Goal: Feedback & Contribution: Submit feedback/report problem

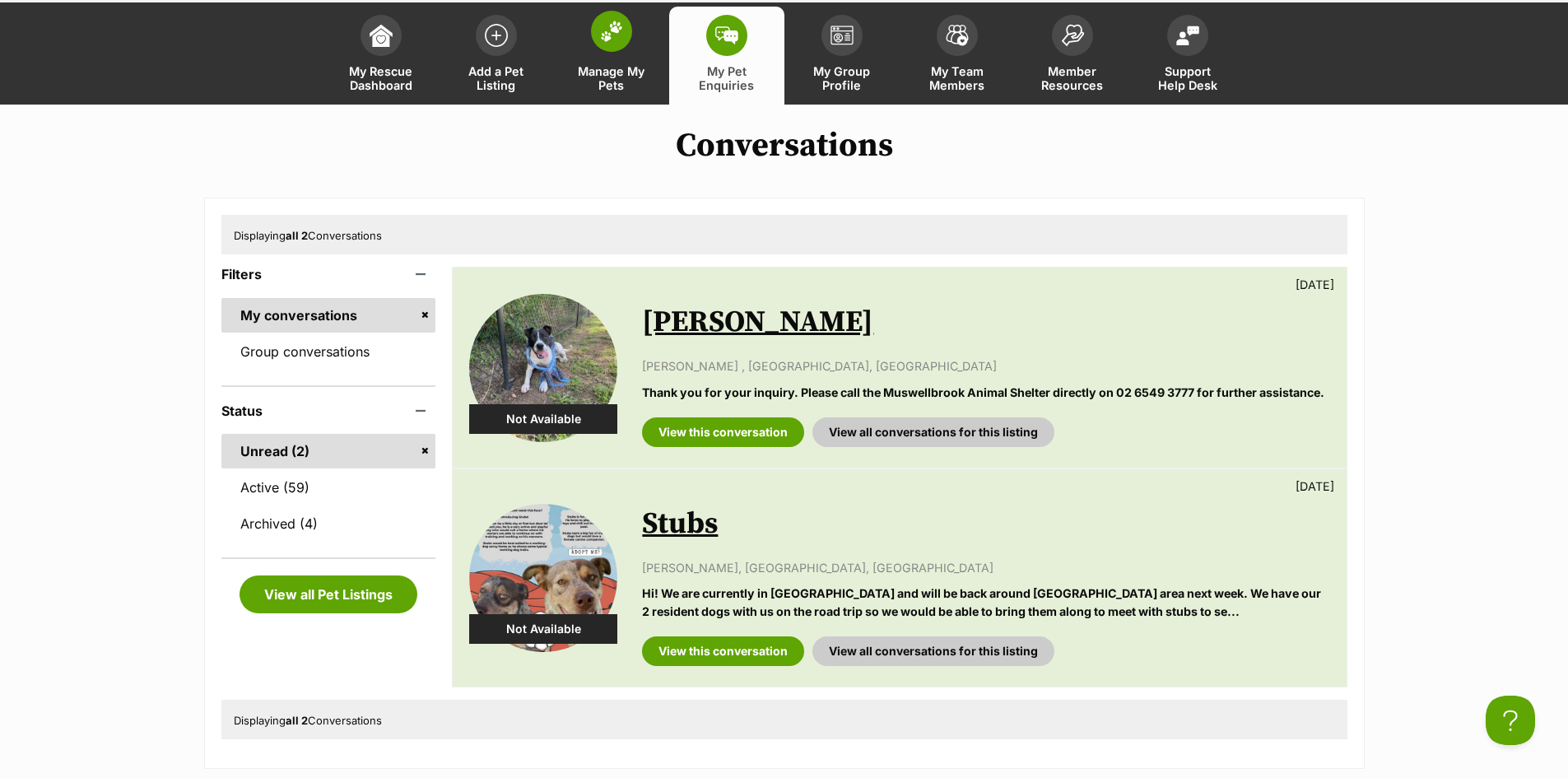
click at [607, 56] on link "Manage My Pets" at bounding box center [612, 56] width 115 height 98
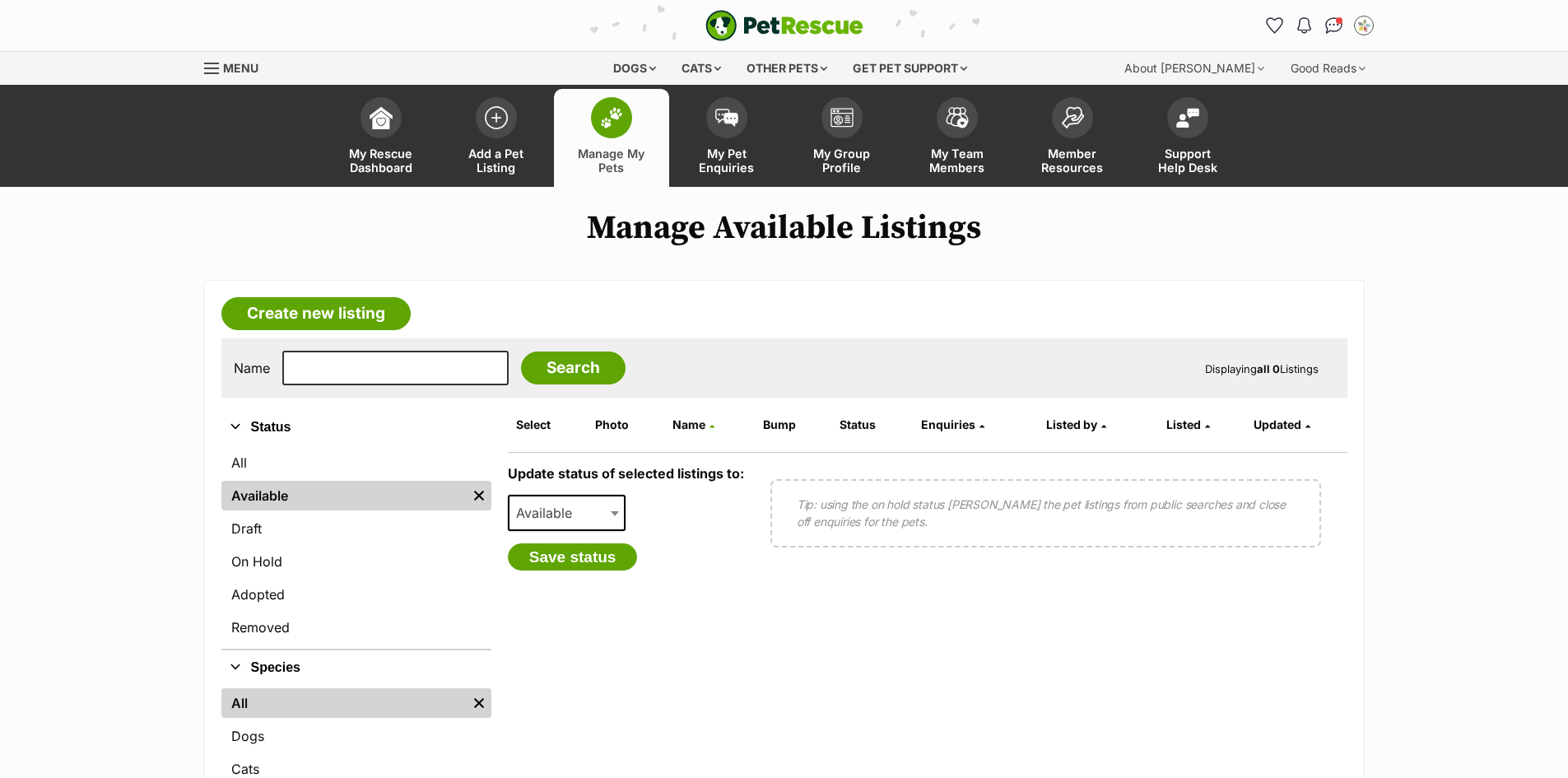
click at [518, 153] on span "Add a Pet Listing" at bounding box center [496, 160] width 74 height 28
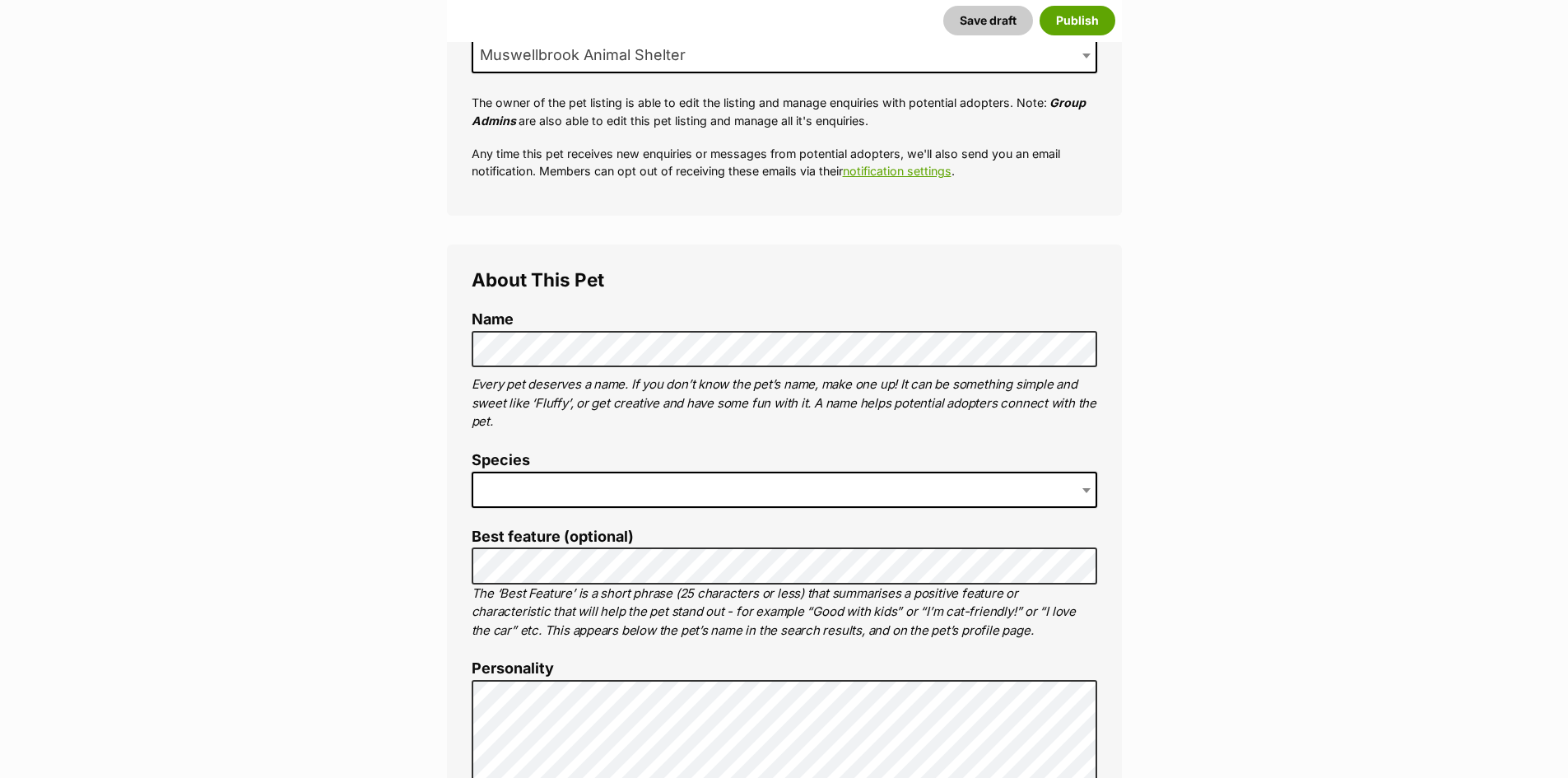
scroll to position [412, 0]
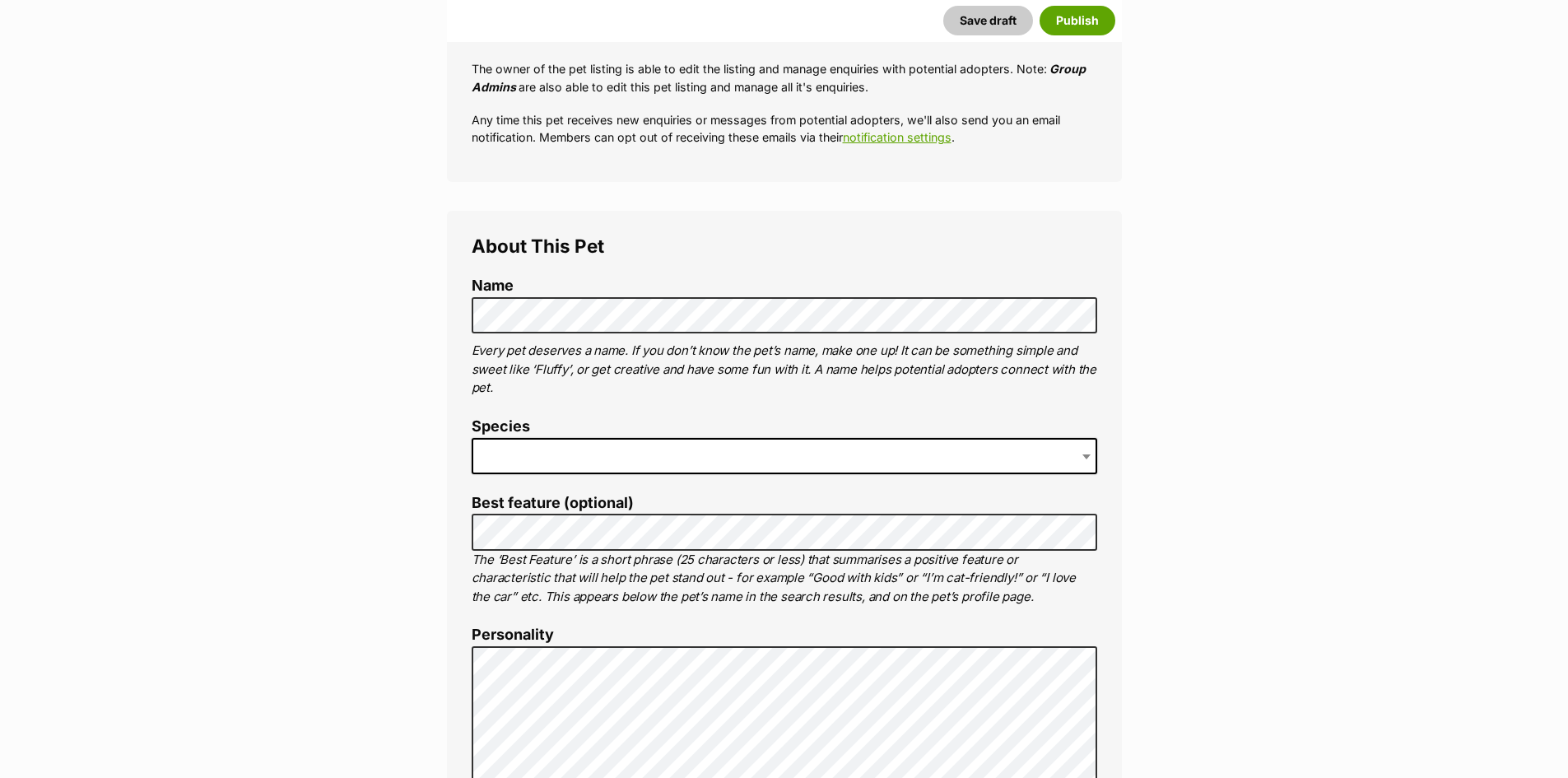
click at [546, 462] on span at bounding box center [784, 456] width 625 height 36
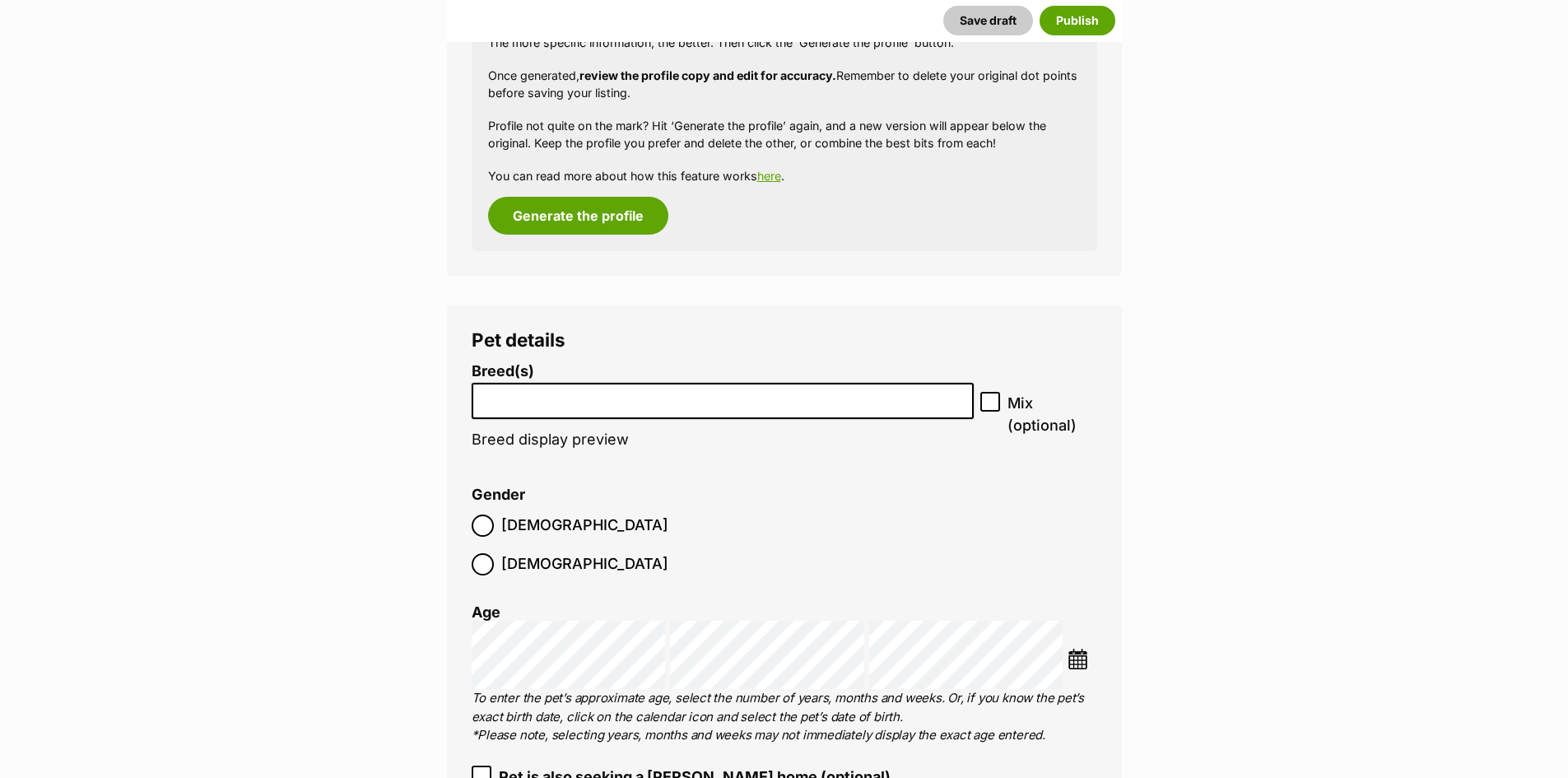
scroll to position [1986, 0]
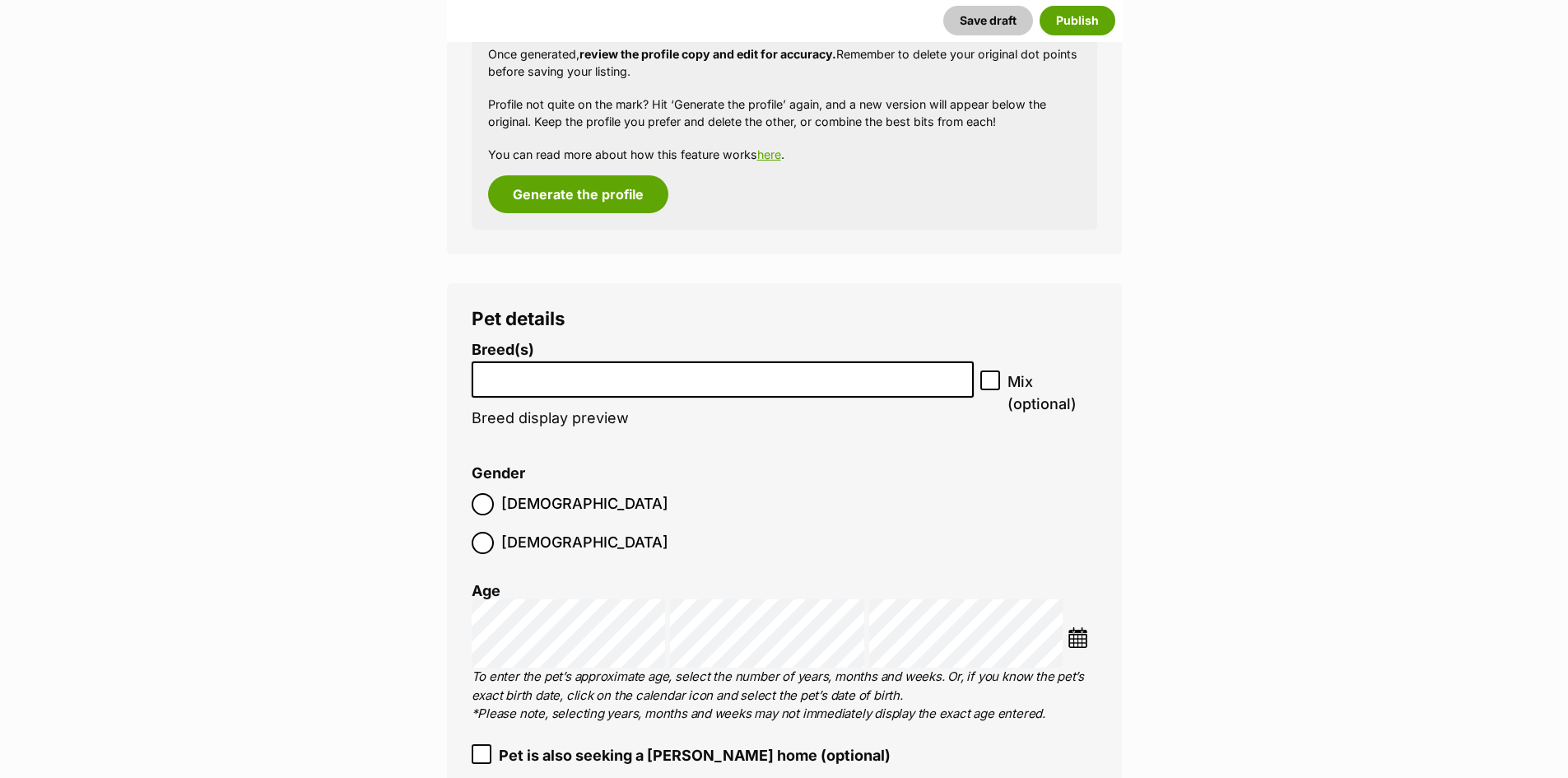
click at [818, 383] on input "search" at bounding box center [723, 376] width 491 height 17
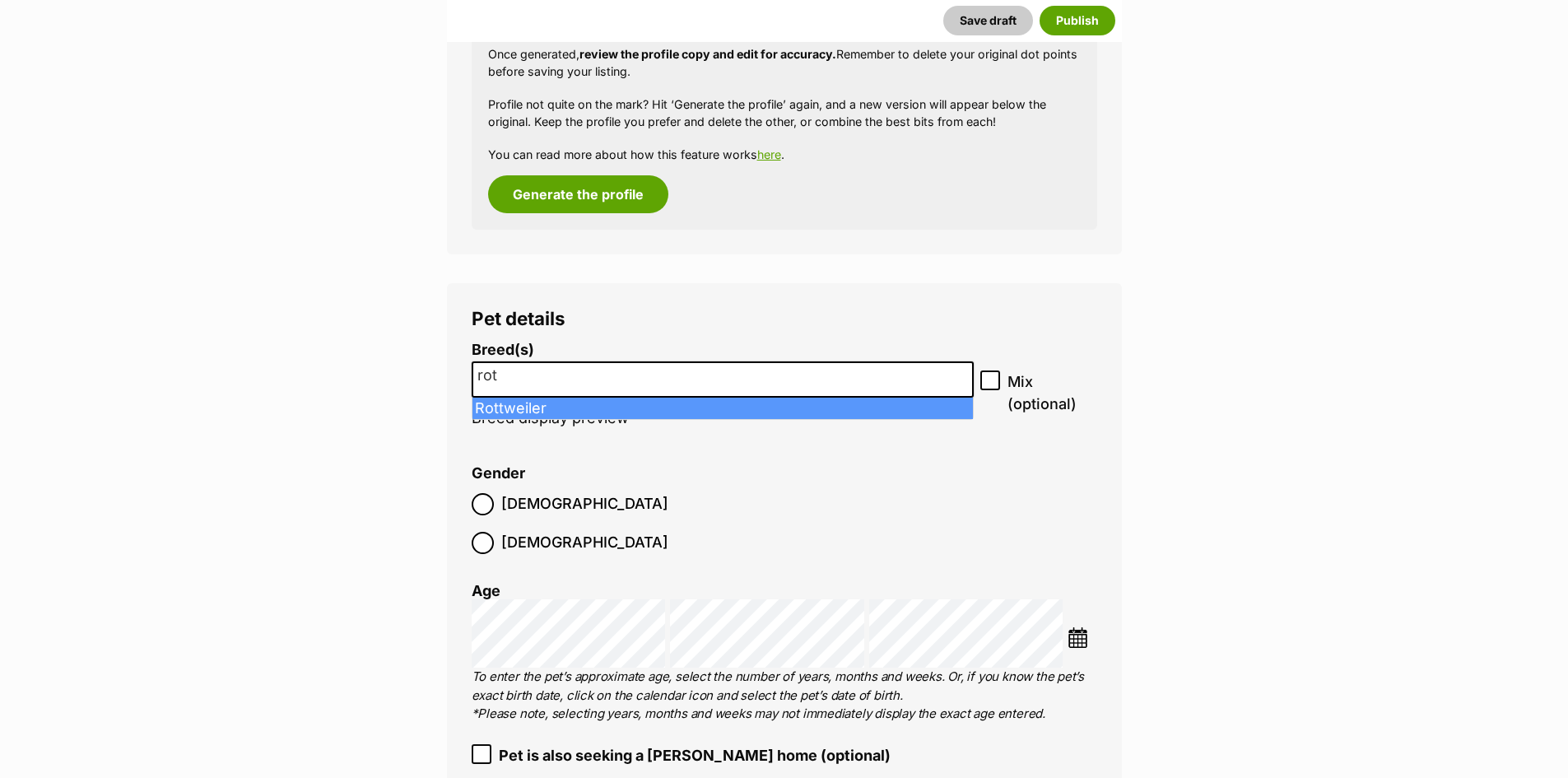
type input "rot"
select select "177"
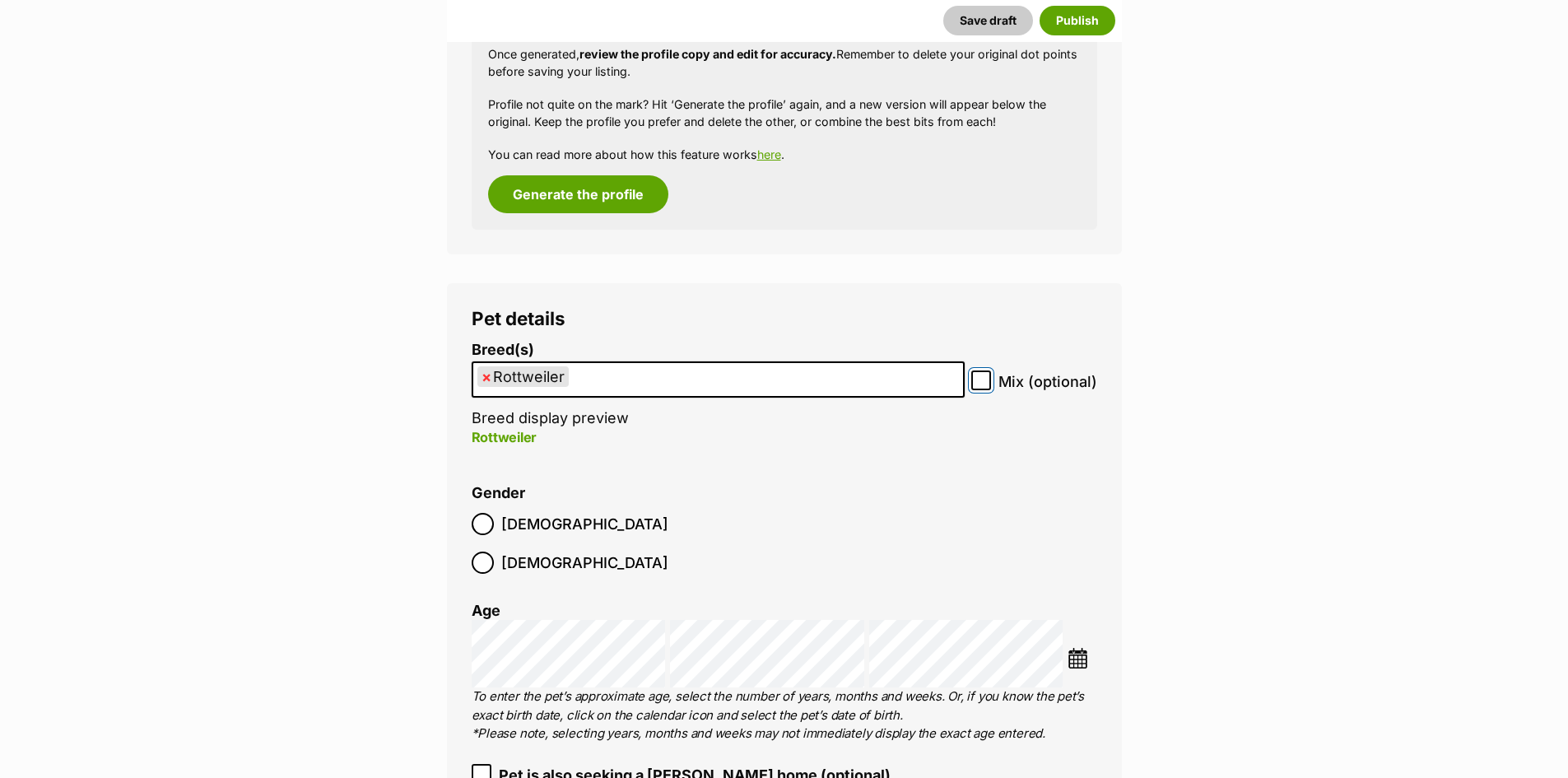
click at [987, 387] on input "Mix (optional)" at bounding box center [980, 380] width 20 height 20
checkbox input "true"
click at [623, 383] on ul "× Rottweiler" at bounding box center [718, 379] width 490 height 33
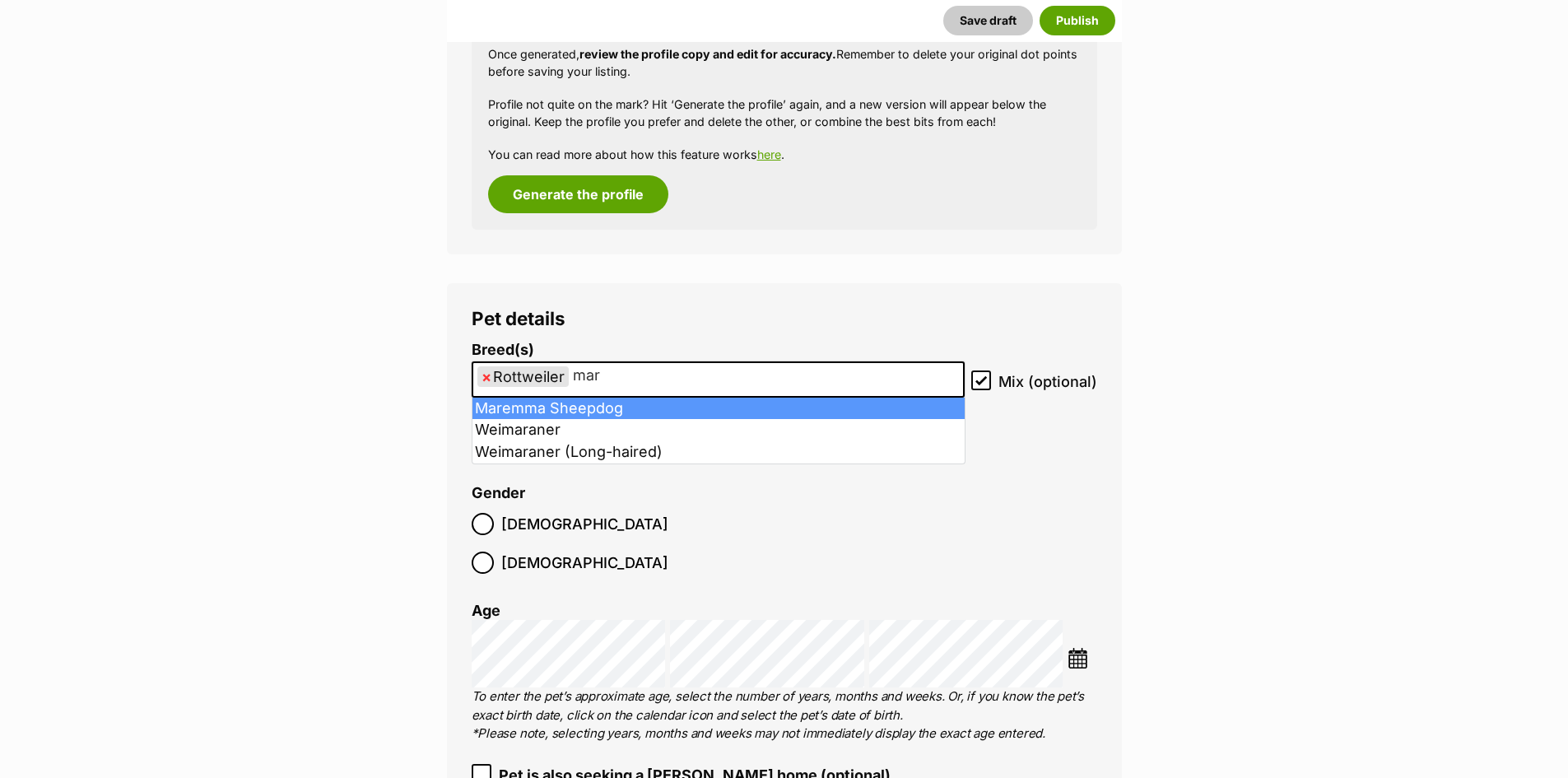
type input "mar"
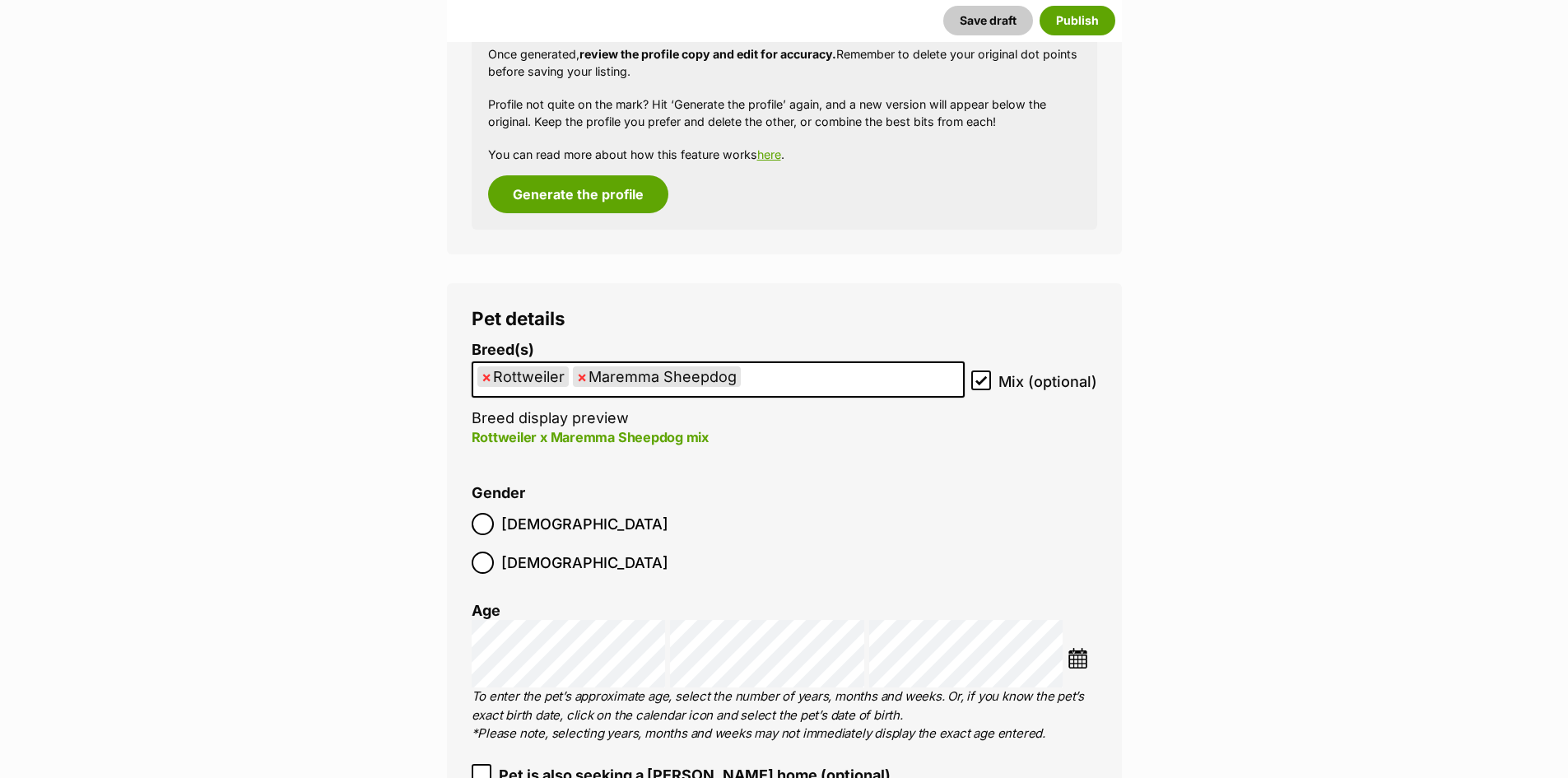
click at [1074, 648] on img at bounding box center [1078, 658] width 21 height 21
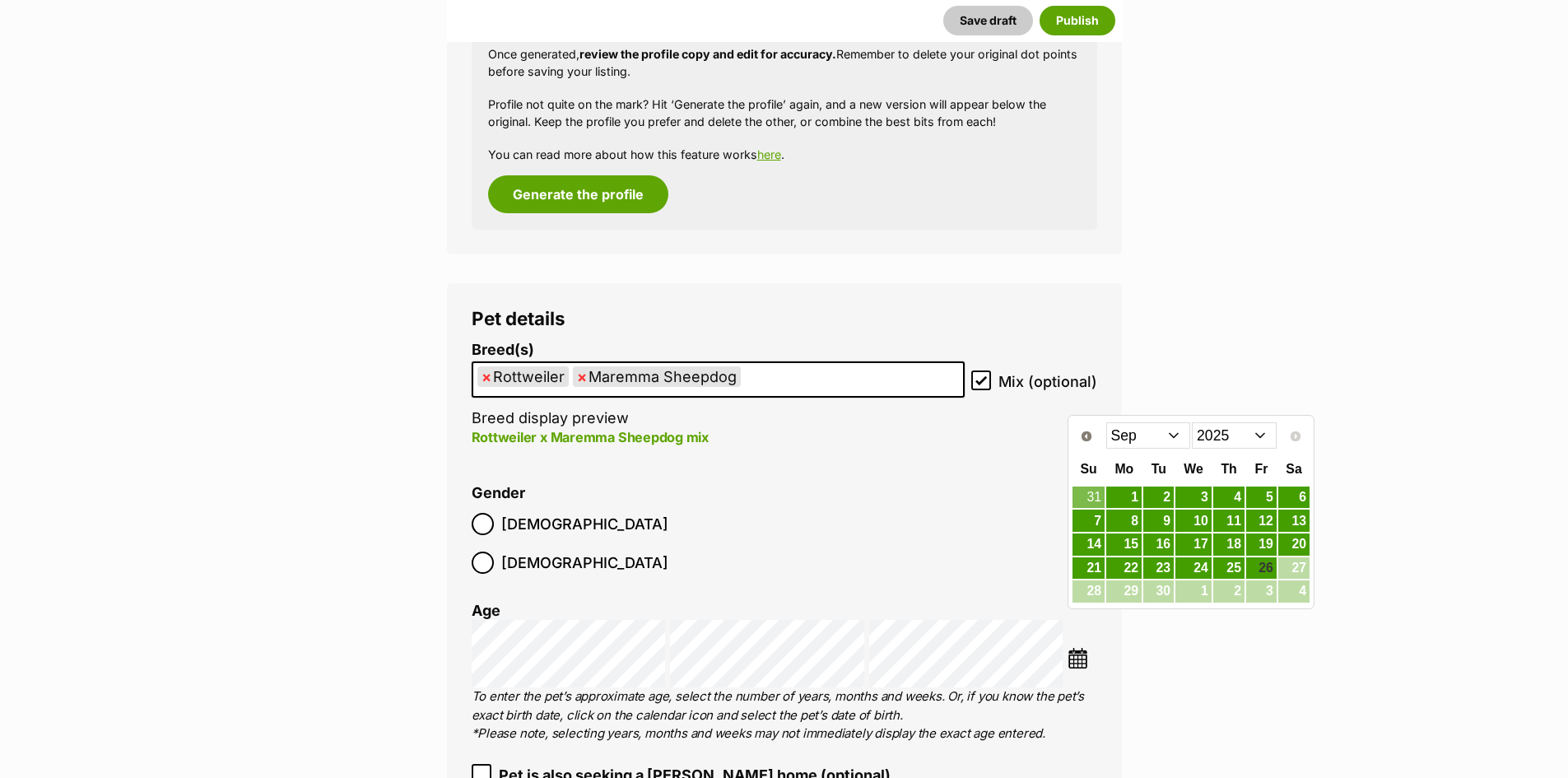
click at [1226, 440] on select "2015 2016 2017 2018 2019 2020 2021 2022 2023 2024 2025" at bounding box center [1234, 436] width 85 height 27
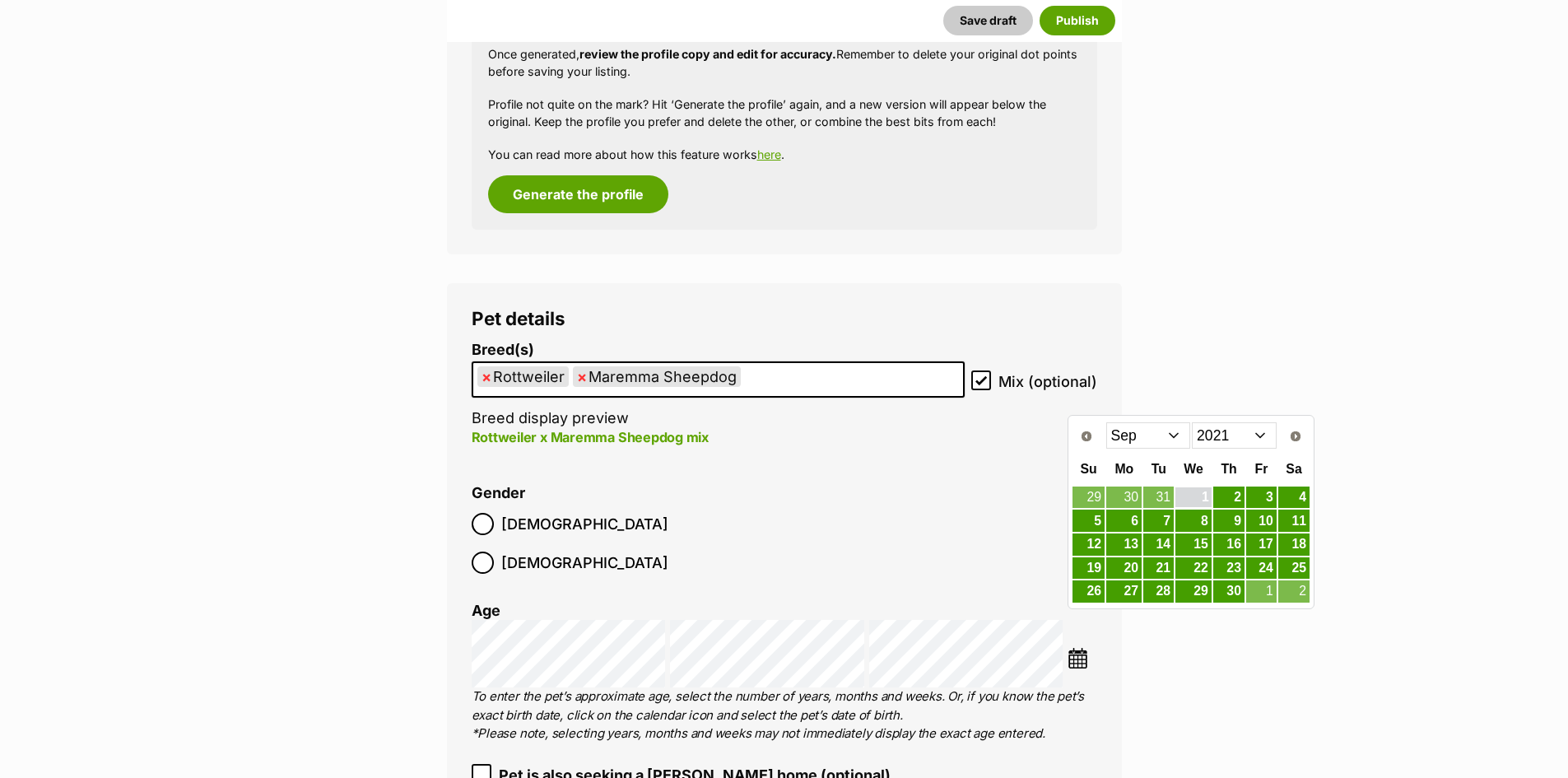
click at [1204, 502] on link "1" at bounding box center [1193, 498] width 36 height 21
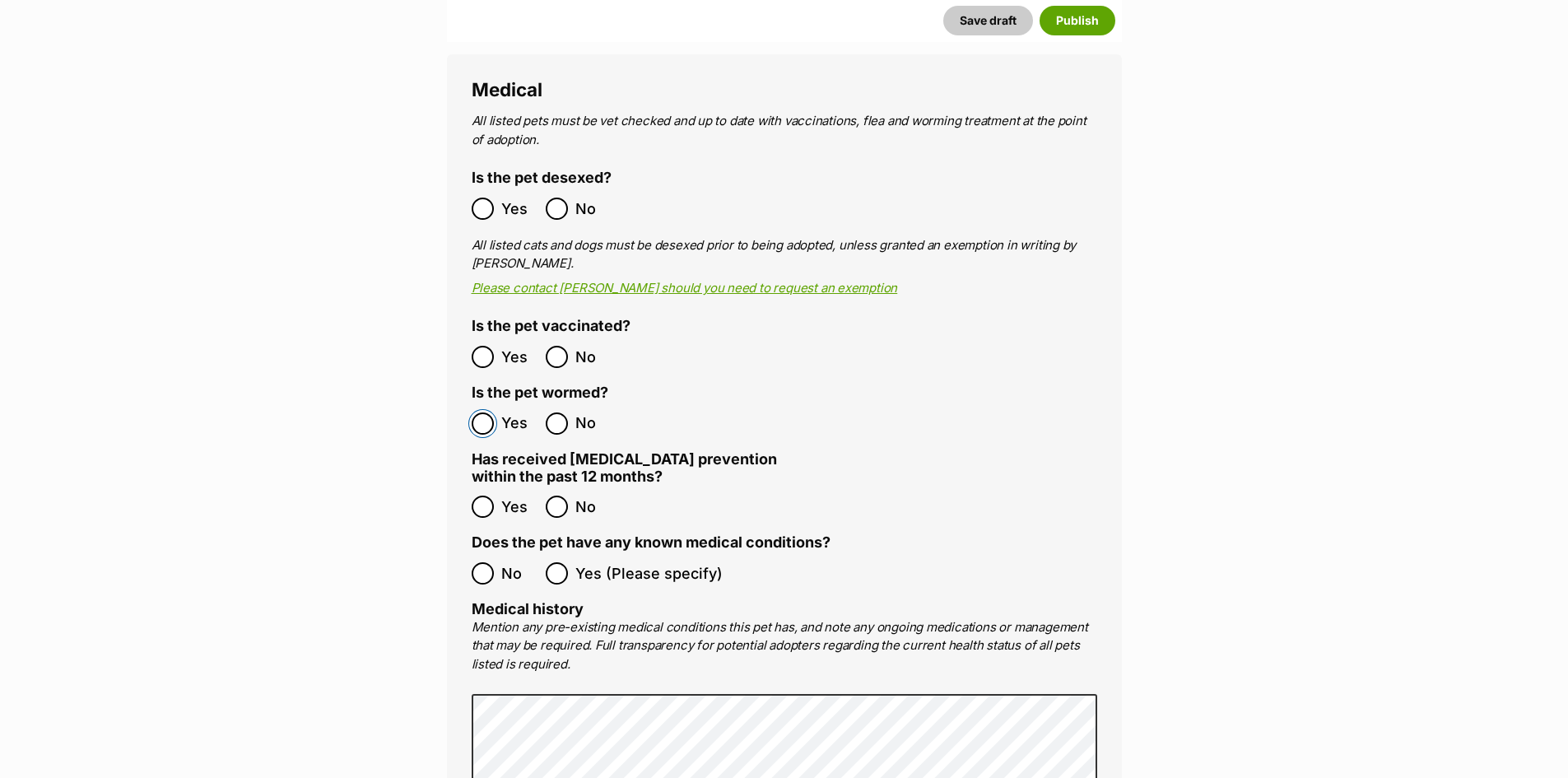
scroll to position [3139, 0]
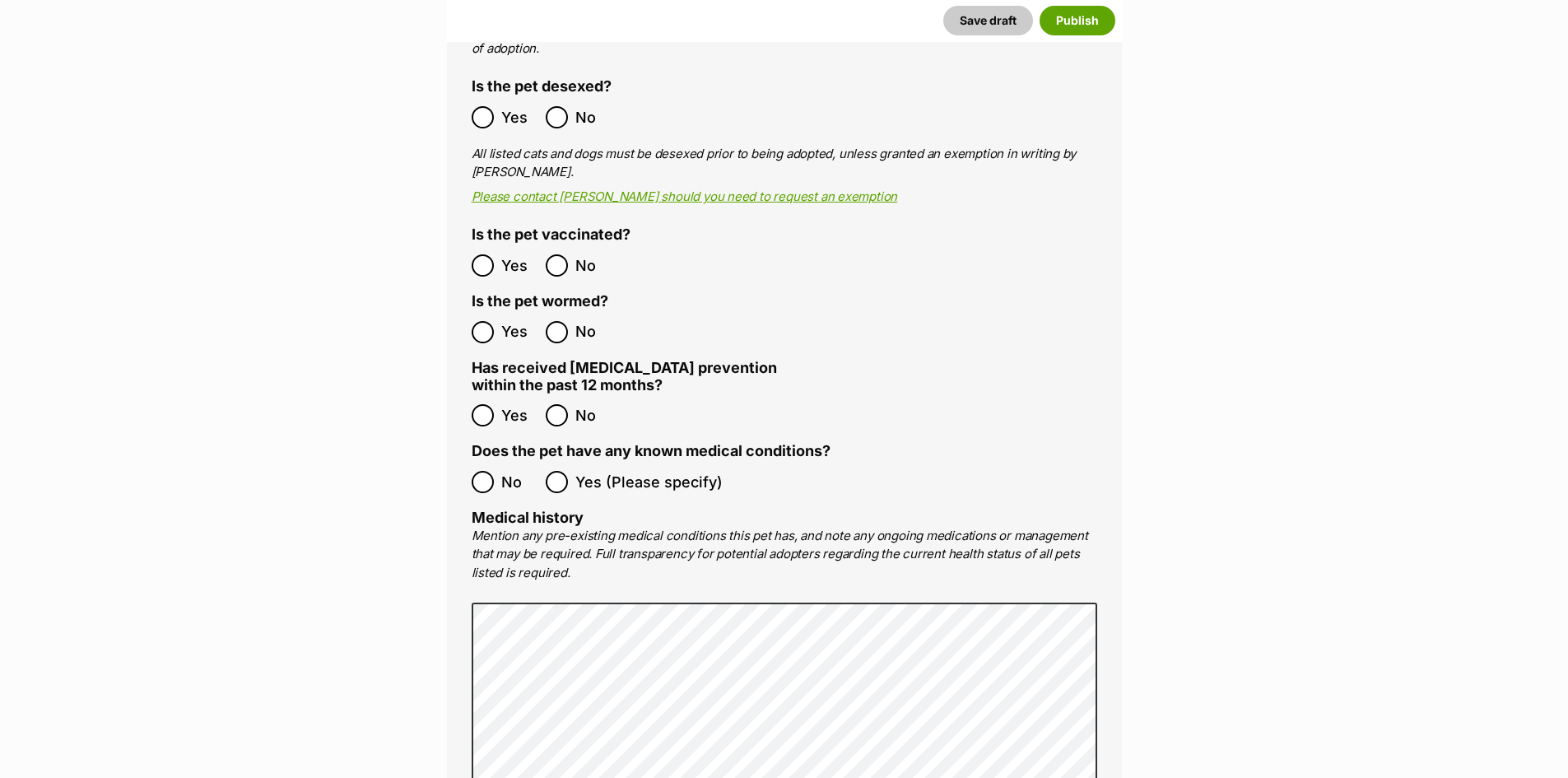
click at [505, 404] on span "Yes" at bounding box center [519, 415] width 36 height 22
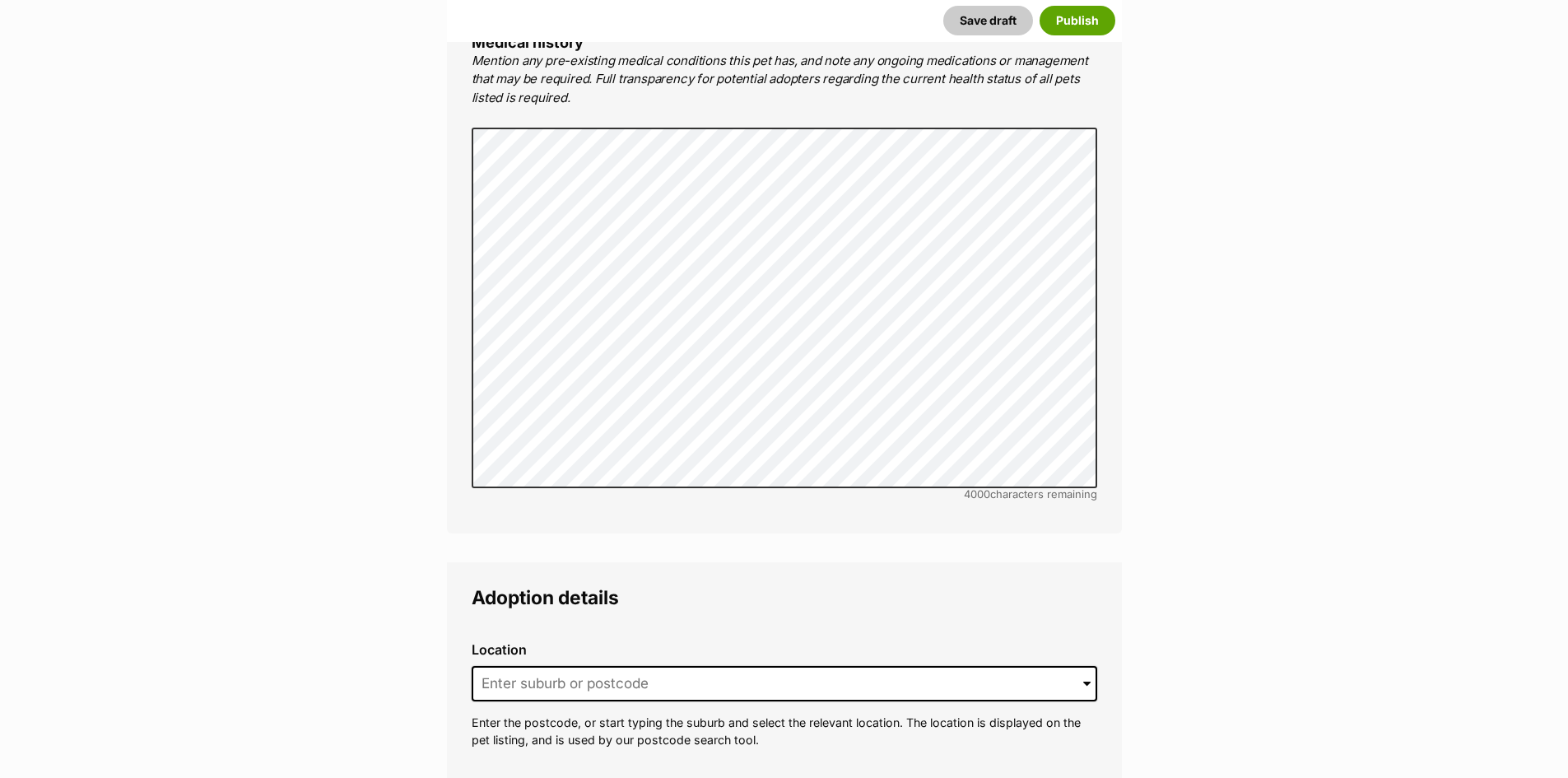
scroll to position [3798, 0]
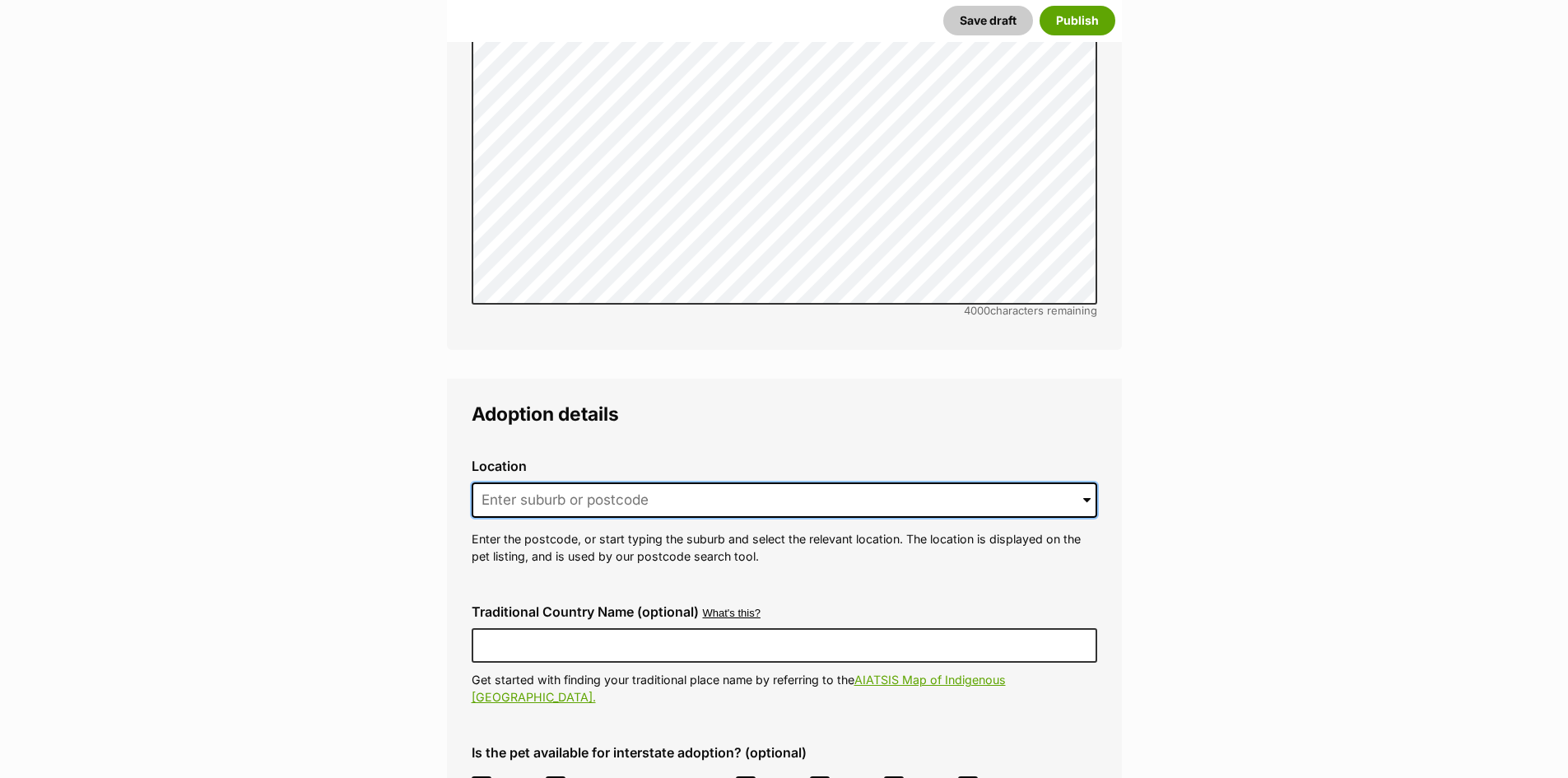
click at [562, 483] on input at bounding box center [784, 501] width 625 height 36
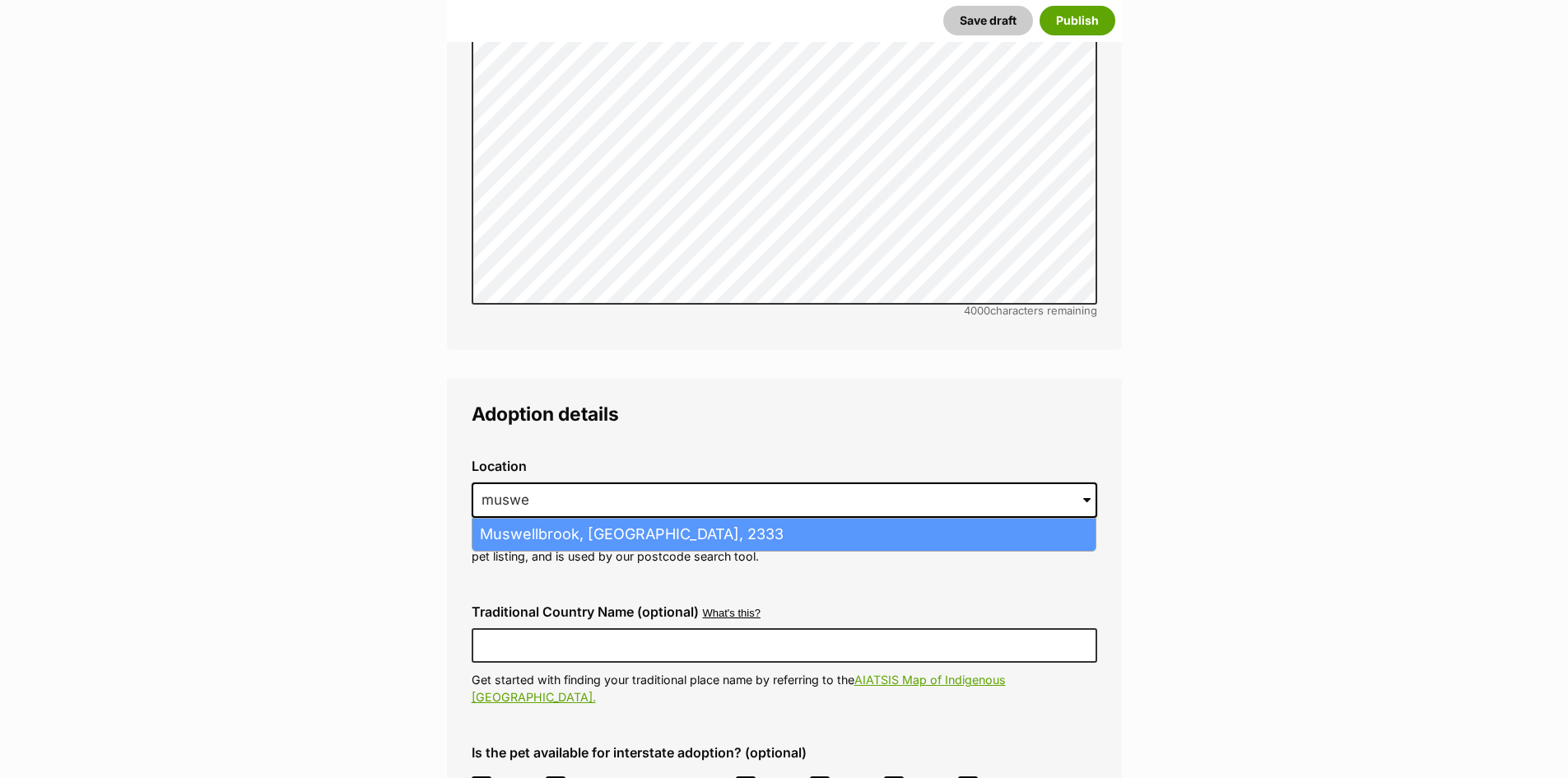
click at [564, 519] on li "Muswellbrook, New South Wales, 2333" at bounding box center [784, 535] width 623 height 33
type input "Muswellbrook, New South Wales, 2333"
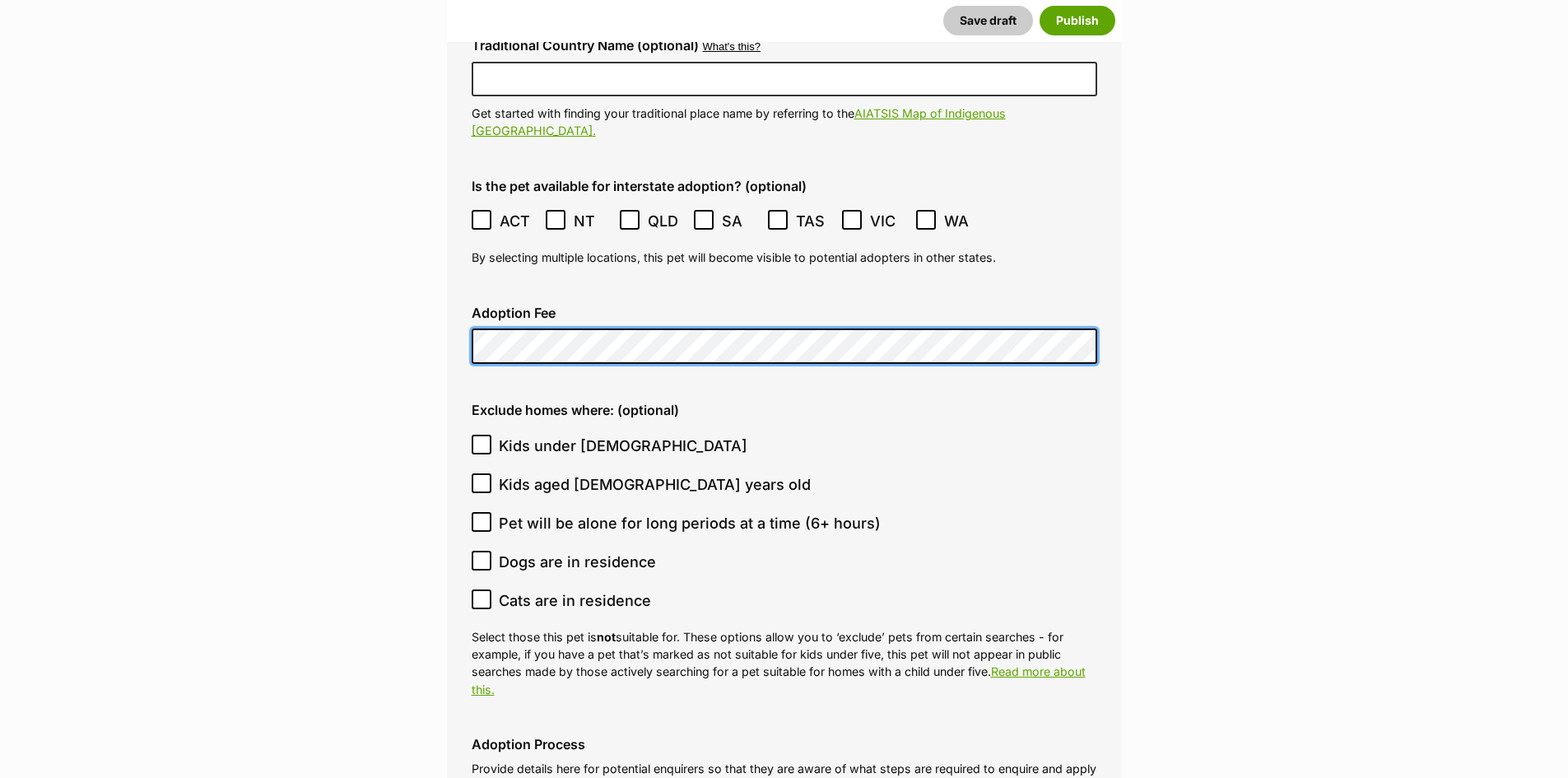
scroll to position [4374, 0]
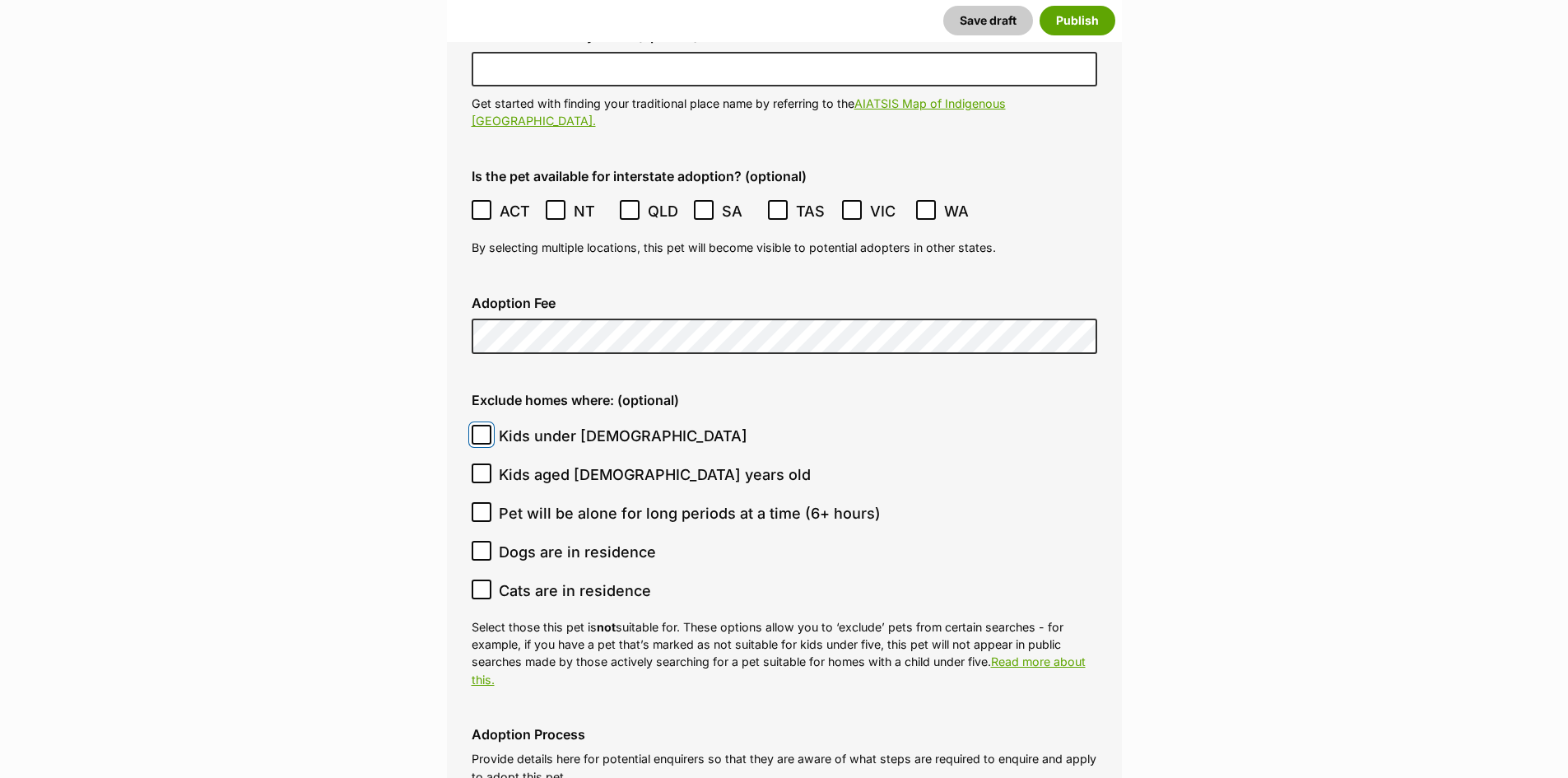
click at [474, 425] on input "Kids under 5 years old" at bounding box center [481, 435] width 20 height 20
checkbox input "true"
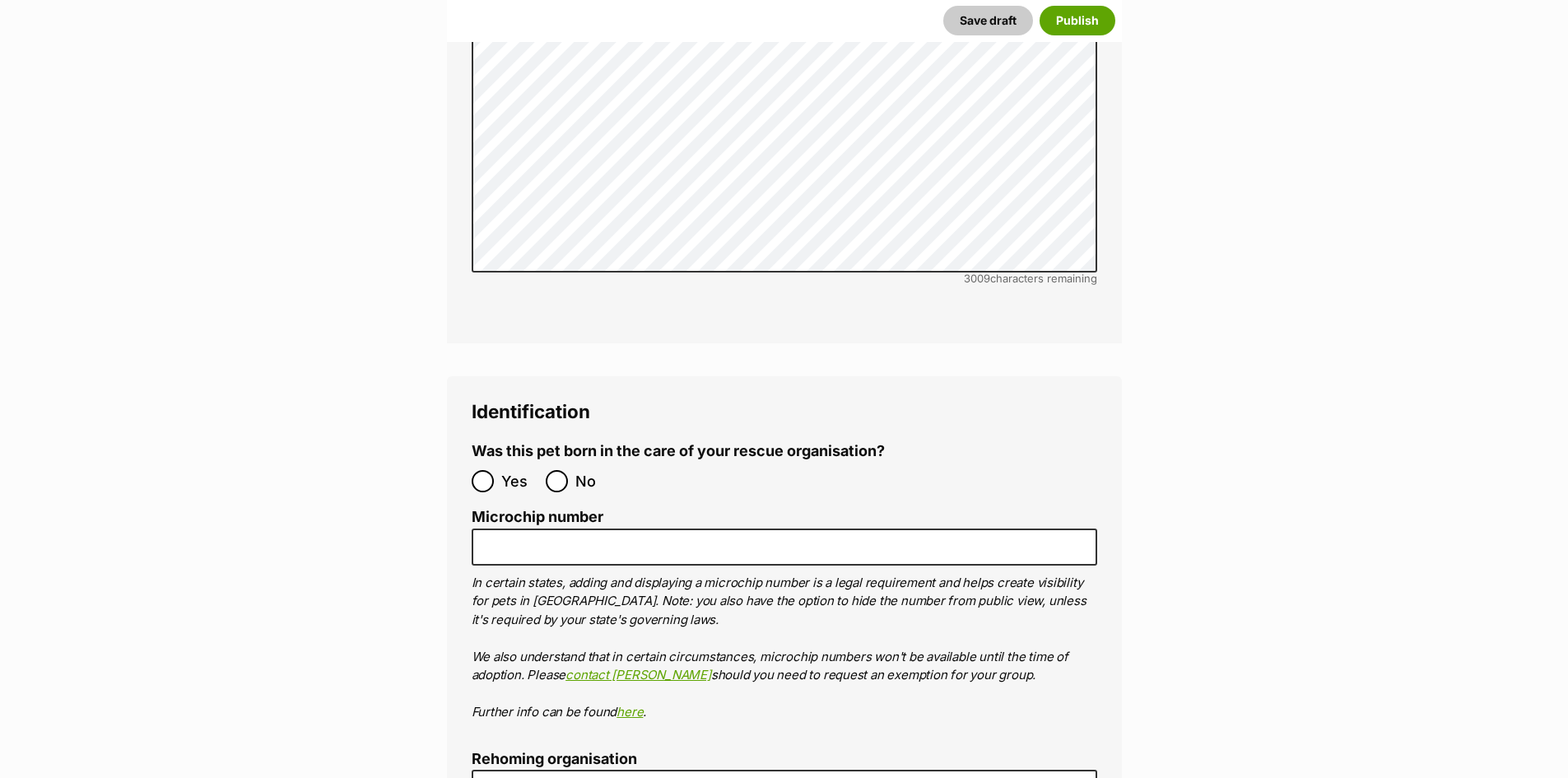
scroll to position [5362, 0]
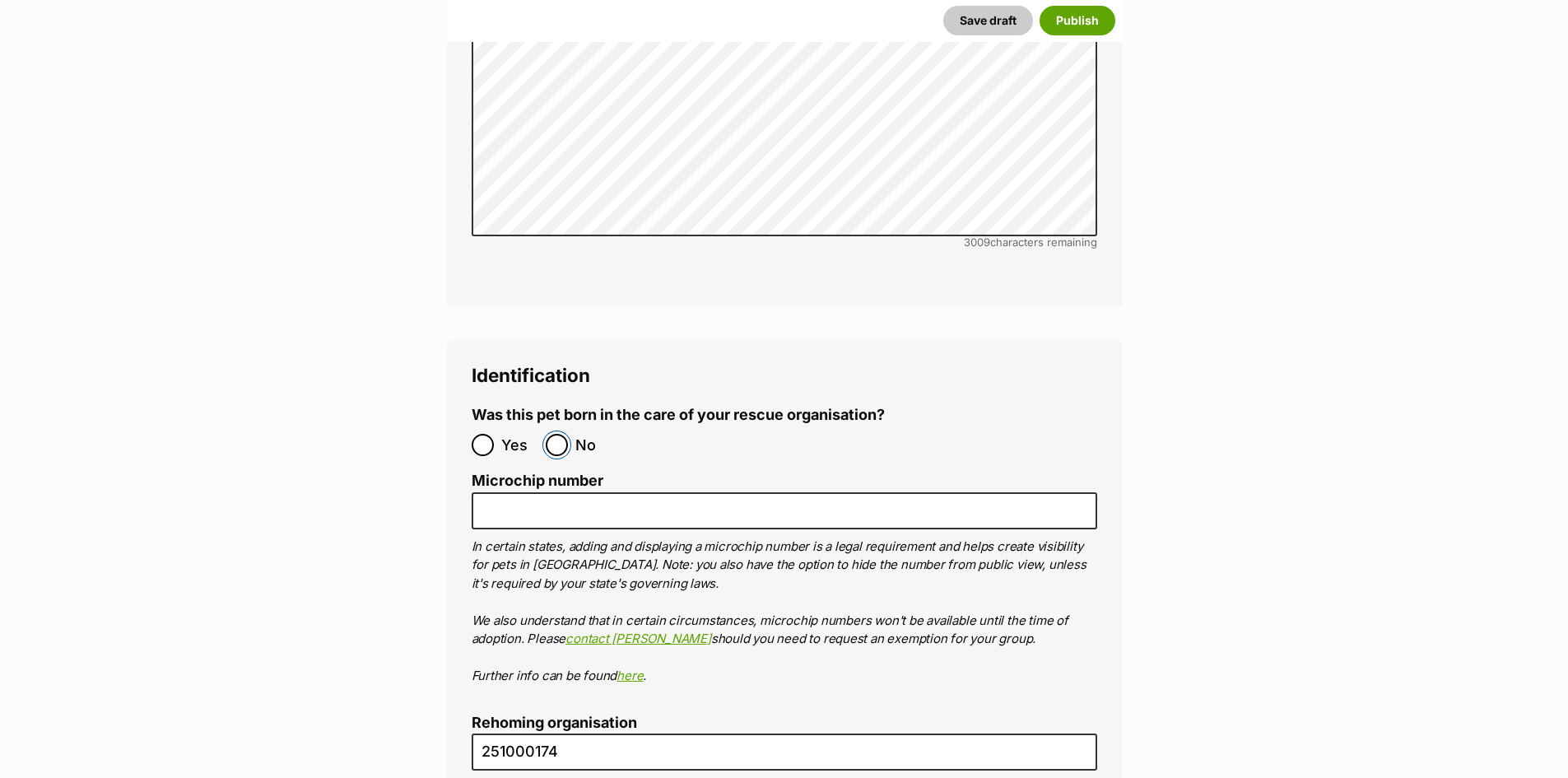
click at [562, 434] on input "No" at bounding box center [557, 445] width 22 height 22
radio input "true"
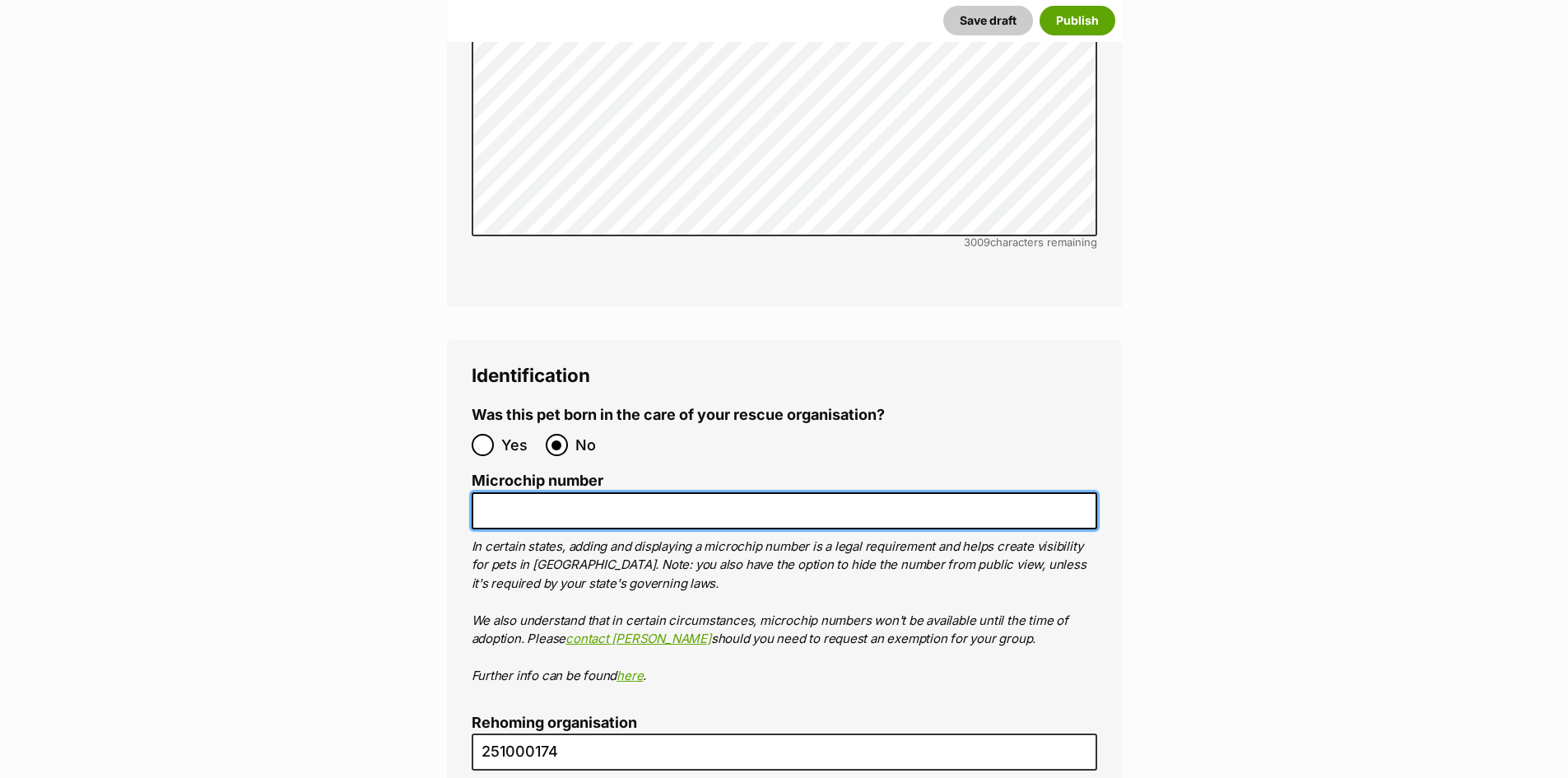
click at [569, 492] on input "Microchip number" at bounding box center [784, 510] width 625 height 37
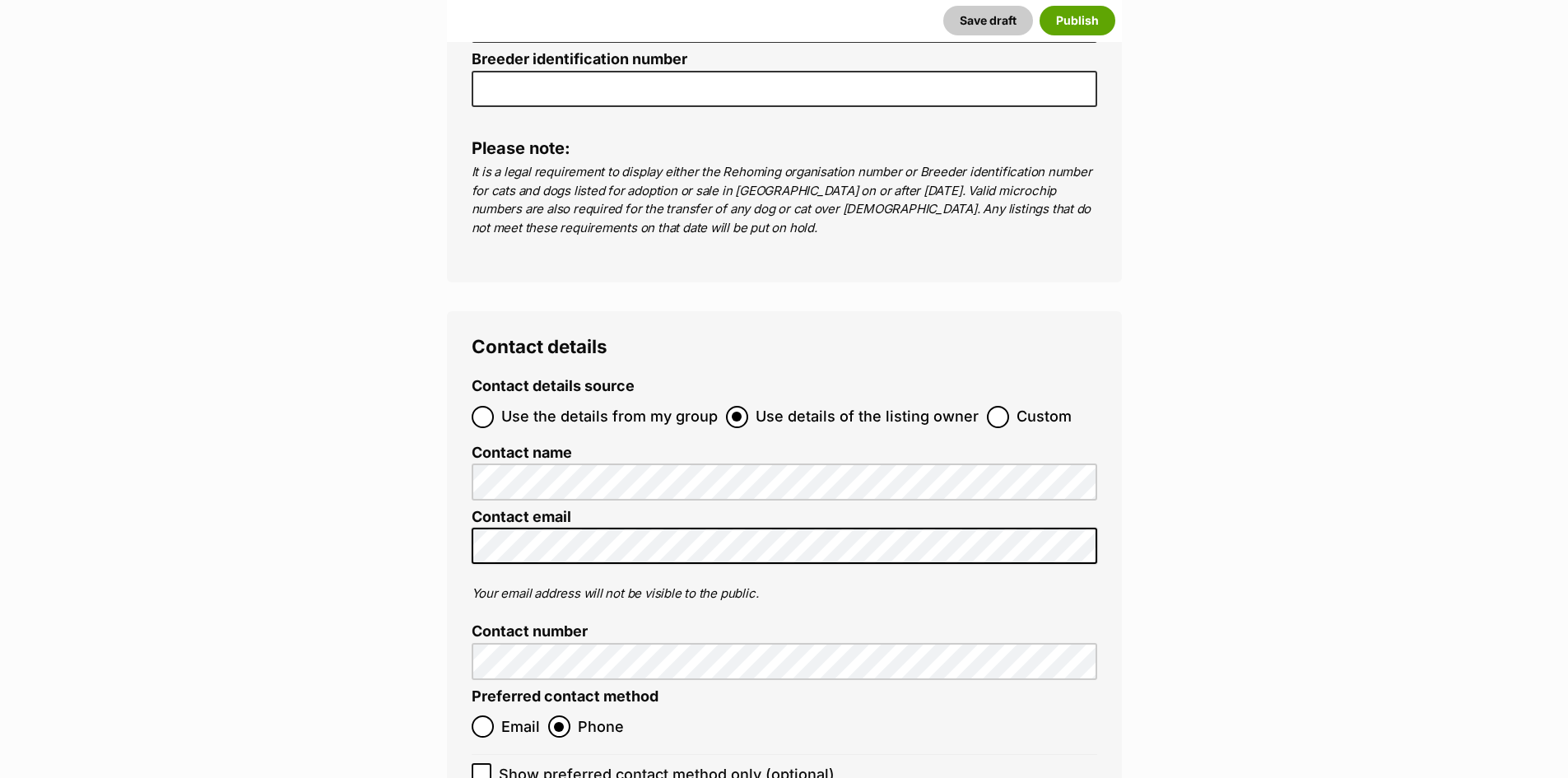
scroll to position [6103, 0]
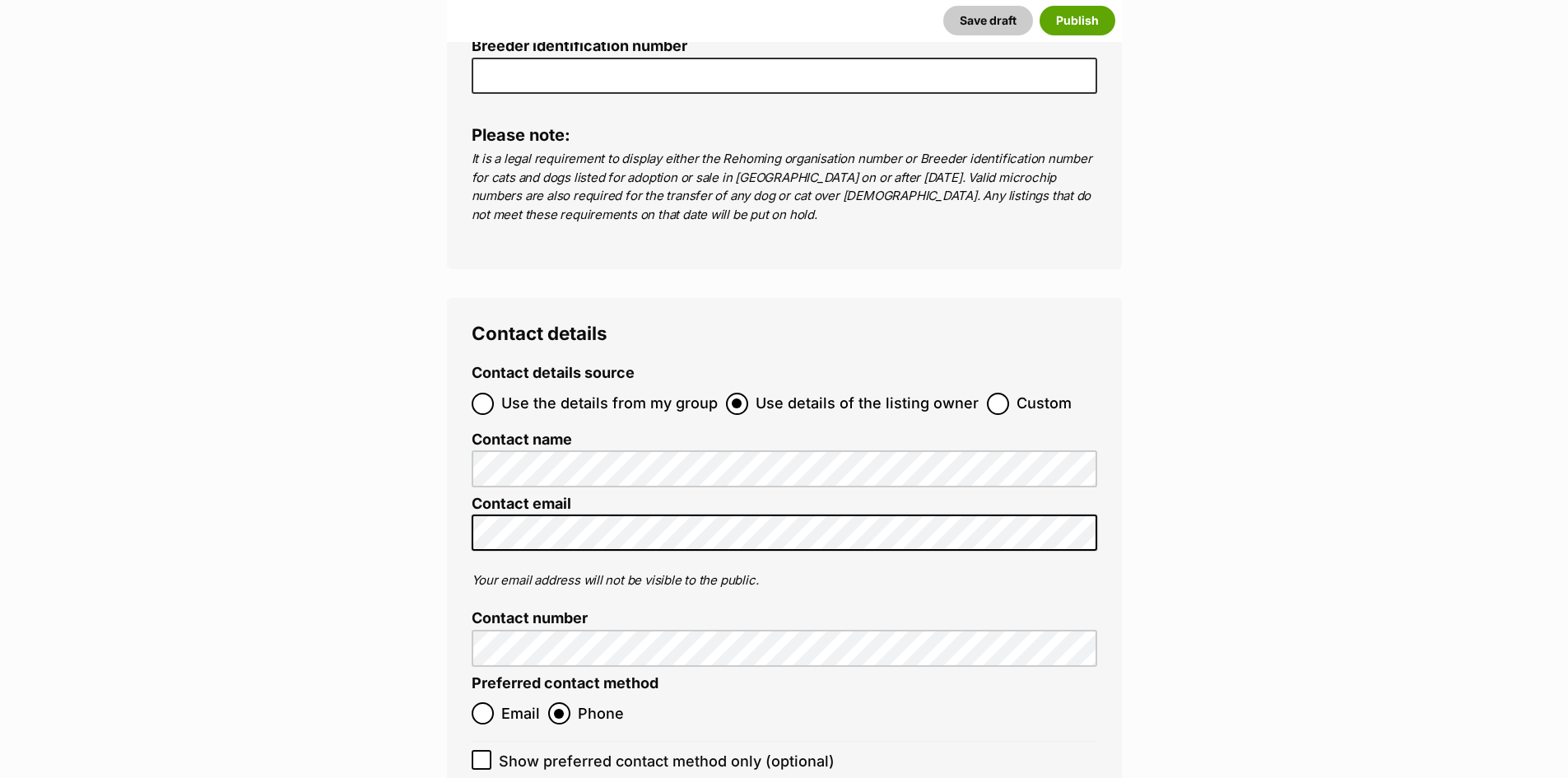
type input "956000016257731"
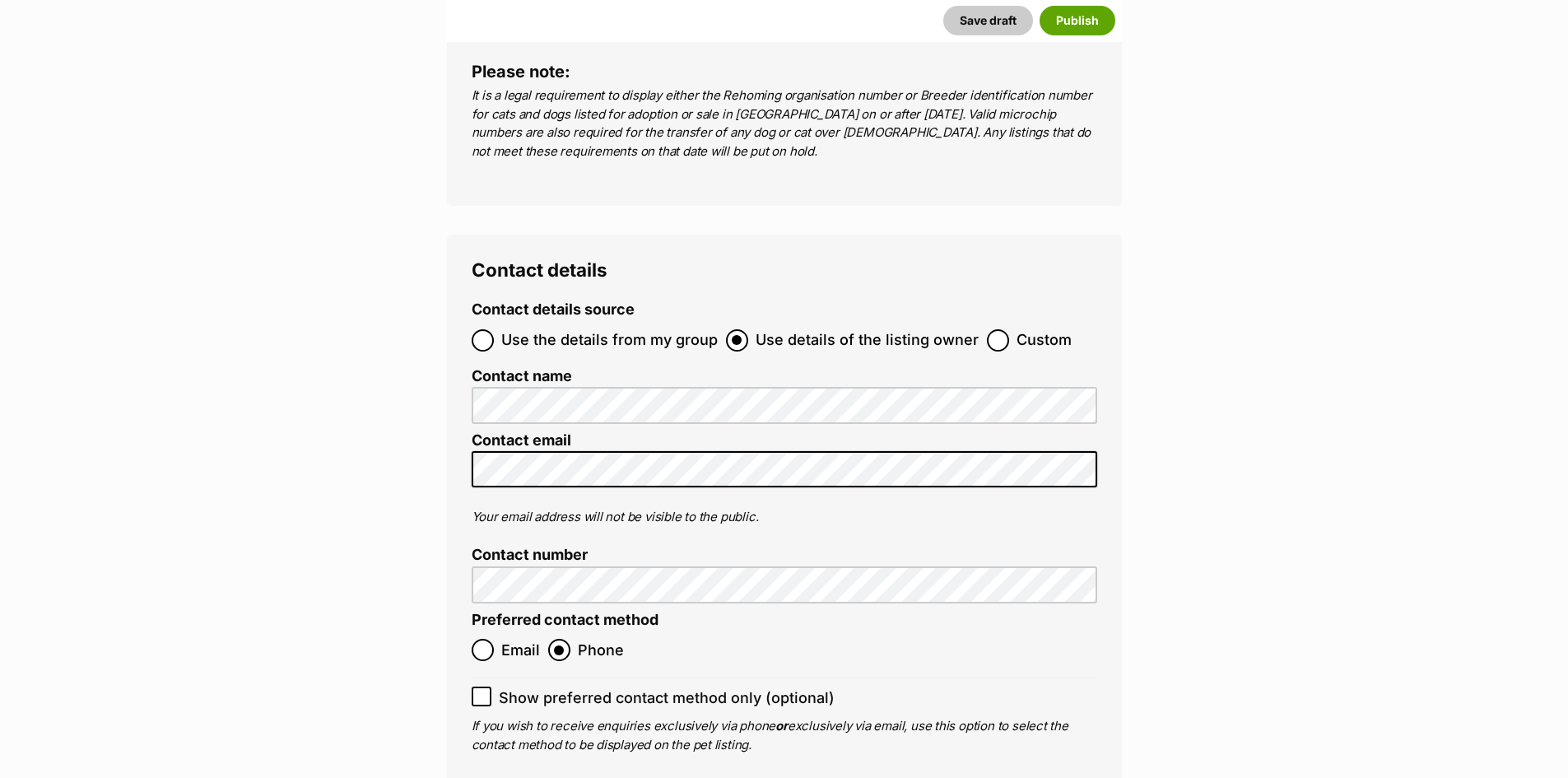
scroll to position [6269, 0]
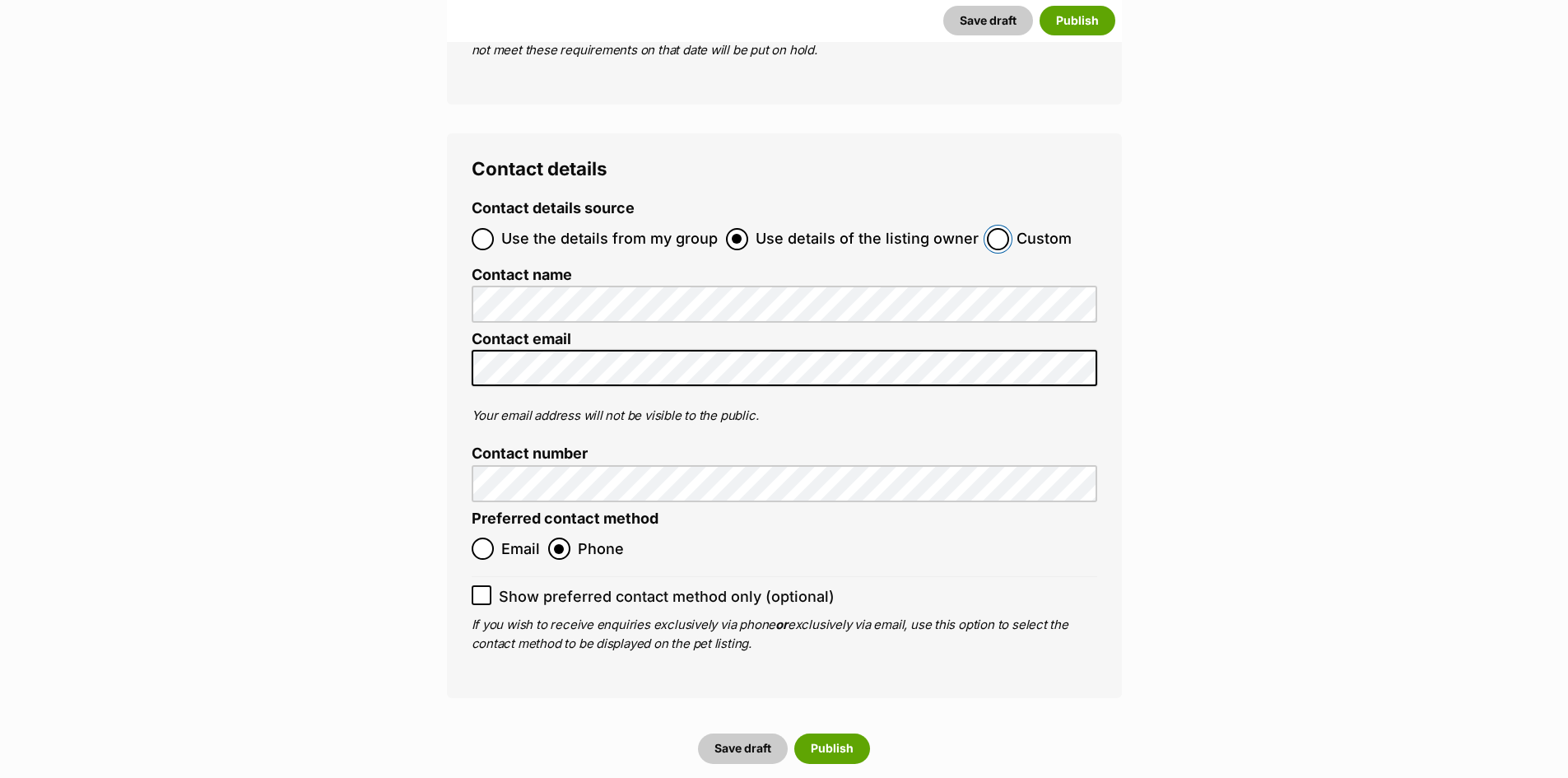
click at [987, 229] on input "Custom" at bounding box center [998, 240] width 22 height 22
radio input "true"
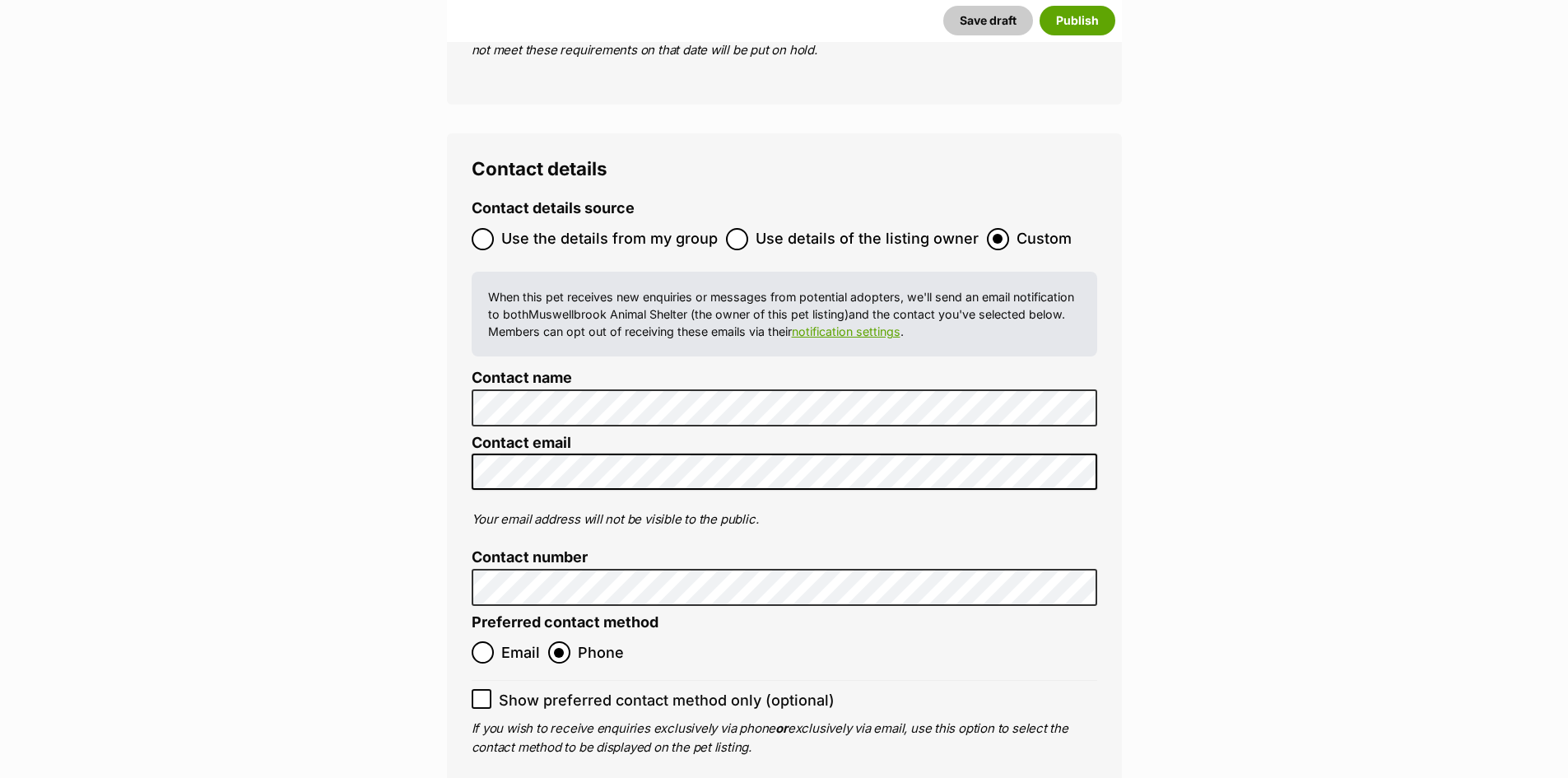
click at [556, 689] on span "Show preferred contact method only (optional)" at bounding box center [666, 700] width 336 height 22
click at [491, 689] on input "Show preferred contact method only (optional)" at bounding box center [481, 698] width 20 height 20
checkbox input "true"
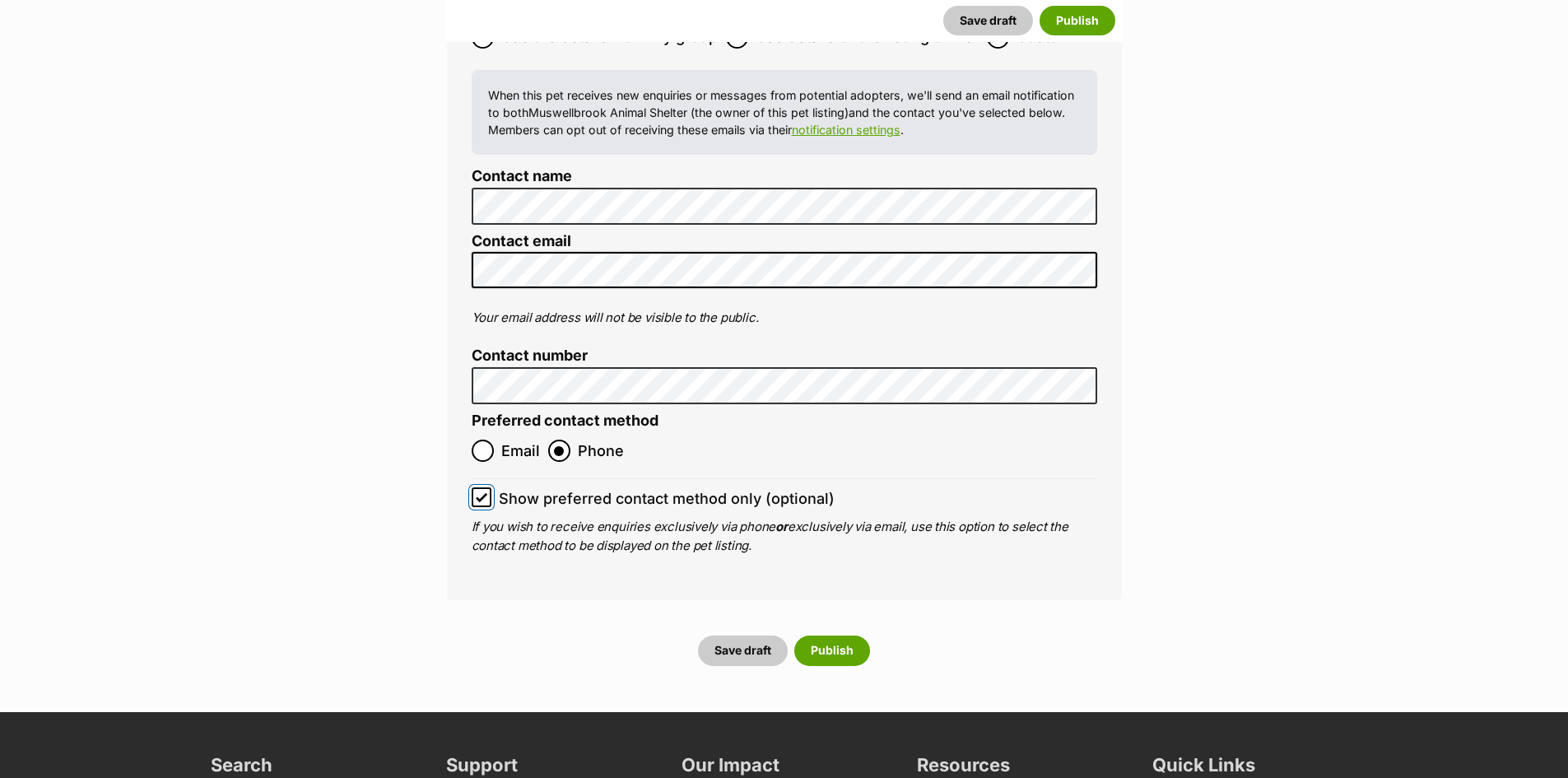
scroll to position [6515, 0]
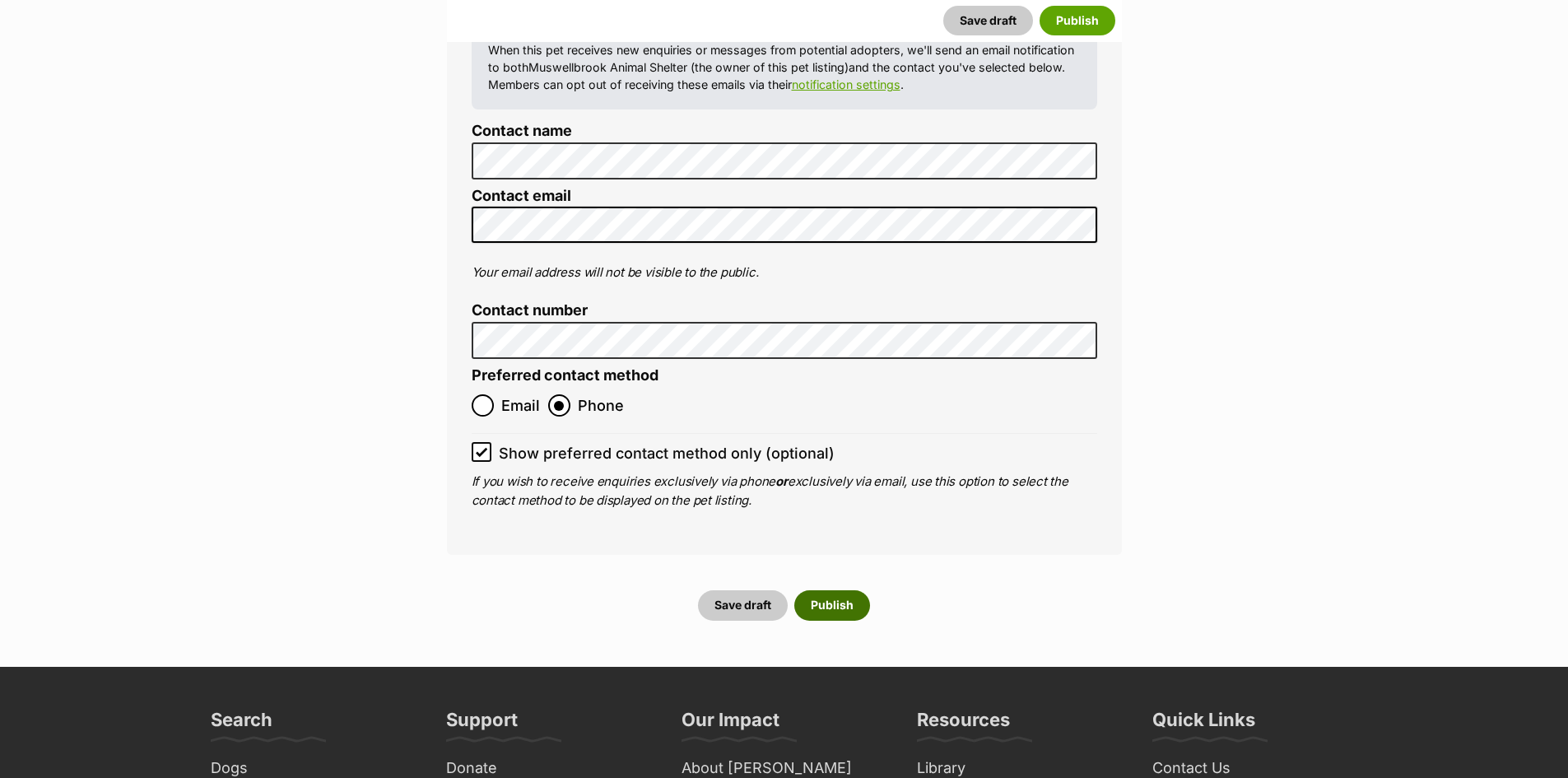
click at [838, 591] on button "Publish" at bounding box center [832, 605] width 76 height 30
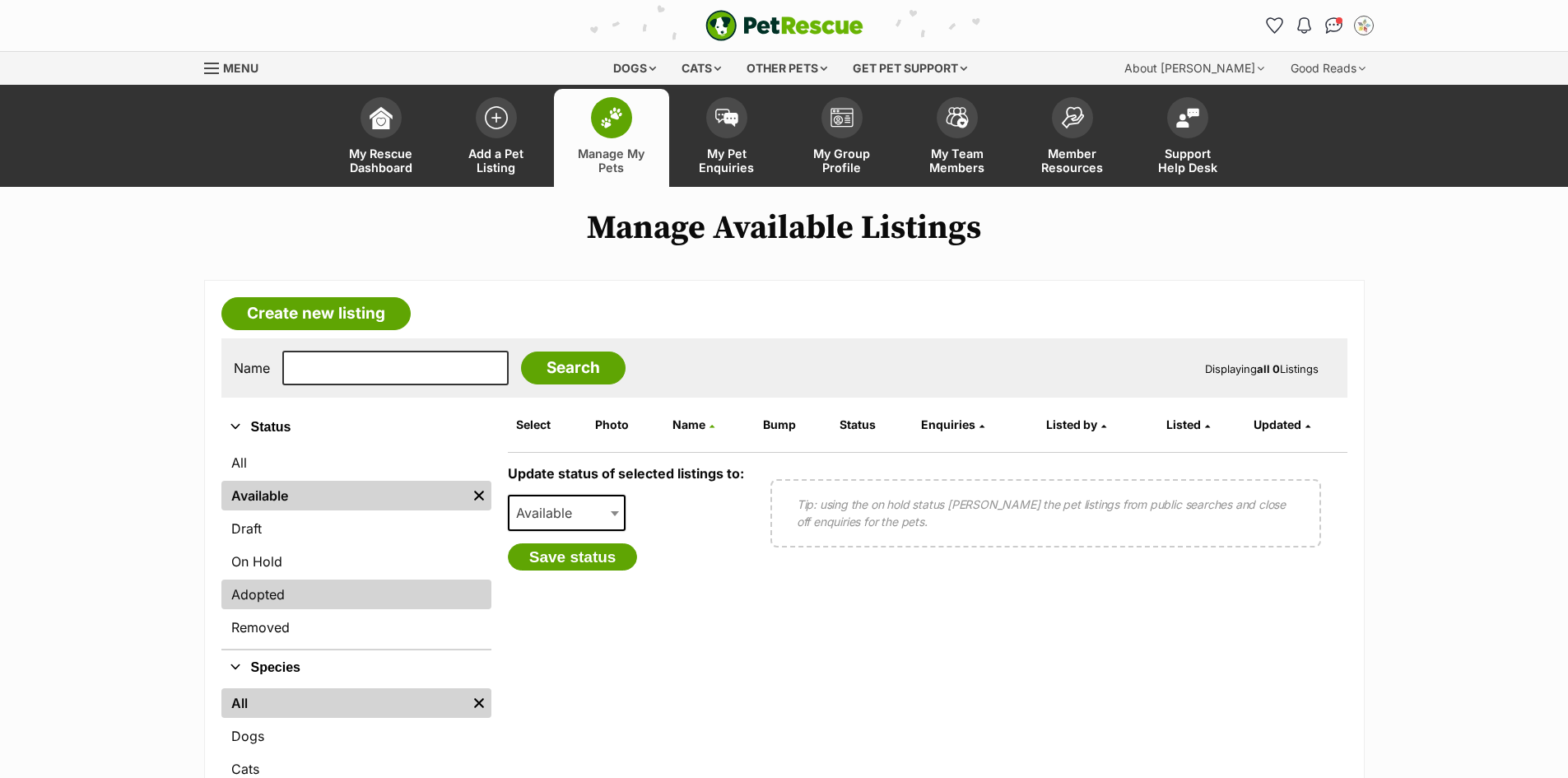
click at [358, 585] on link "Adopted" at bounding box center [357, 594] width 270 height 30
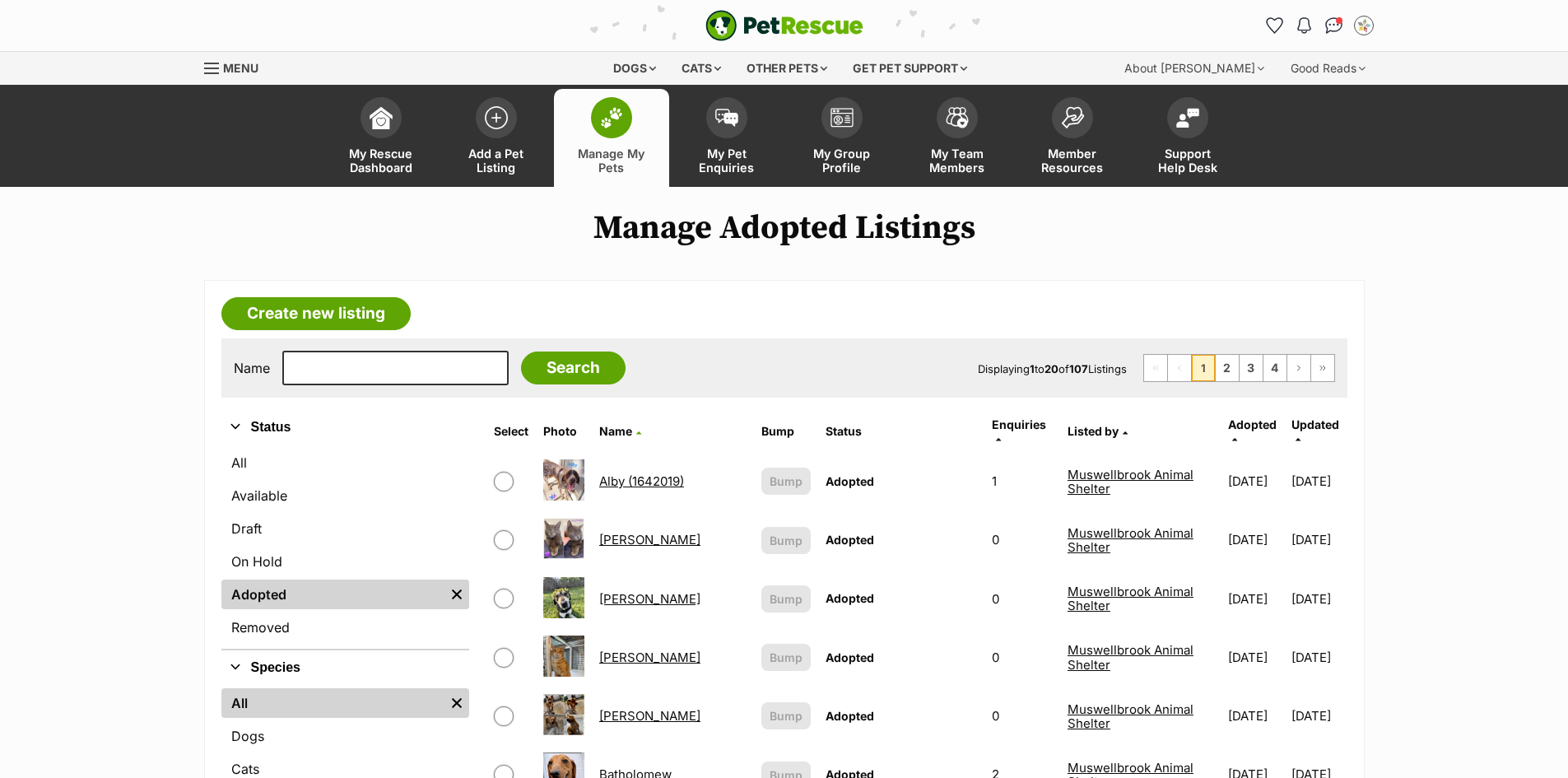
click at [630, 591] on link "[PERSON_NAME]" at bounding box center [650, 599] width 101 height 15
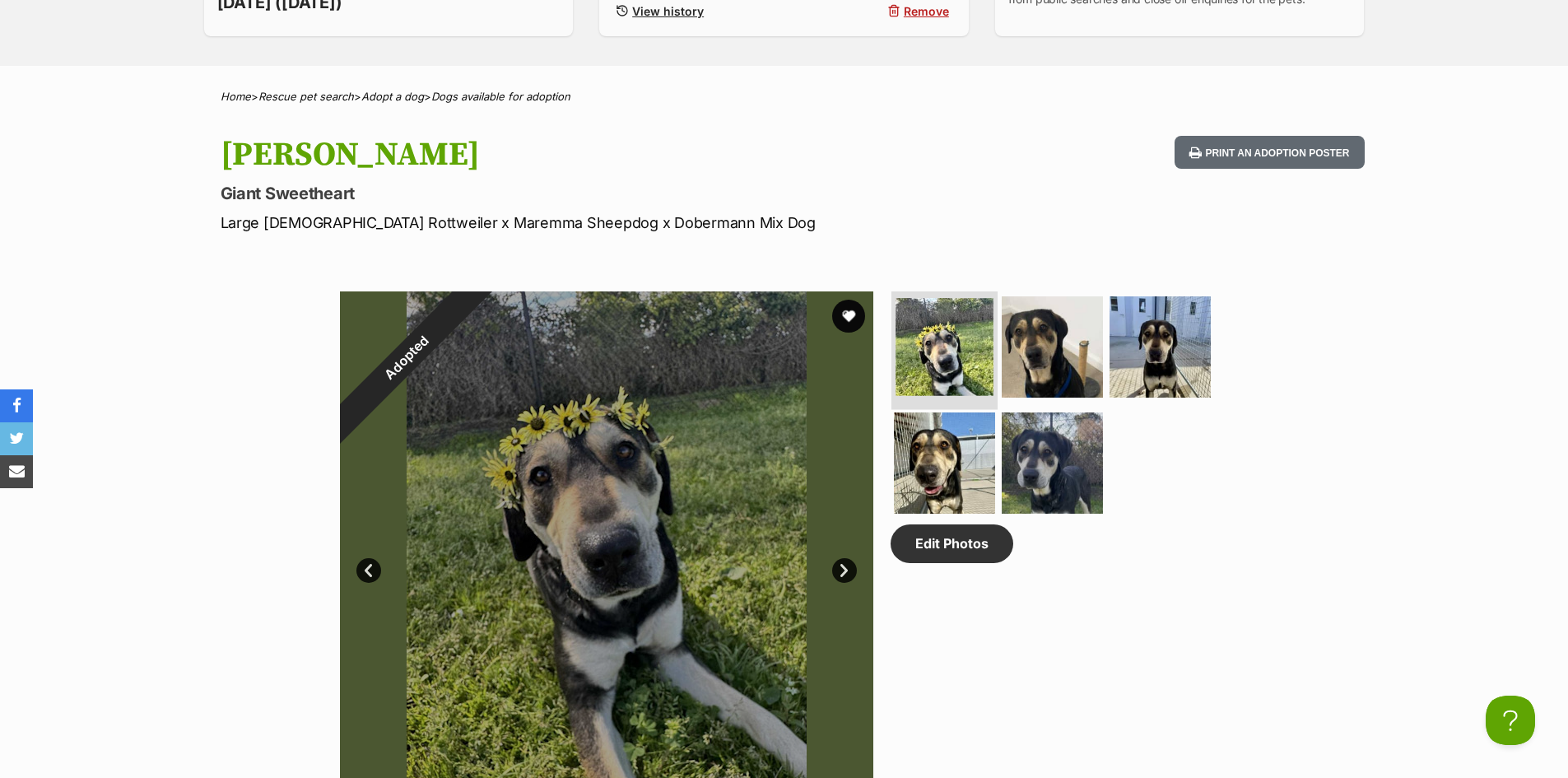
click at [973, 325] on img at bounding box center [944, 347] width 98 height 98
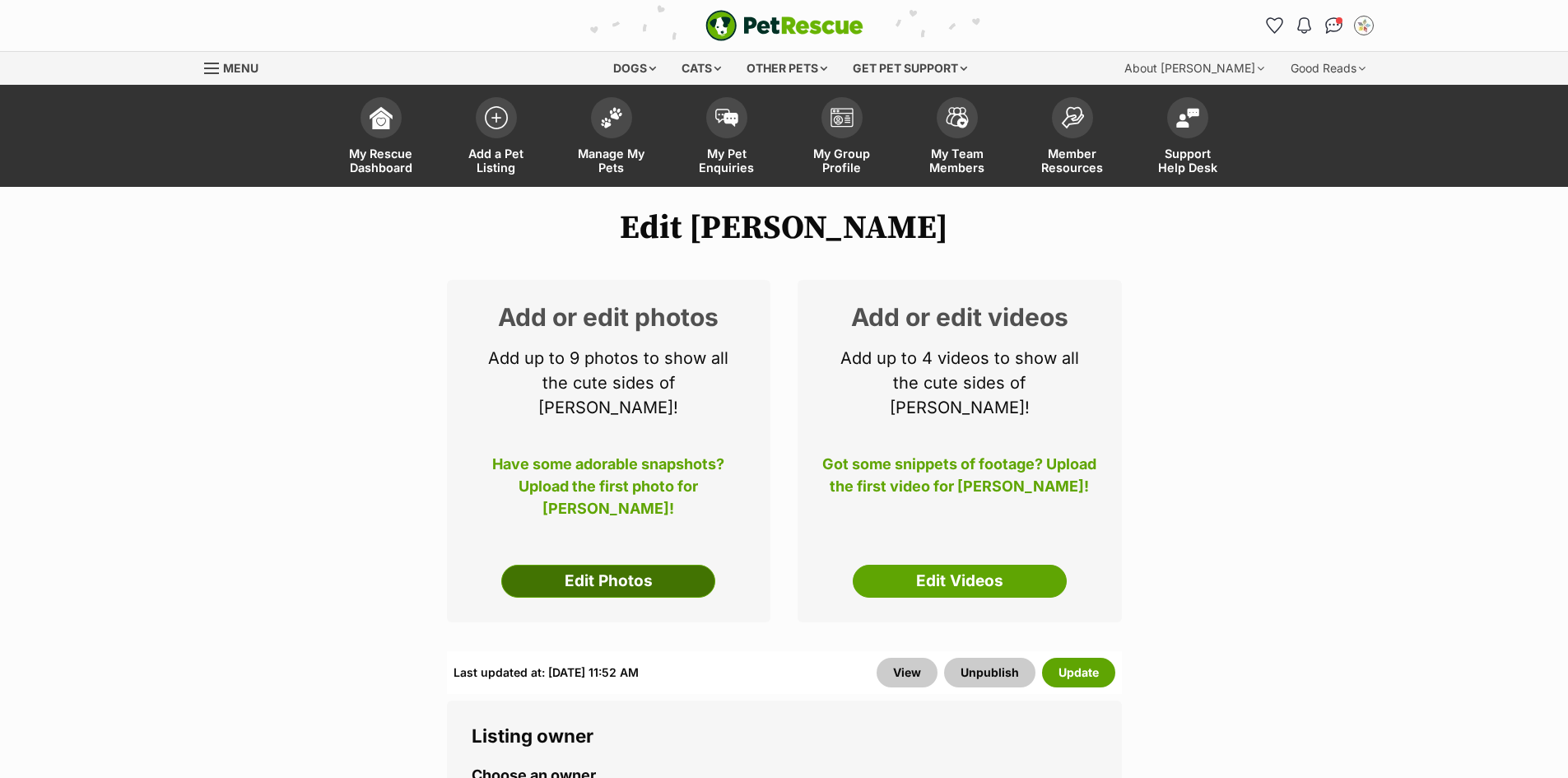
click at [650, 565] on link "Edit Photos" at bounding box center [608, 581] width 214 height 33
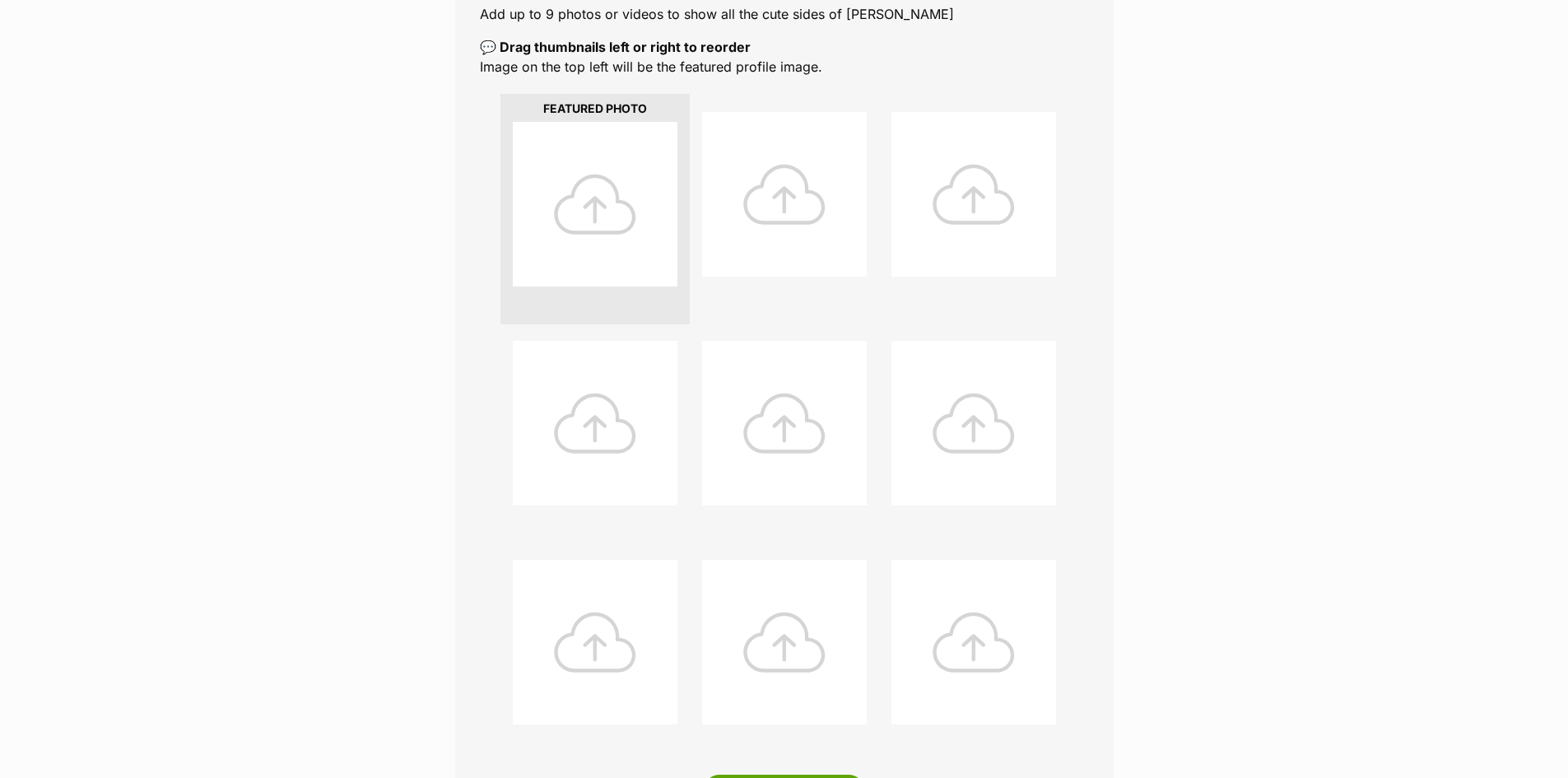
scroll to position [330, 0]
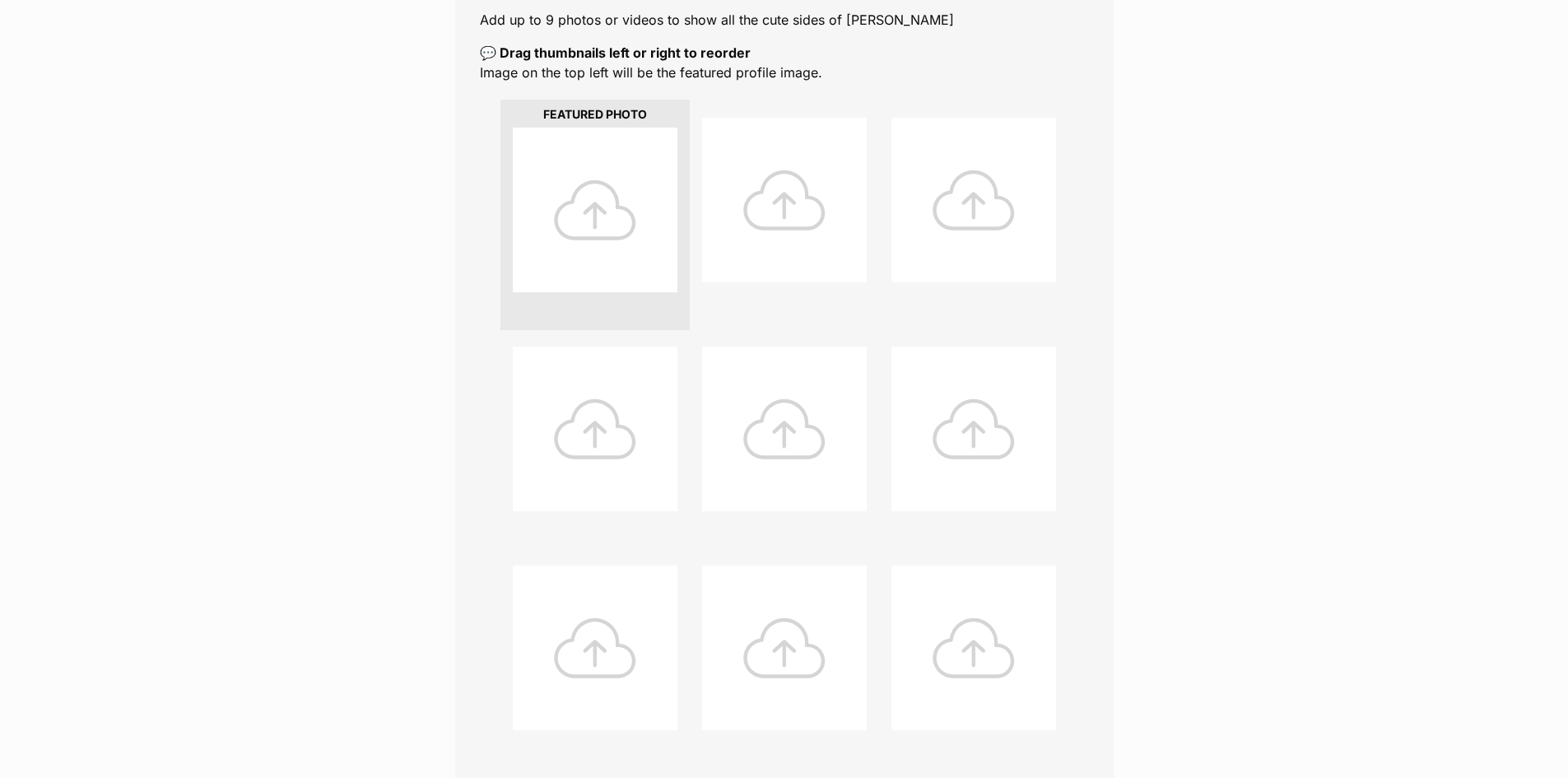
click at [617, 245] on div at bounding box center [595, 210] width 164 height 164
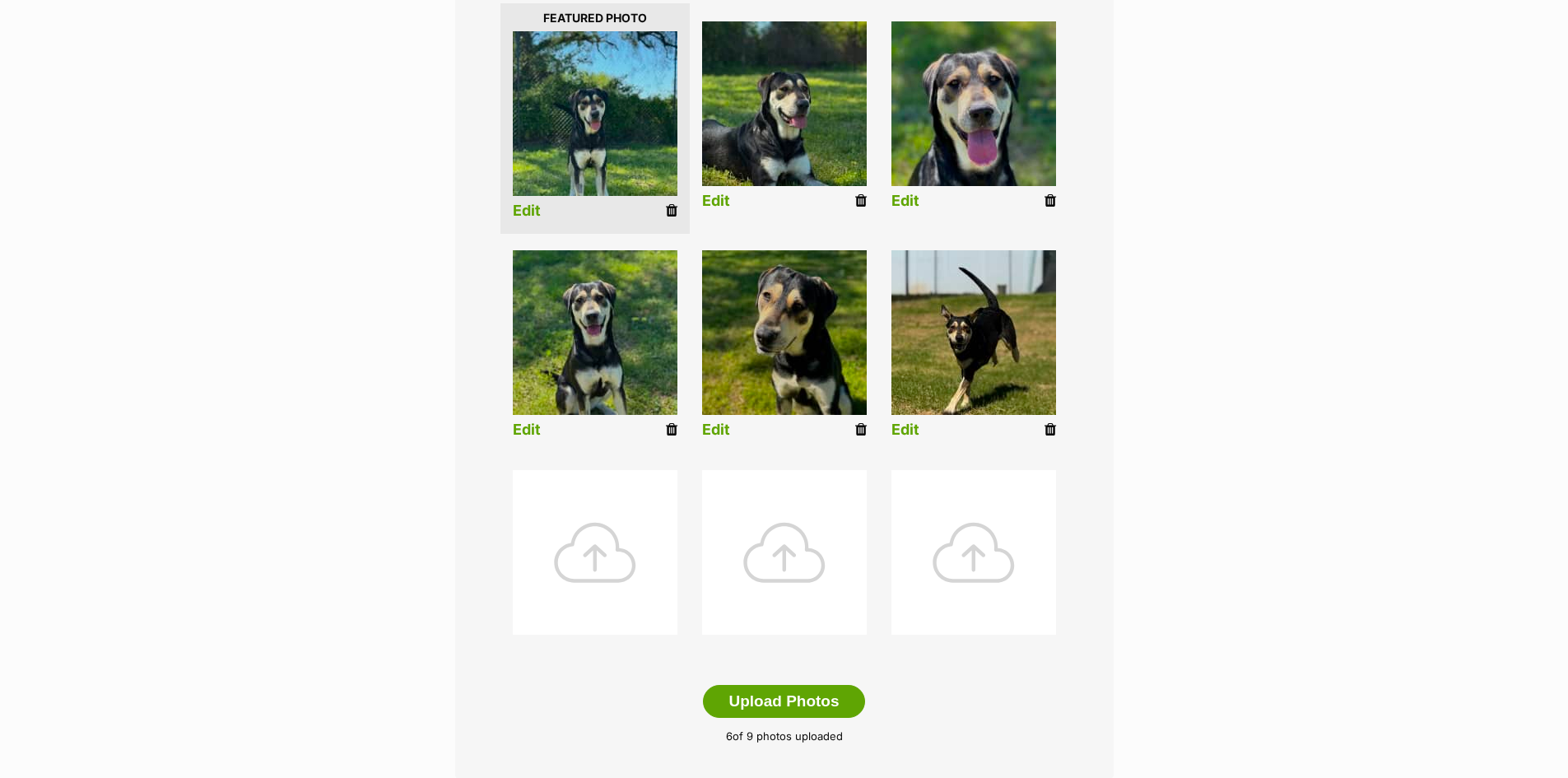
scroll to position [660, 0]
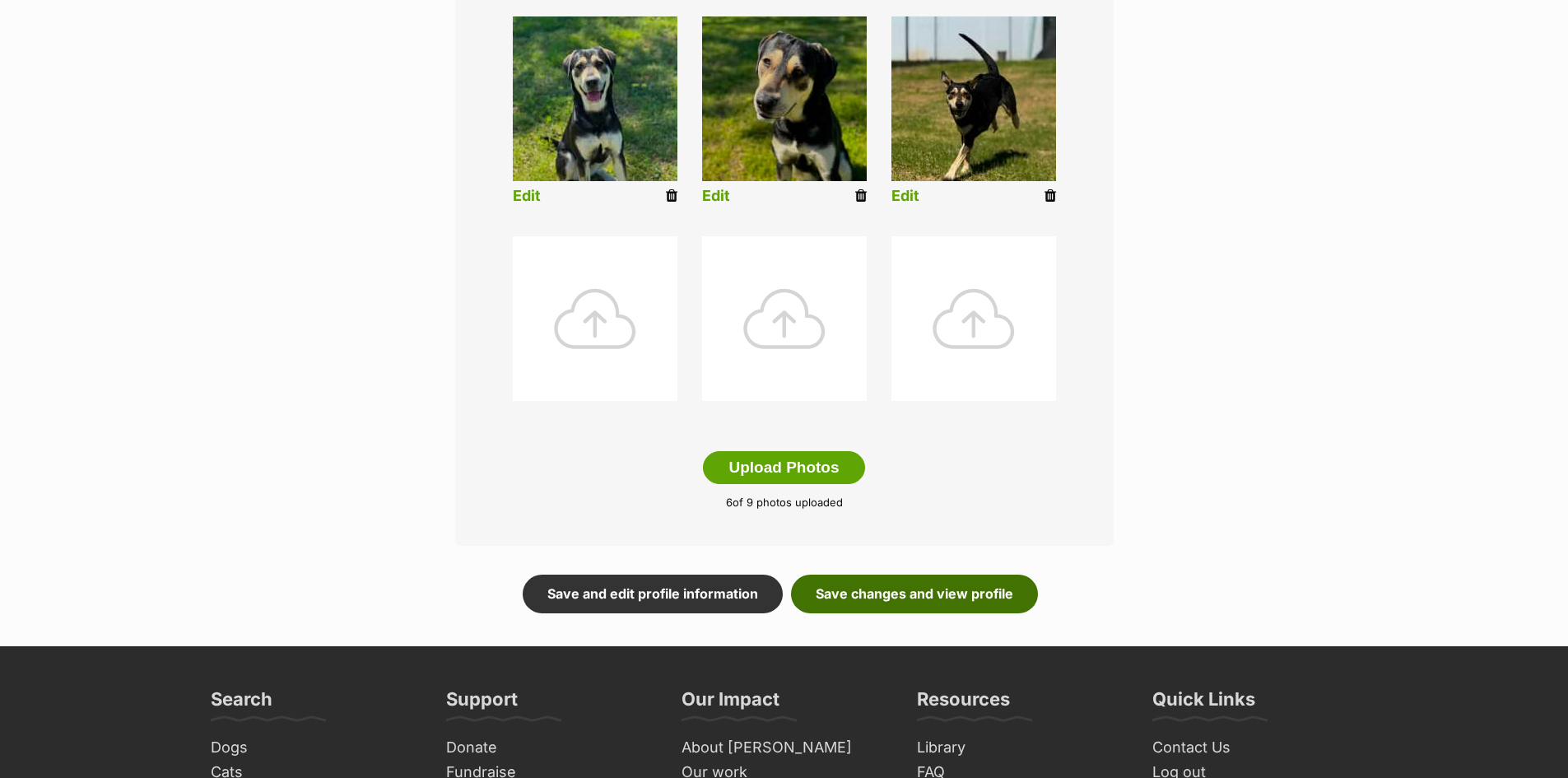
click at [958, 601] on link "Save changes and view profile" at bounding box center [914, 594] width 247 height 38
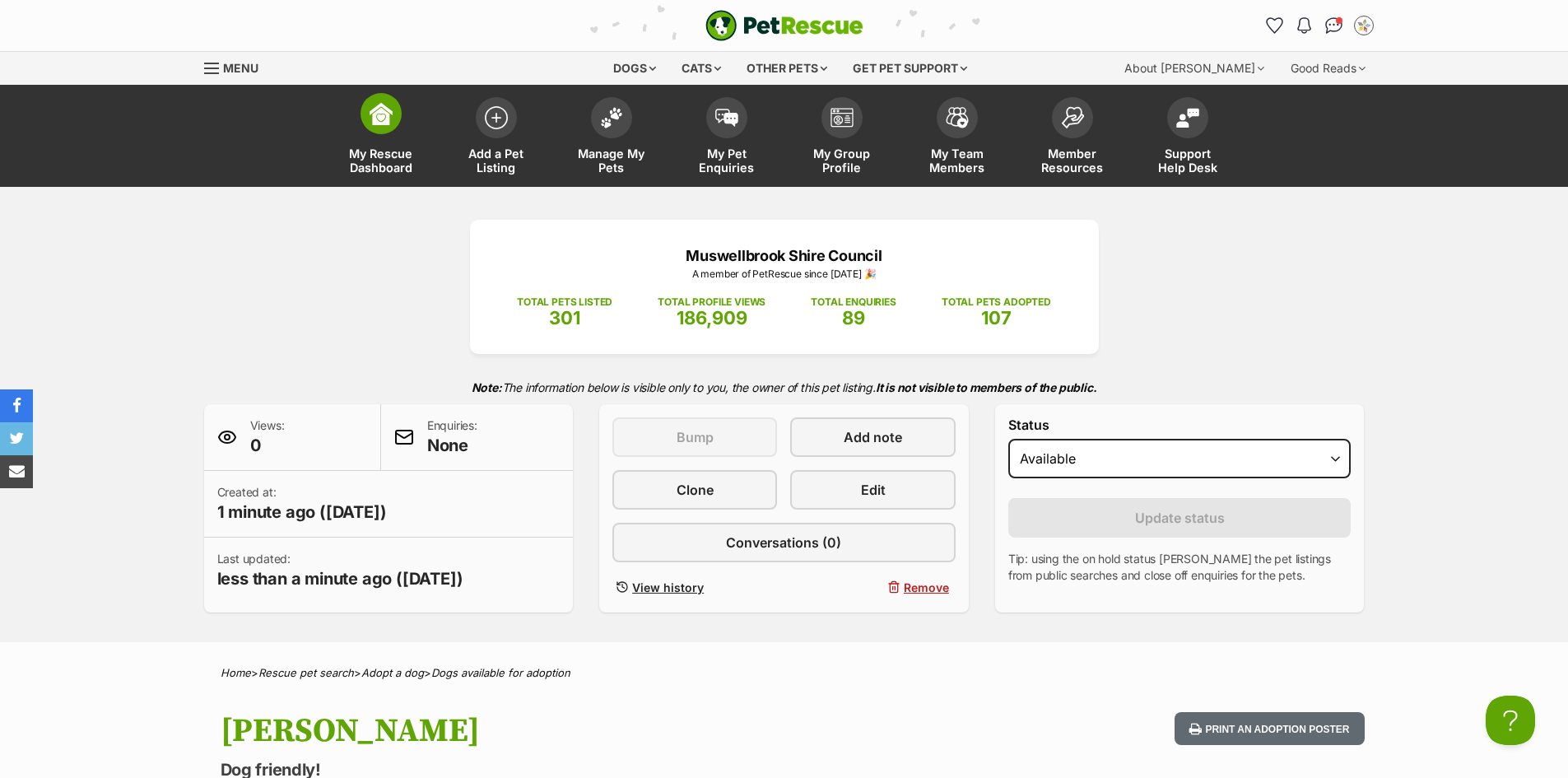
click at [370, 126] on span at bounding box center [381, 114] width 41 height 41
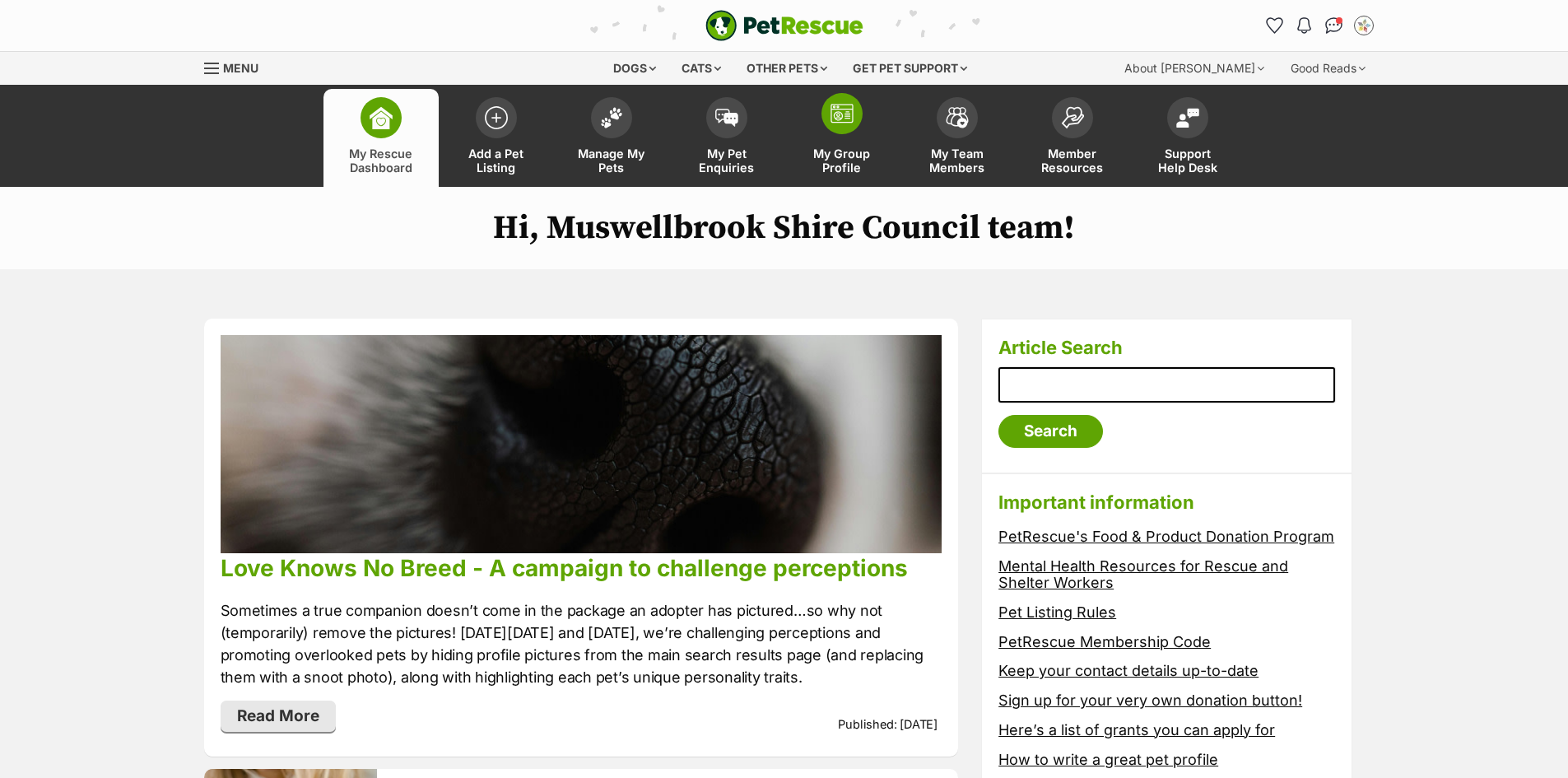
click at [824, 121] on span at bounding box center [842, 114] width 41 height 41
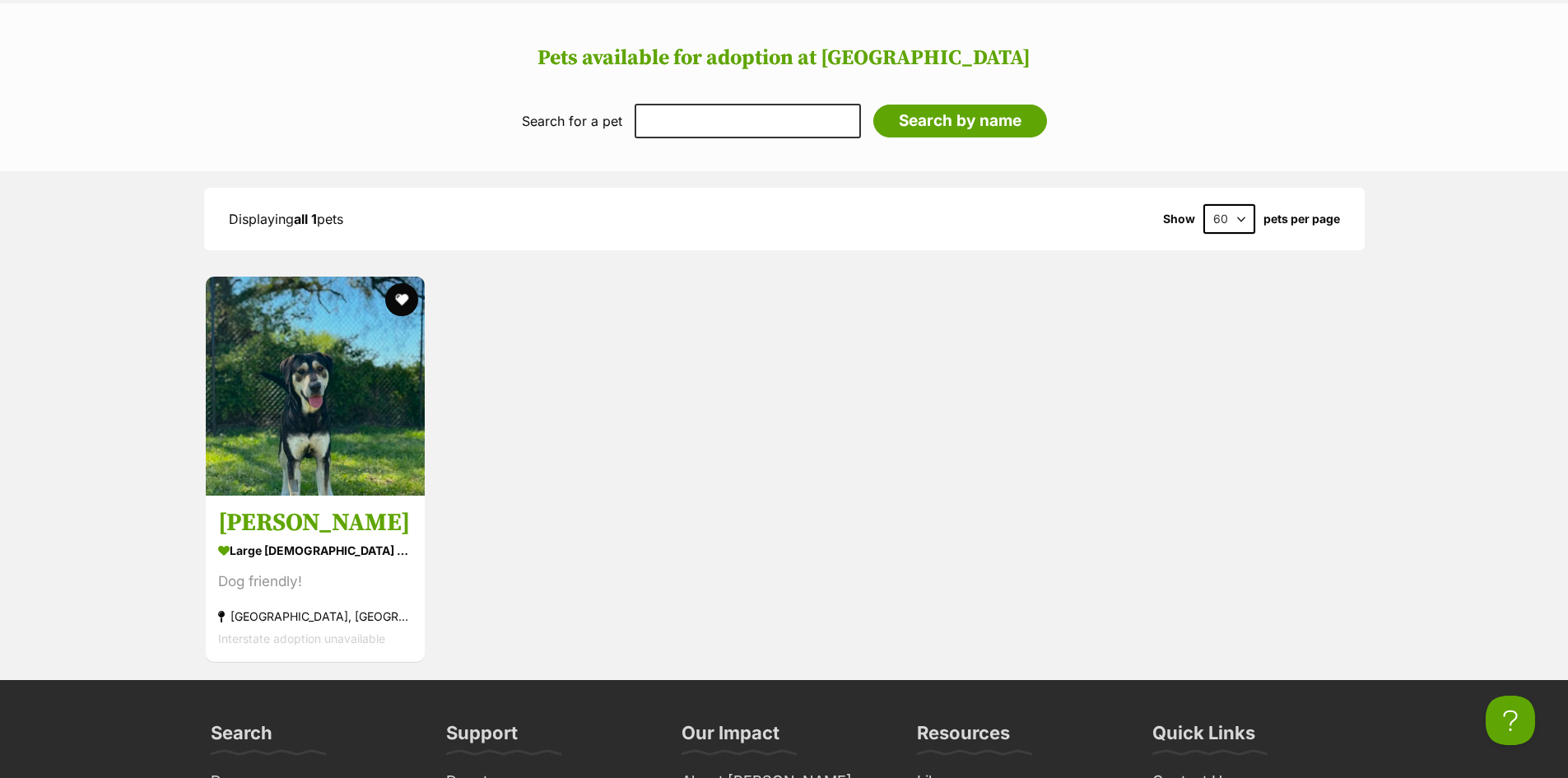
scroll to position [1647, 0]
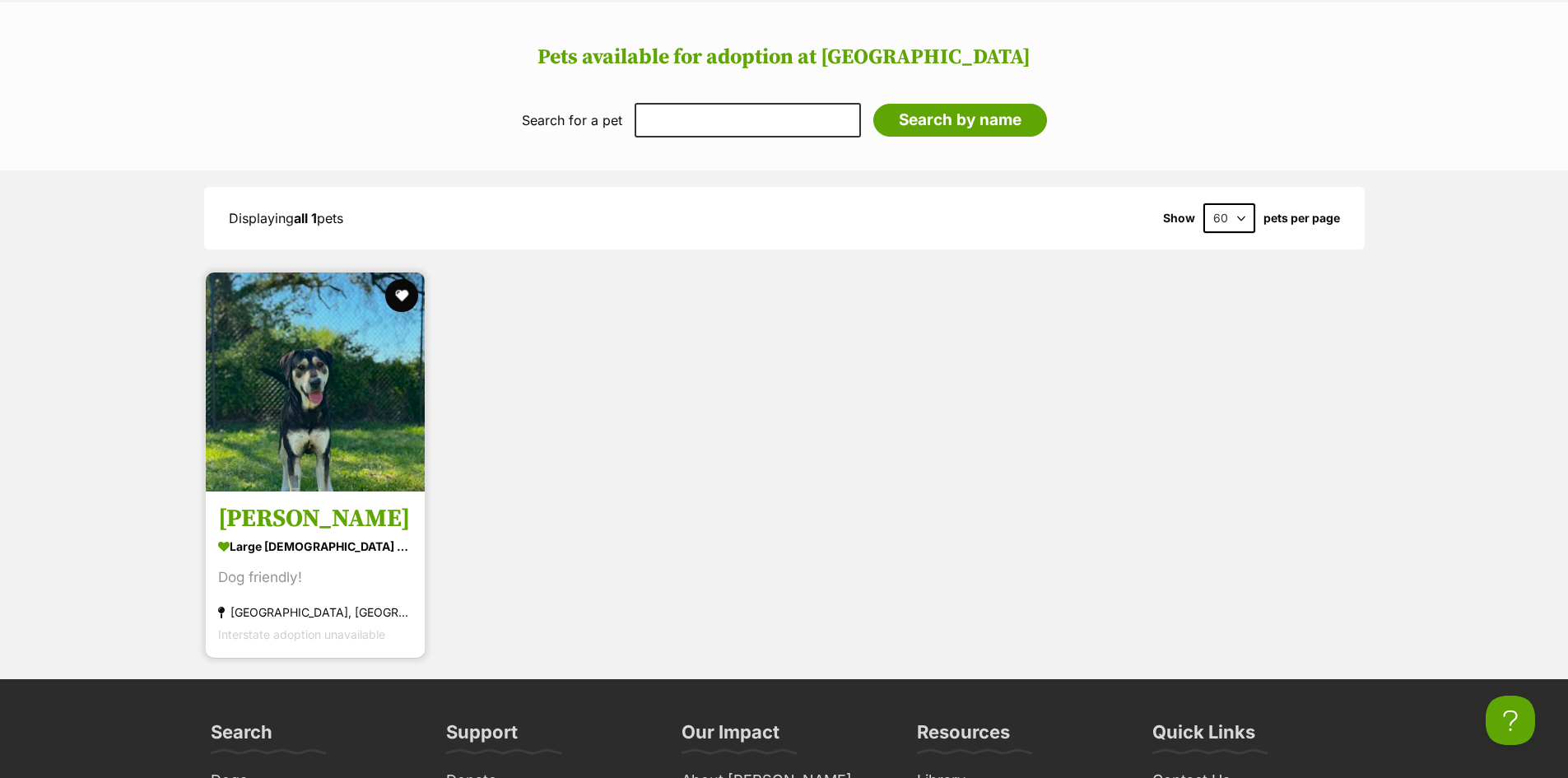
click at [227, 514] on h3 "Bailey" at bounding box center [315, 519] width 194 height 32
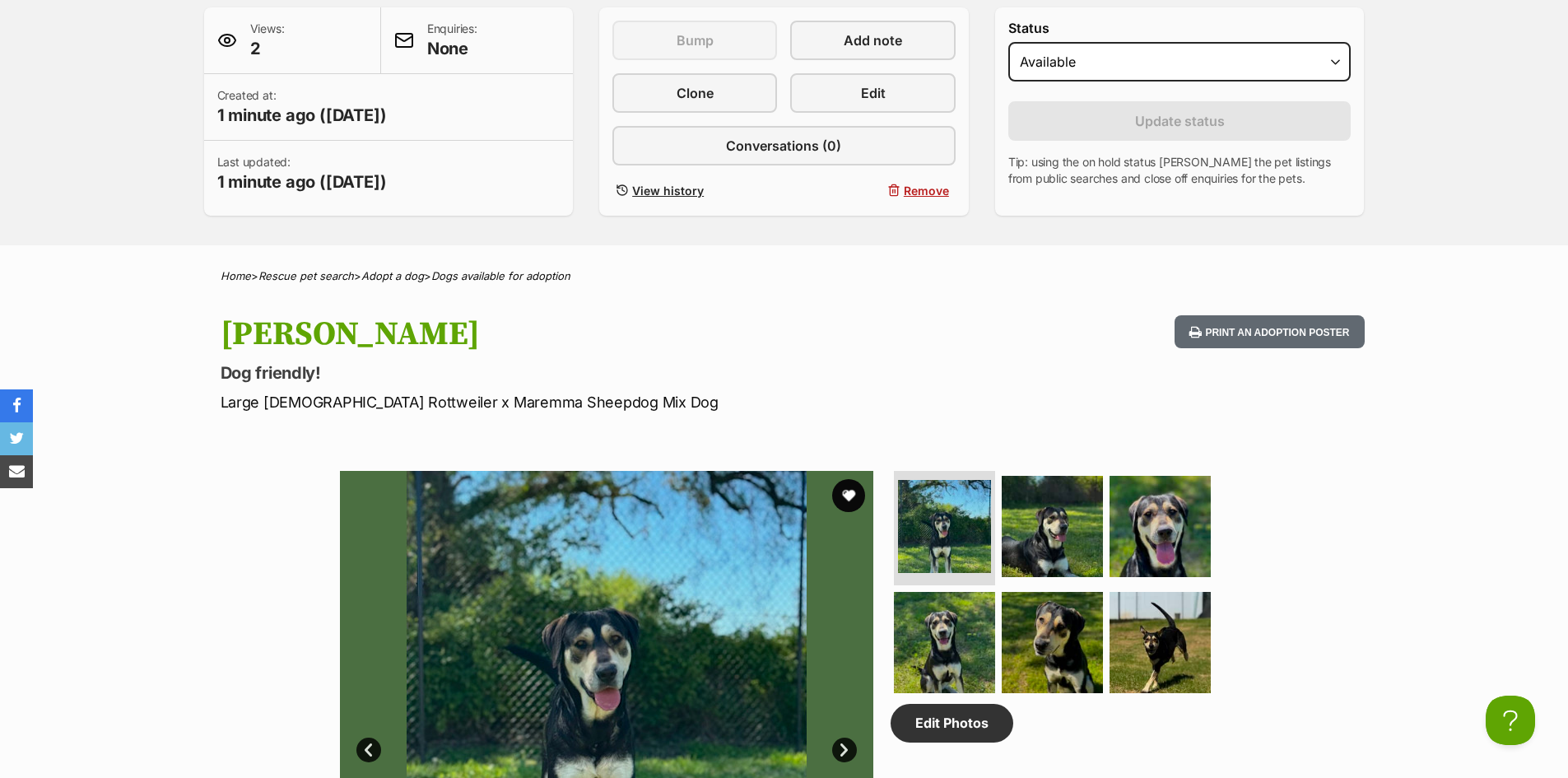
scroll to position [577, 0]
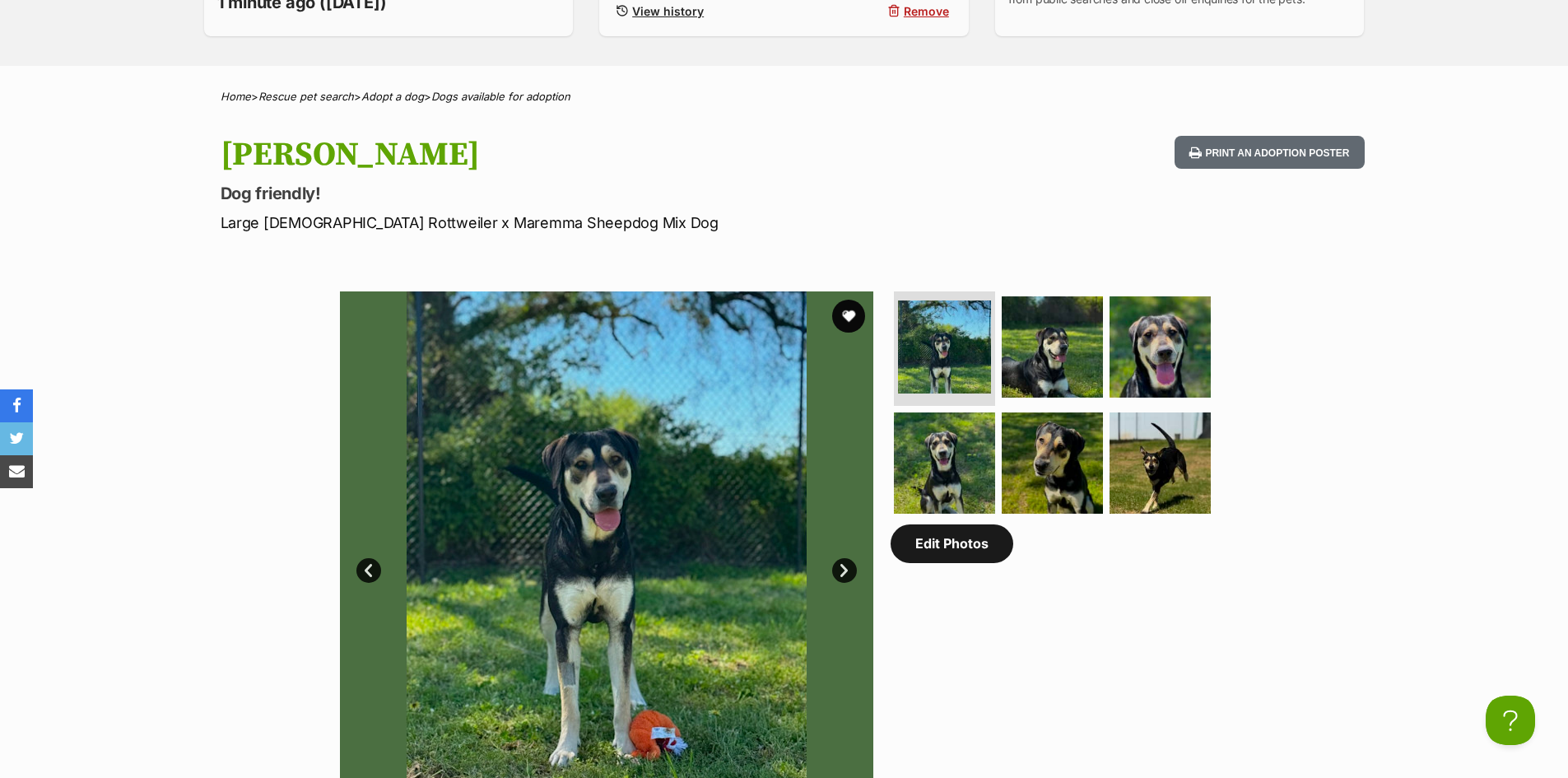
click at [959, 562] on link "Edit Photos" at bounding box center [951, 543] width 122 height 38
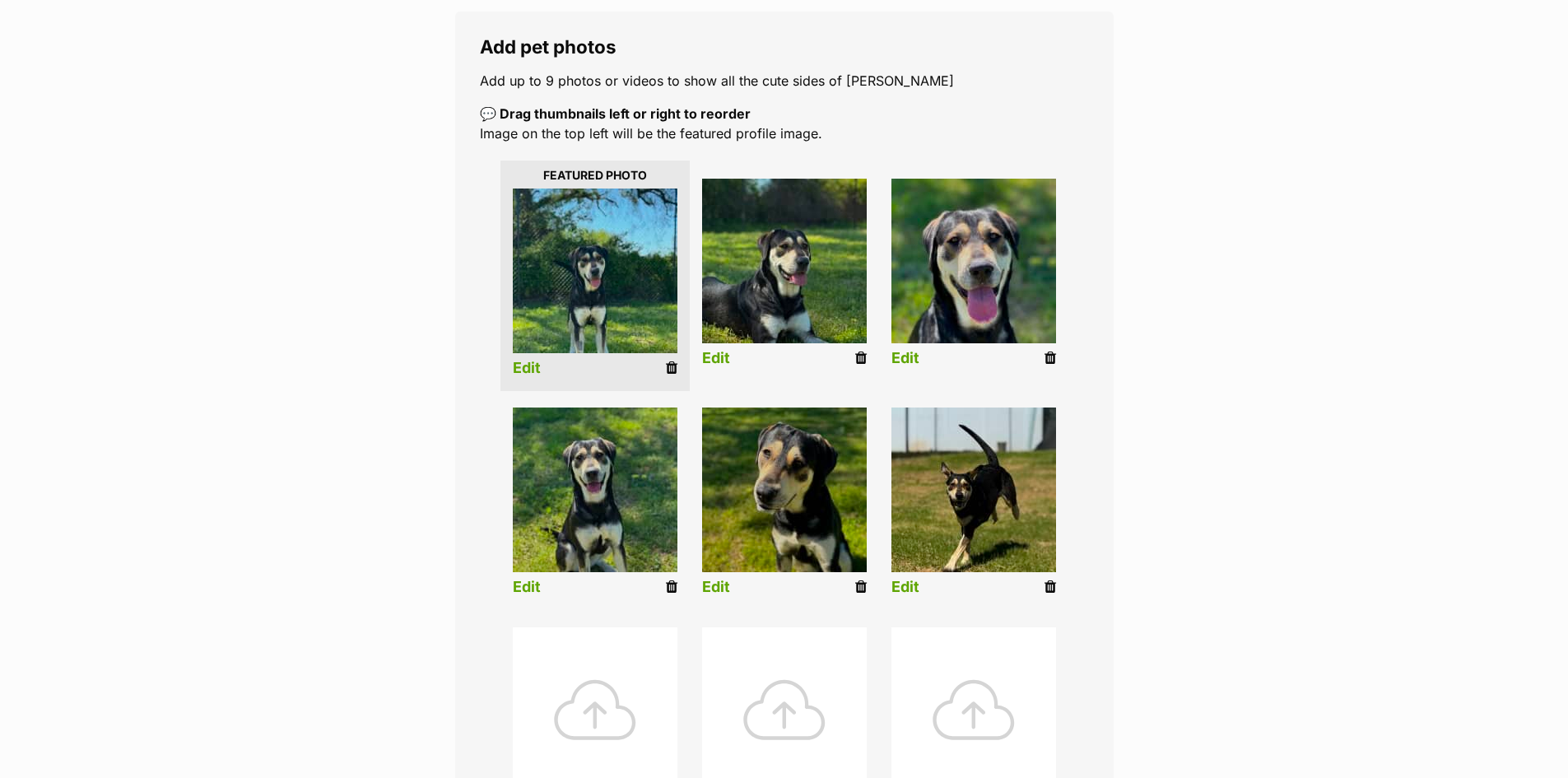
scroll to position [494, 0]
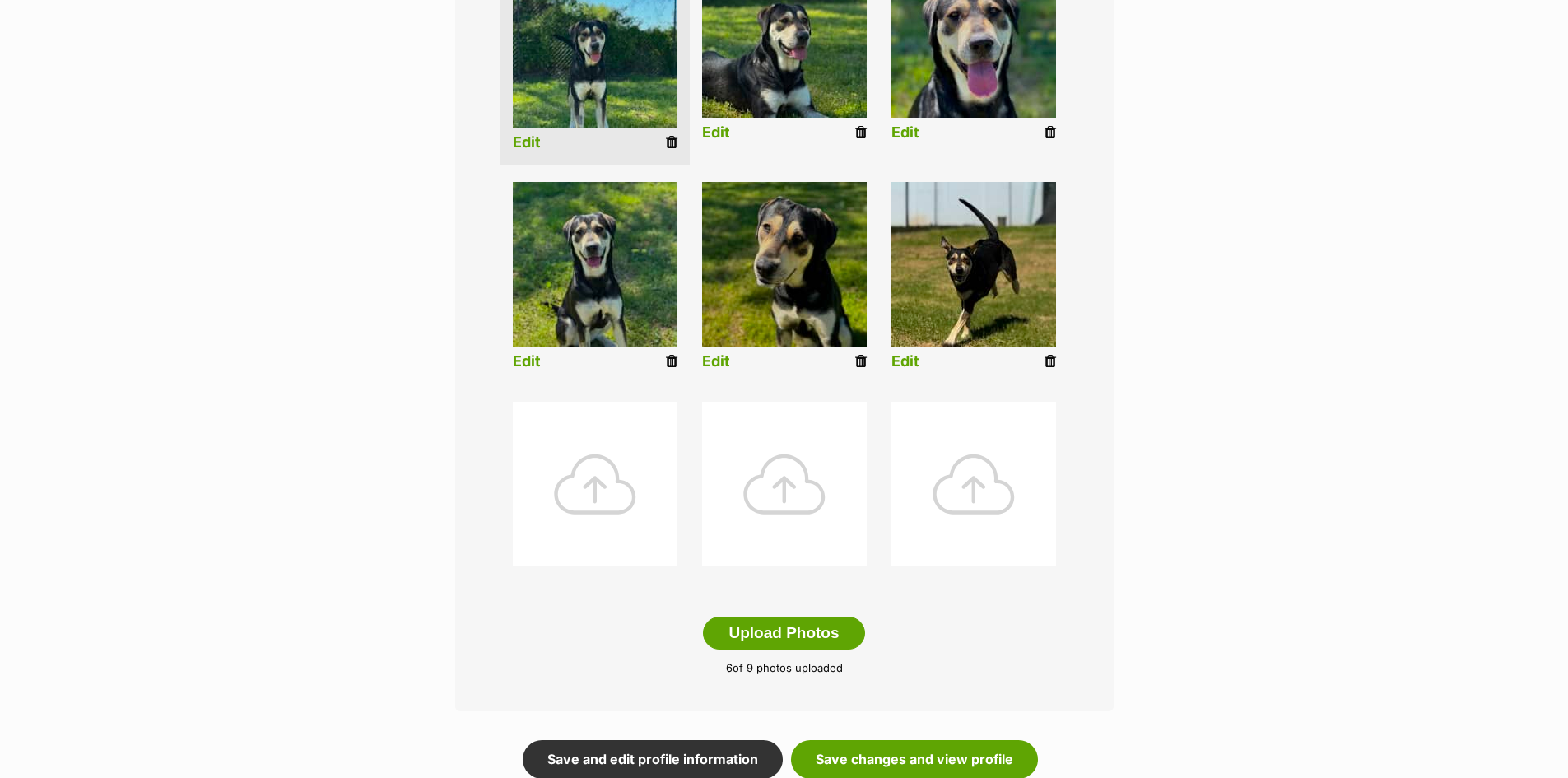
click at [629, 482] on div at bounding box center [595, 484] width 164 height 164
click at [621, 486] on div at bounding box center [595, 484] width 164 height 164
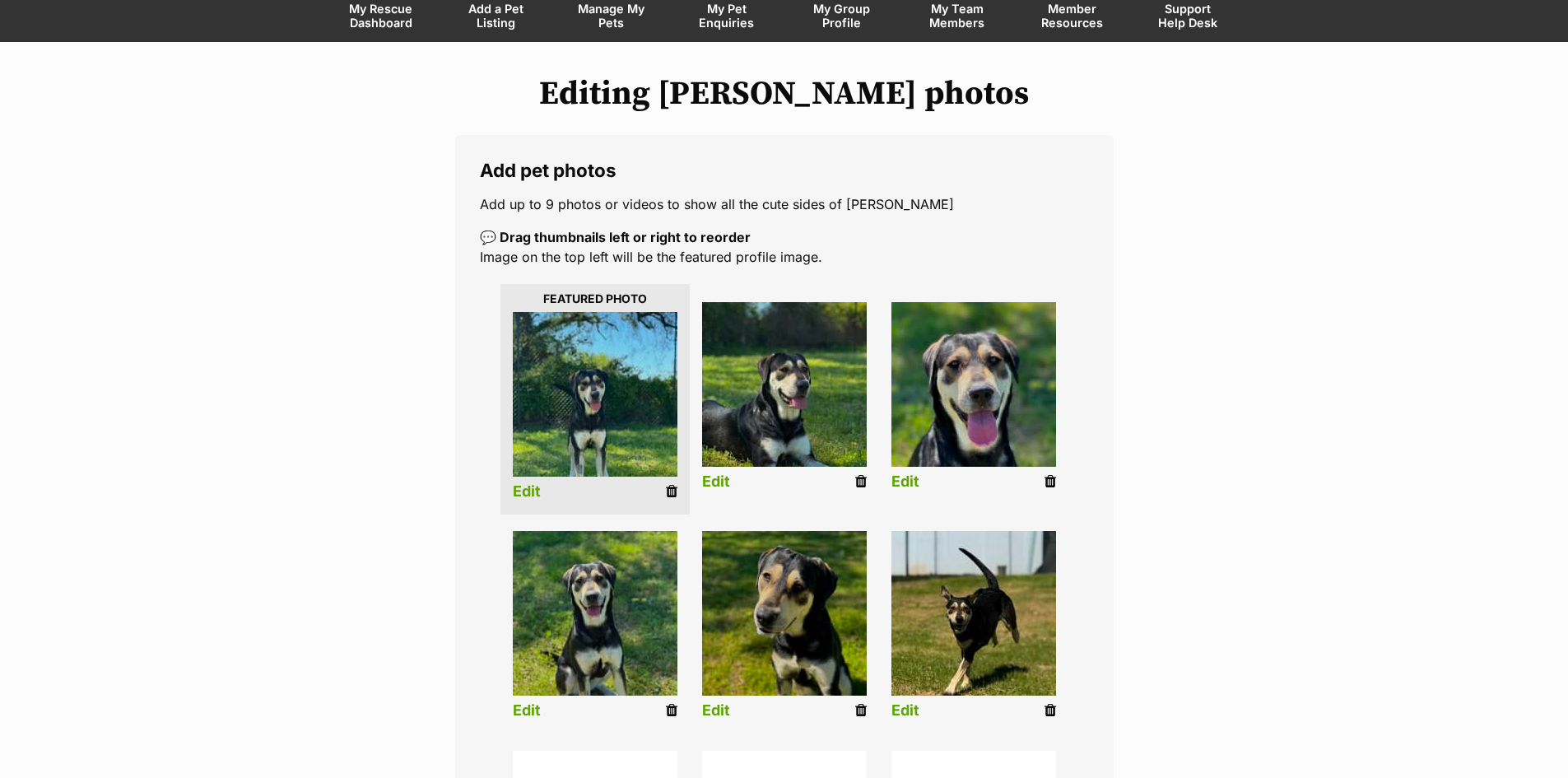
scroll to position [0, 0]
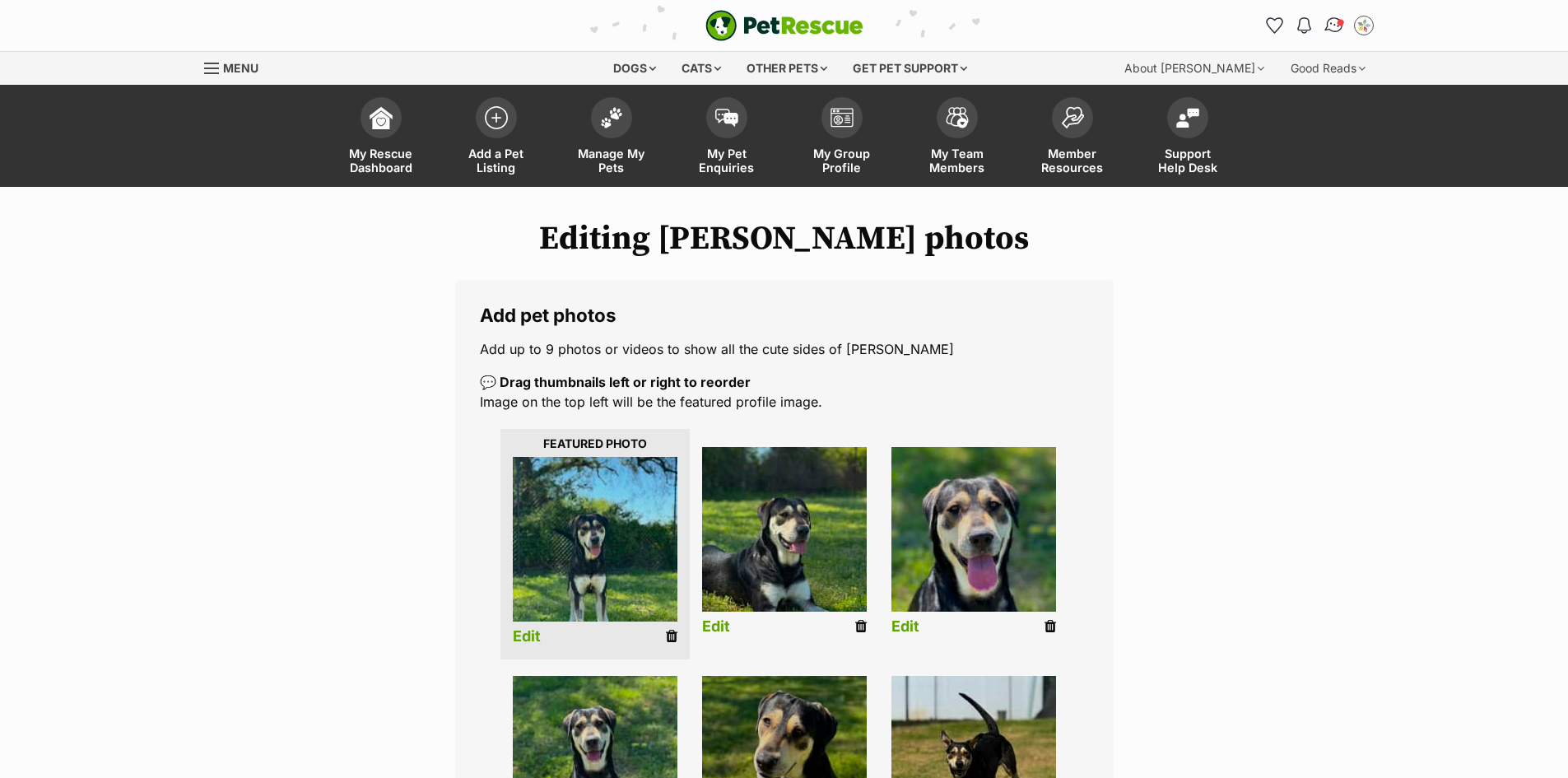
click at [1332, 22] on img "Conversations" at bounding box center [1334, 25] width 22 height 21
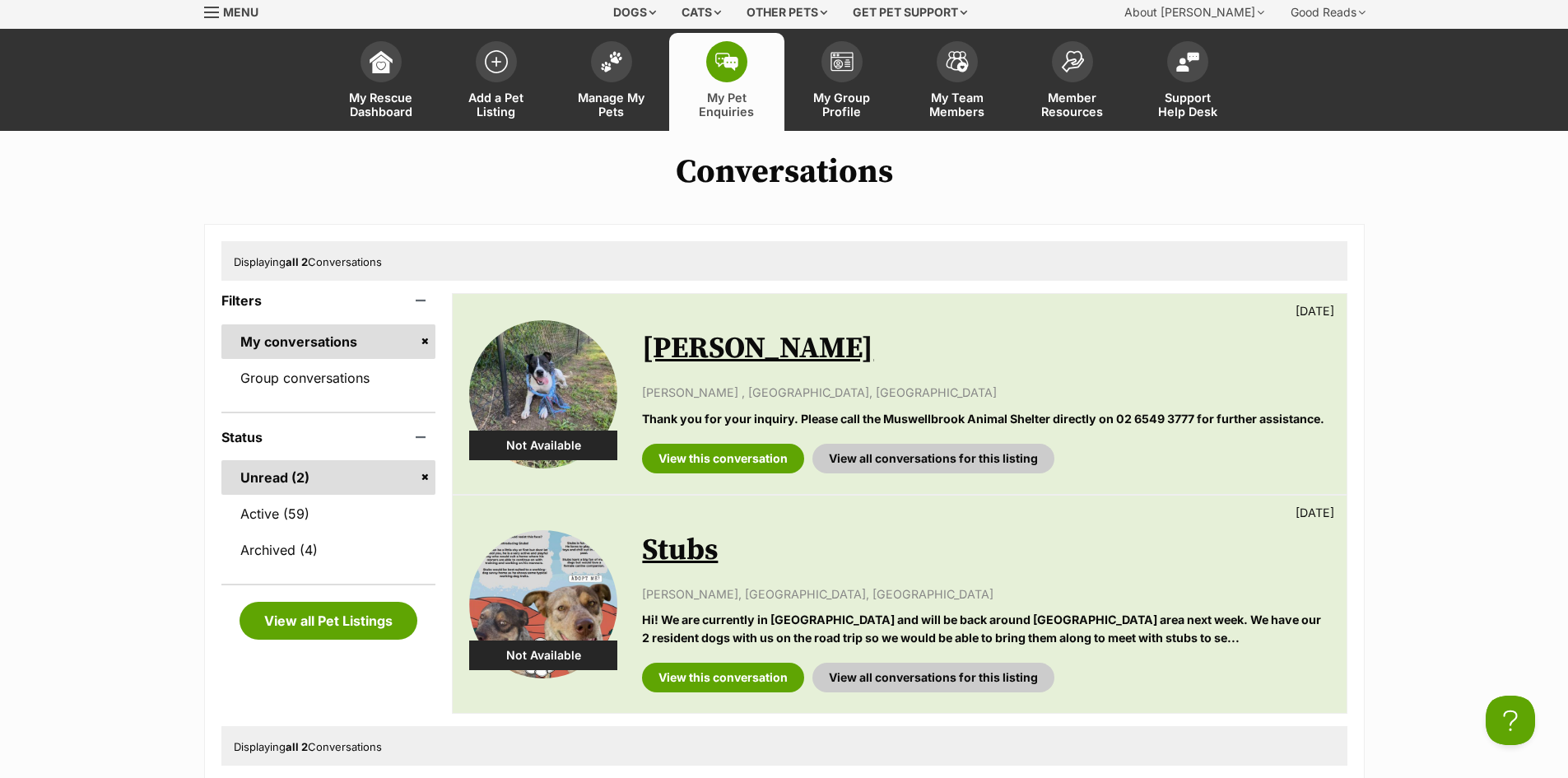
scroll to position [82, 0]
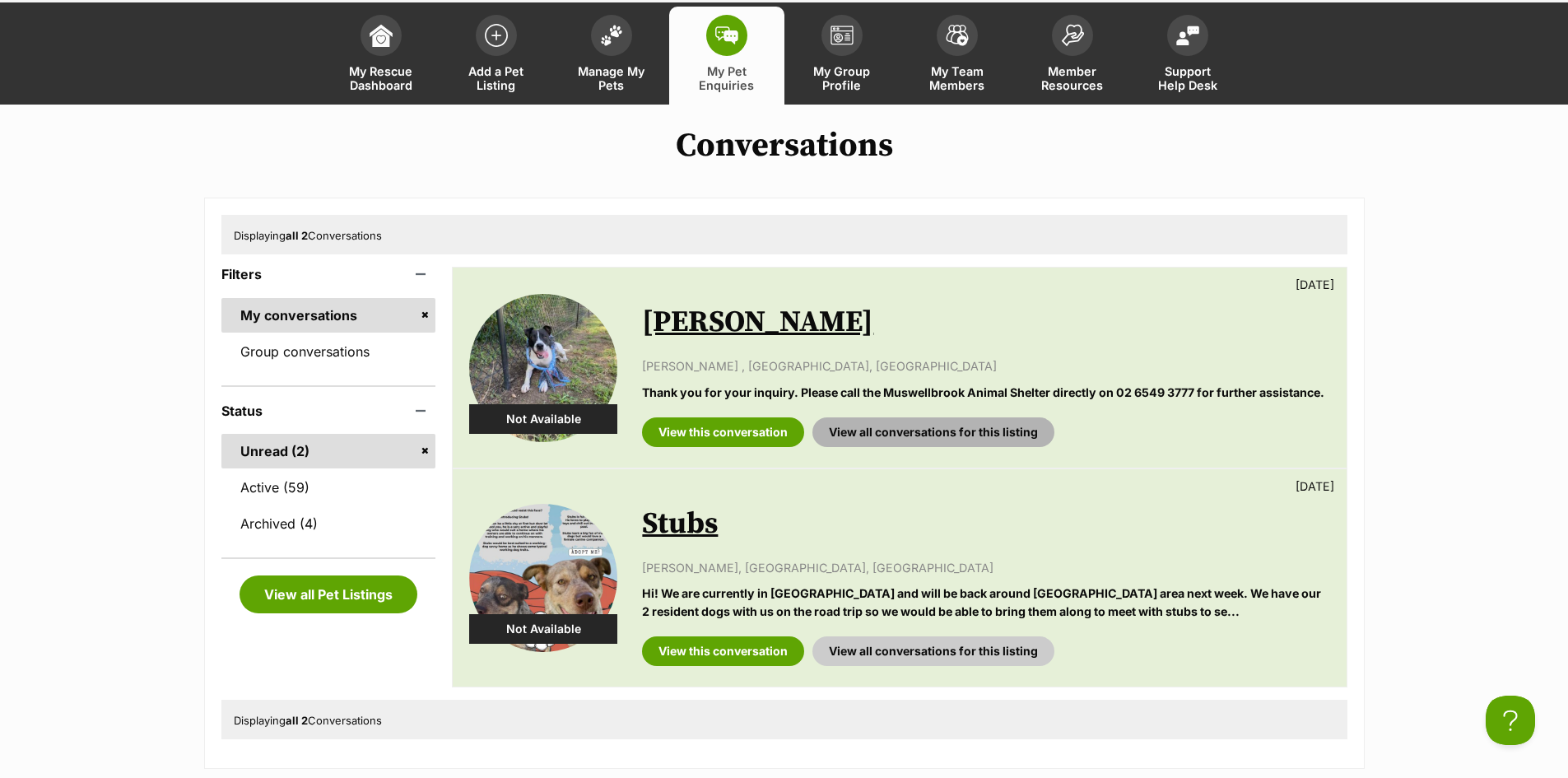
click at [946, 438] on link "View all conversations for this listing" at bounding box center [933, 432] width 242 height 30
click at [703, 431] on link "View this conversation" at bounding box center [724, 432] width 163 height 30
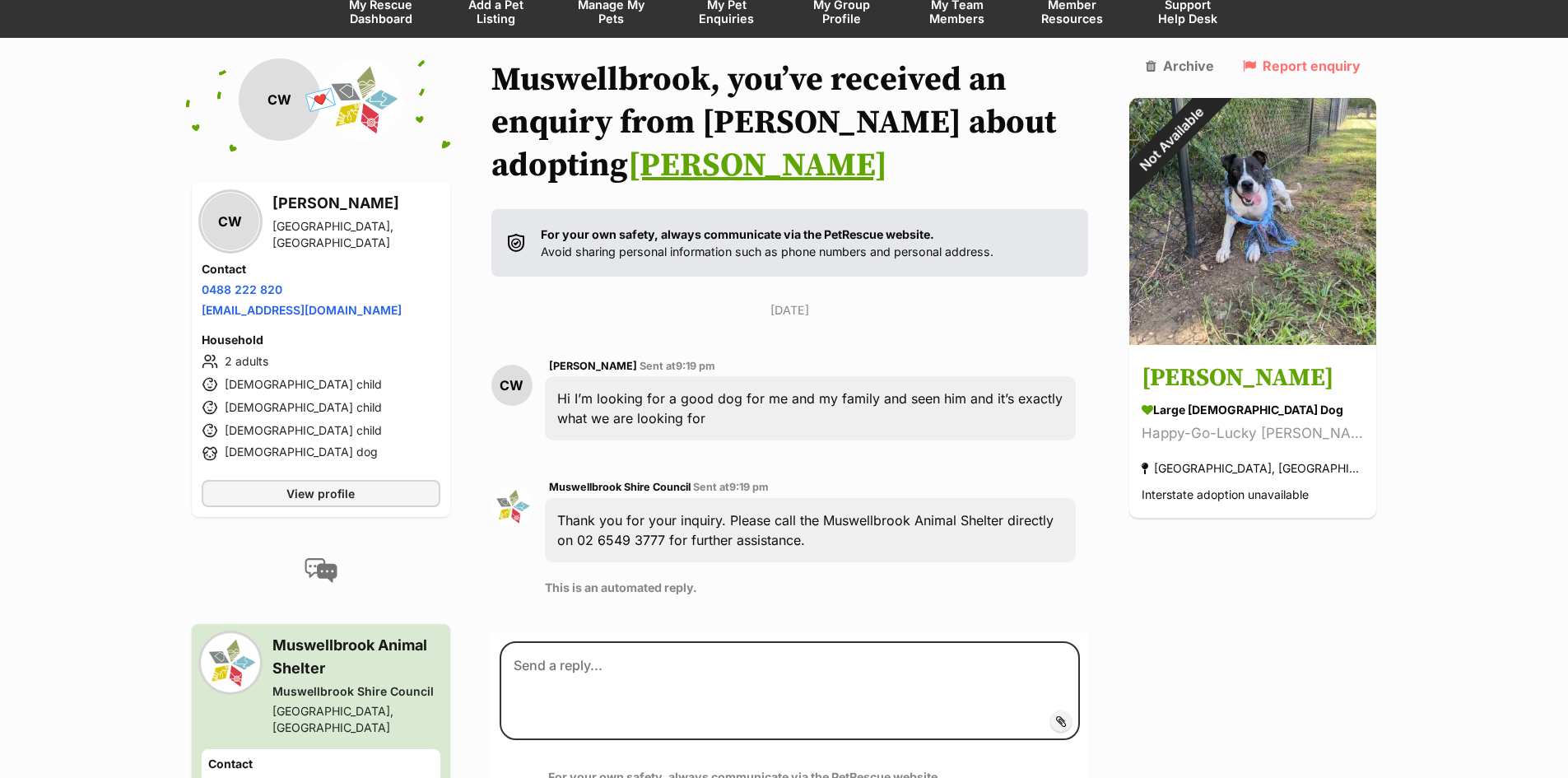
scroll to position [139, 0]
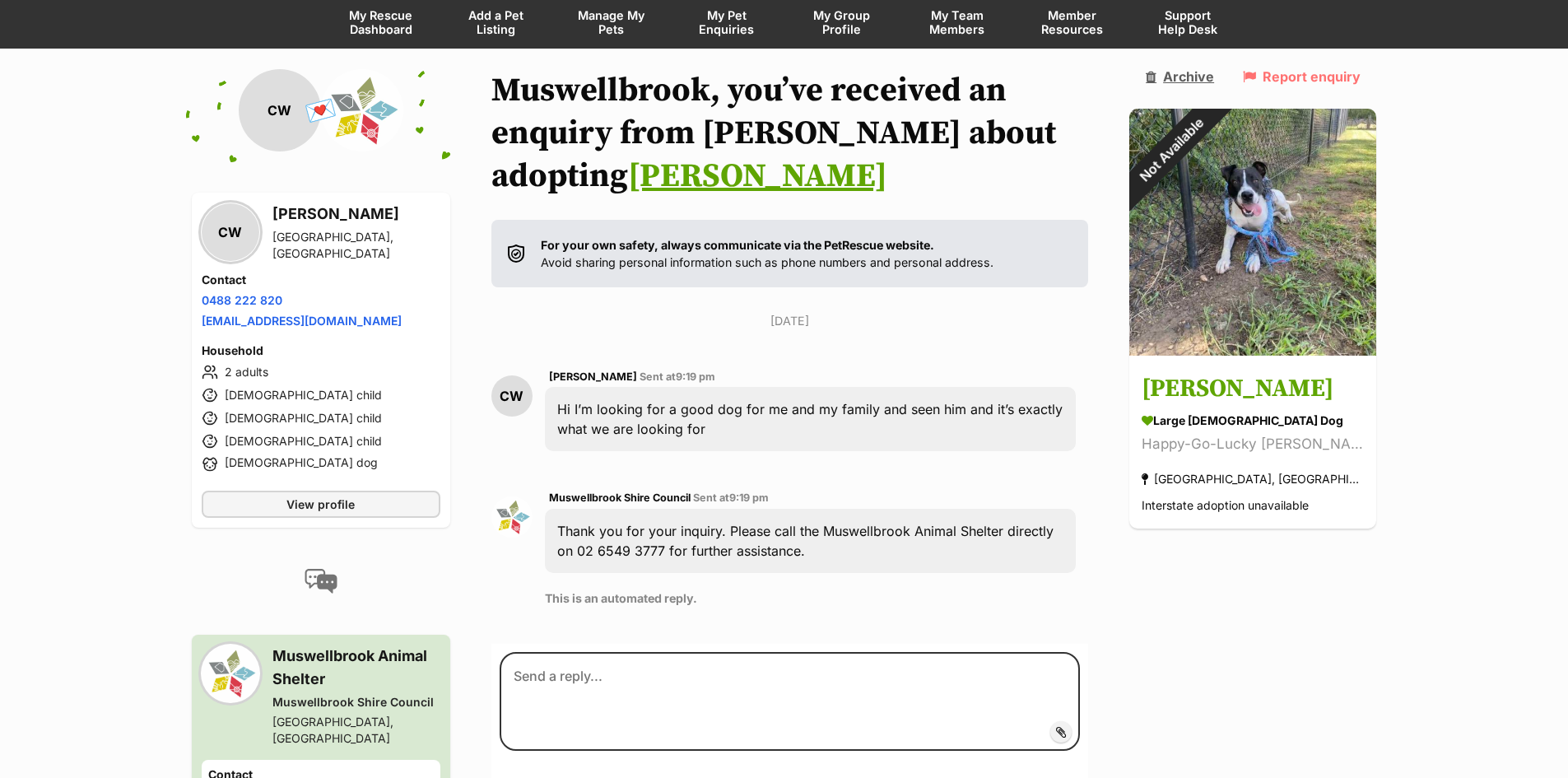
click at [1214, 72] on link "Archive" at bounding box center [1180, 76] width 68 height 15
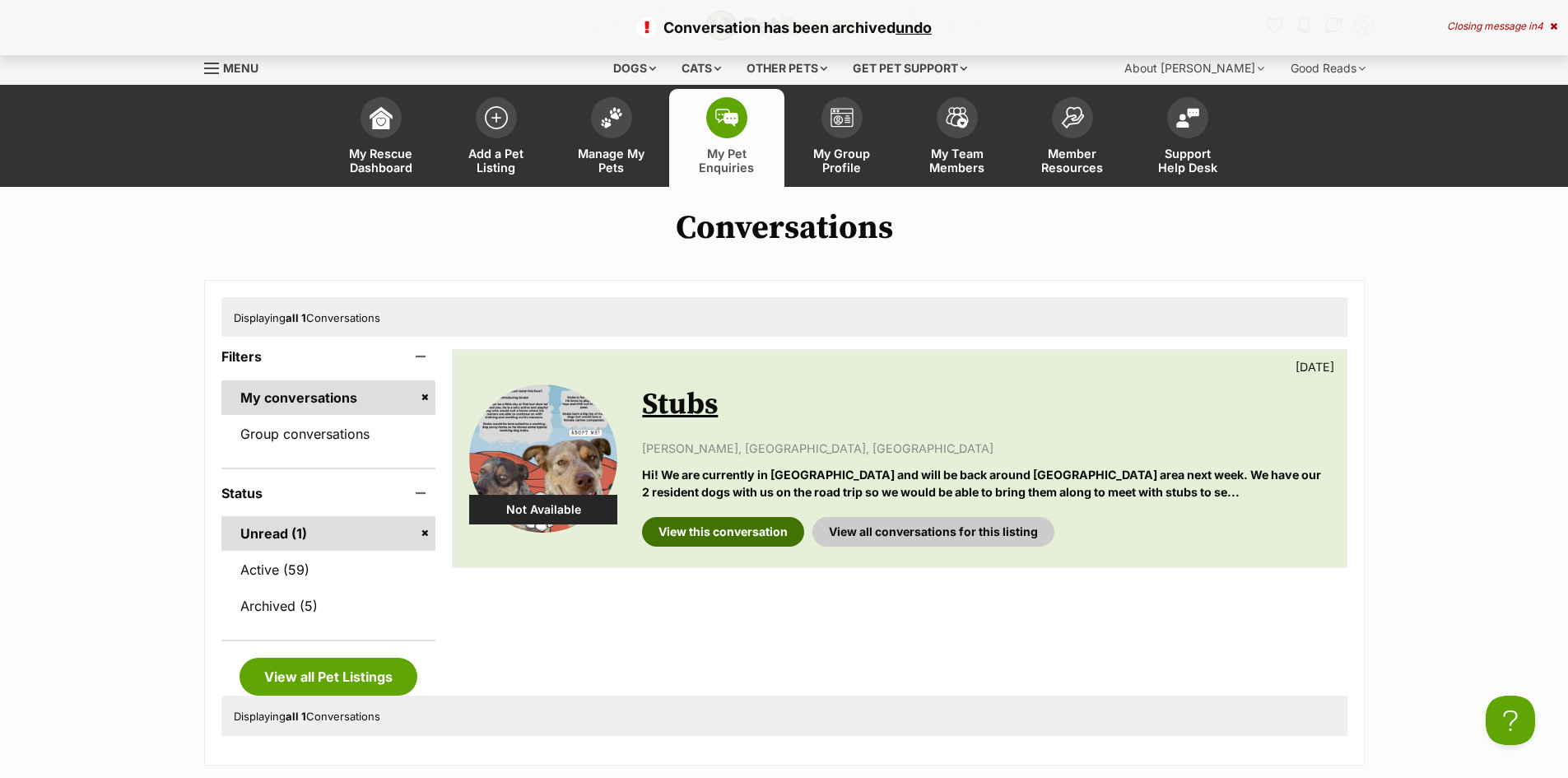
click at [716, 521] on link "View this conversation" at bounding box center [724, 532] width 163 height 30
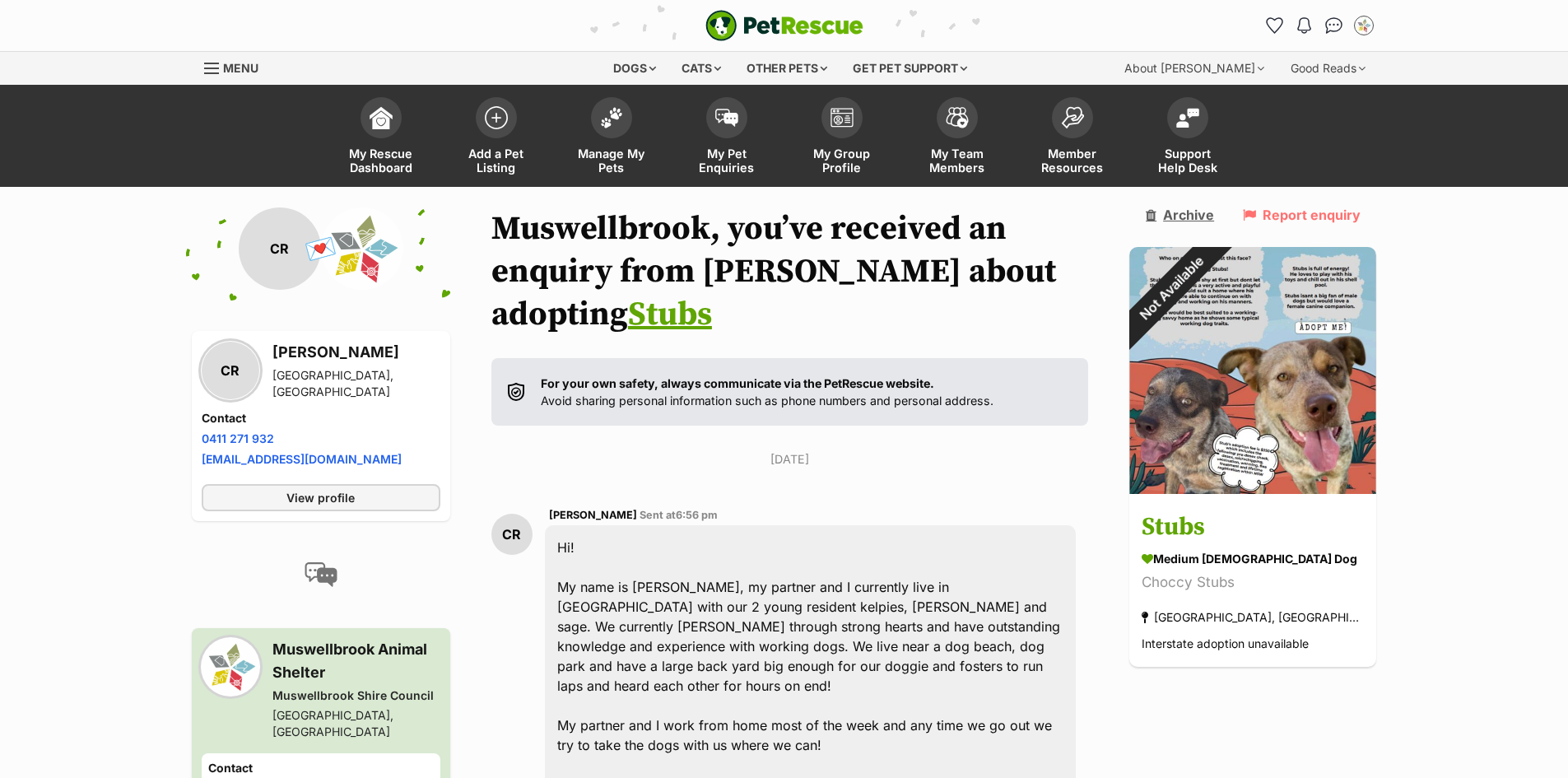
click at [1200, 207] on link "Archive" at bounding box center [1180, 214] width 68 height 15
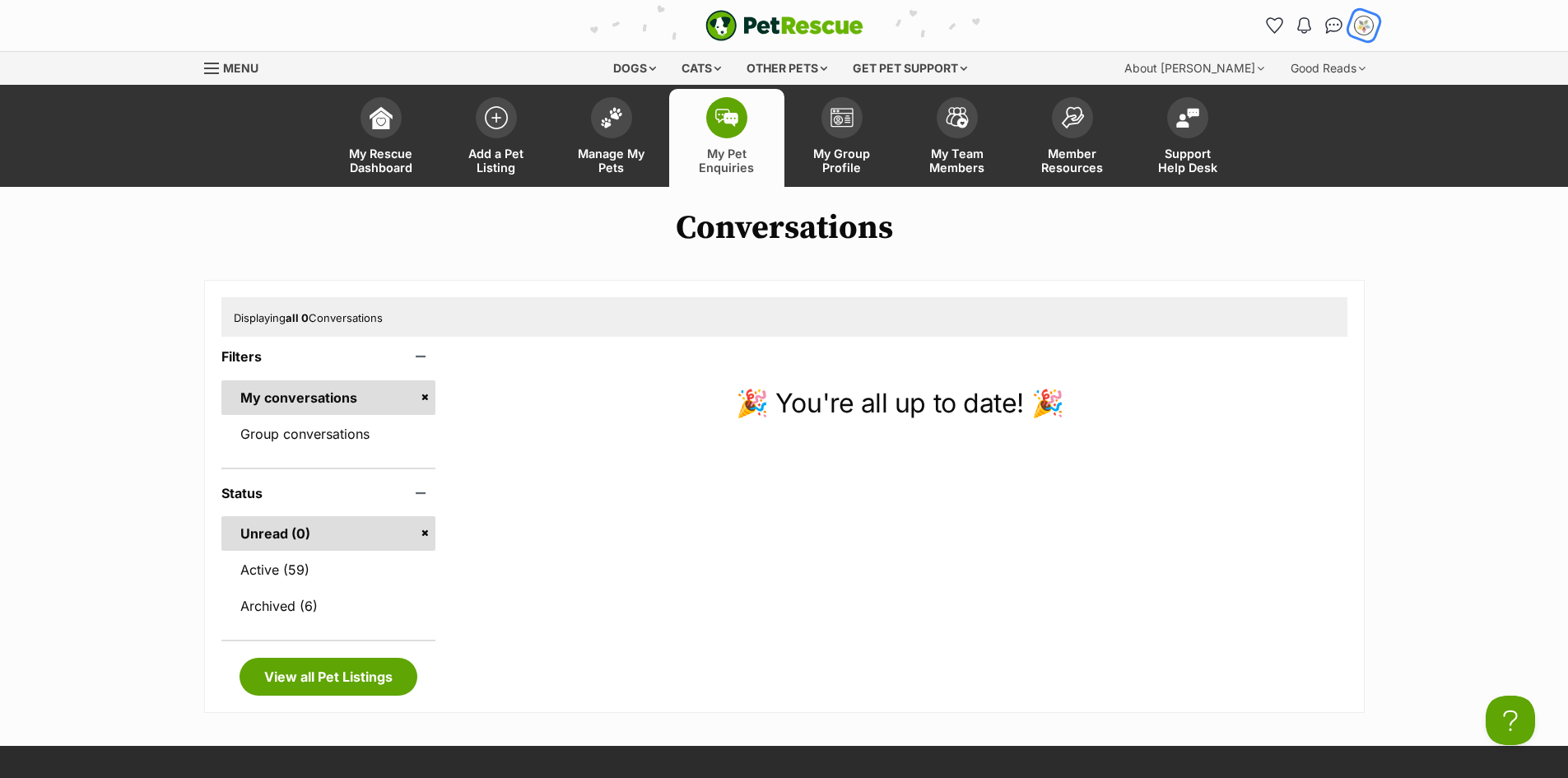
click at [1371, 35] on button "My account" at bounding box center [1363, 25] width 33 height 33
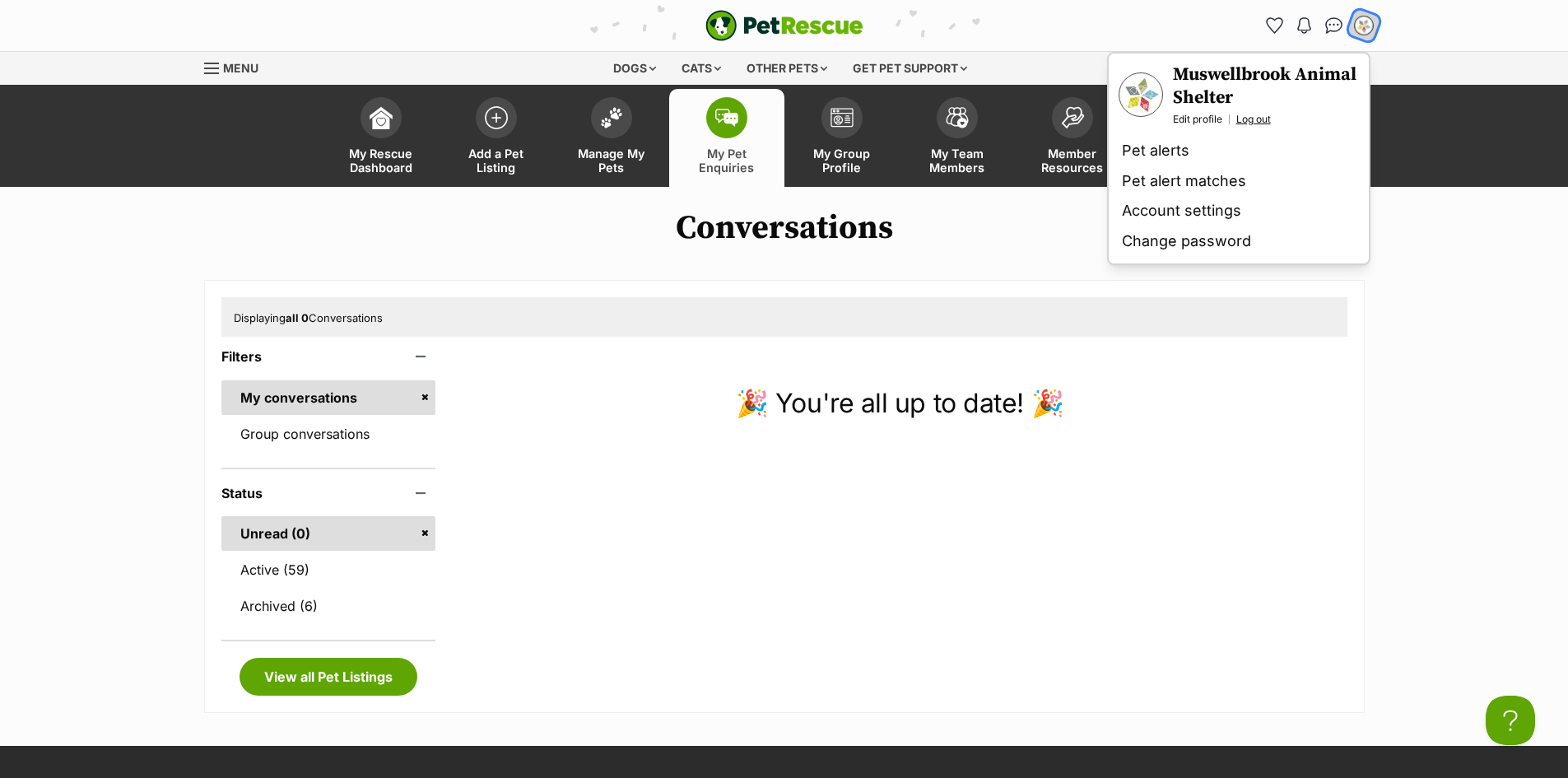
click at [1264, 116] on link "Log out" at bounding box center [1253, 119] width 34 height 13
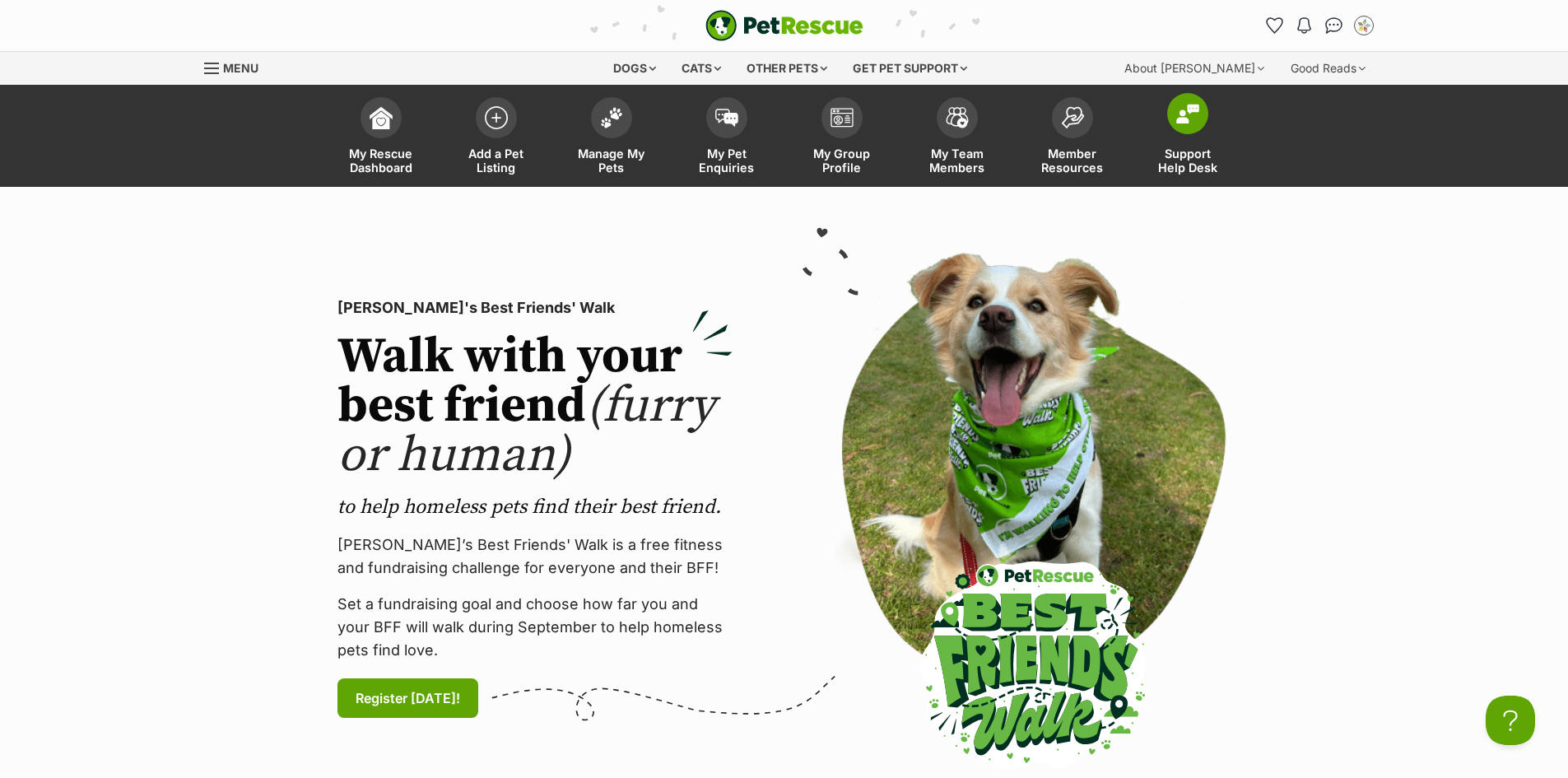
click at [1171, 114] on span at bounding box center [1187, 114] width 41 height 41
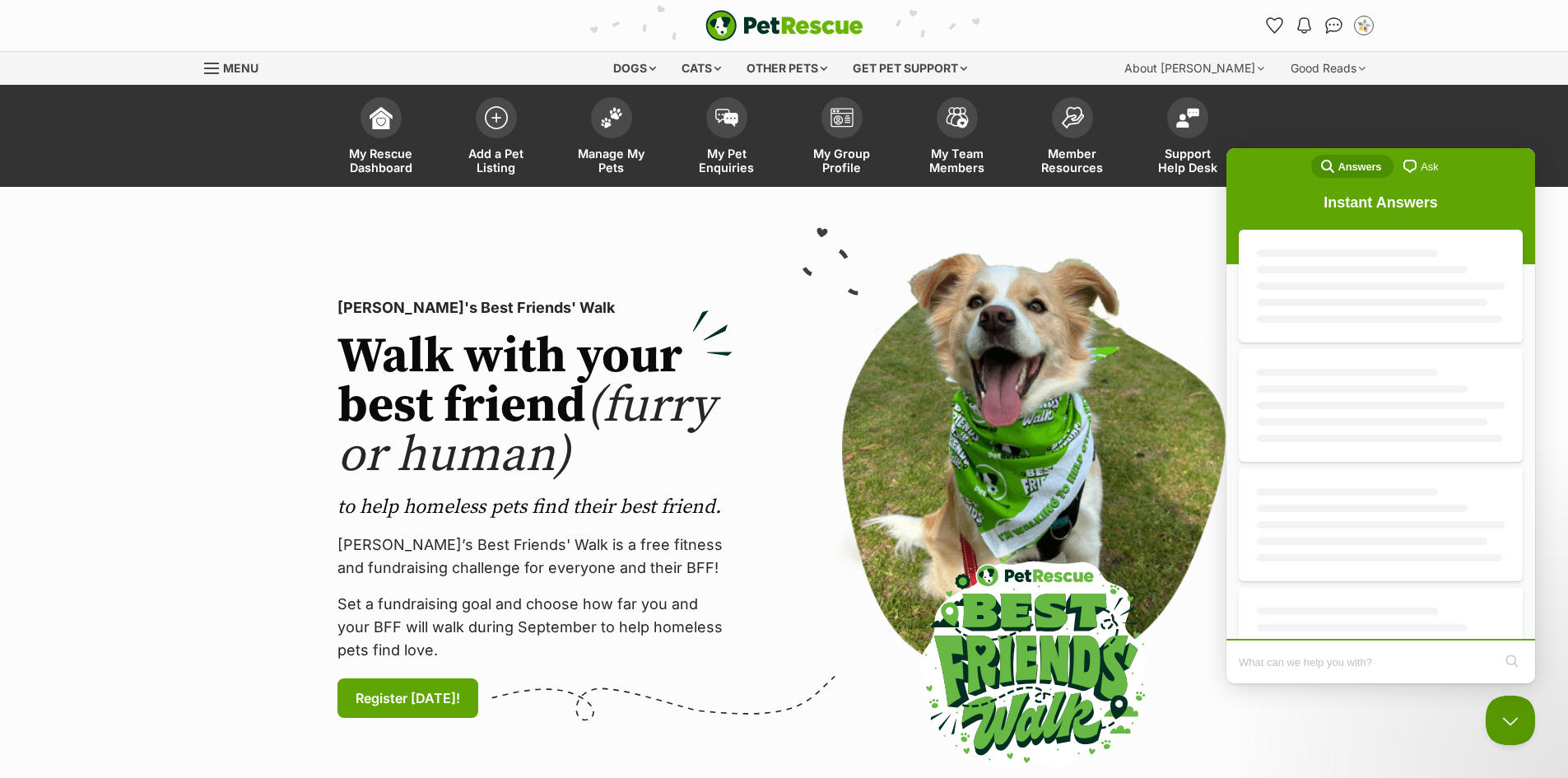
click at [1318, 668] on input "Search Doc articles" at bounding box center [1365, 662] width 253 height 34
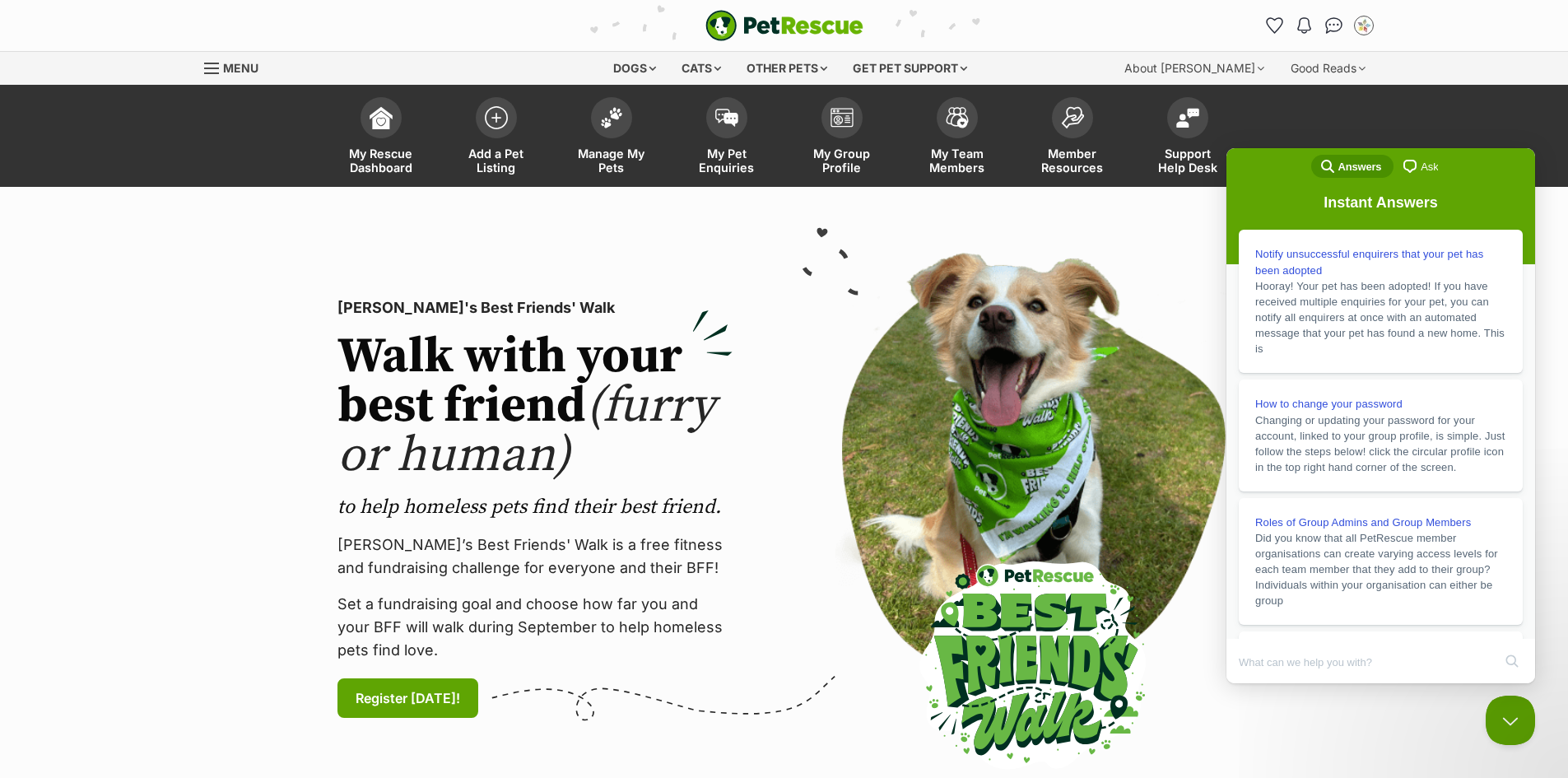
click at [1428, 170] on span "Ask" at bounding box center [1429, 167] width 17 height 16
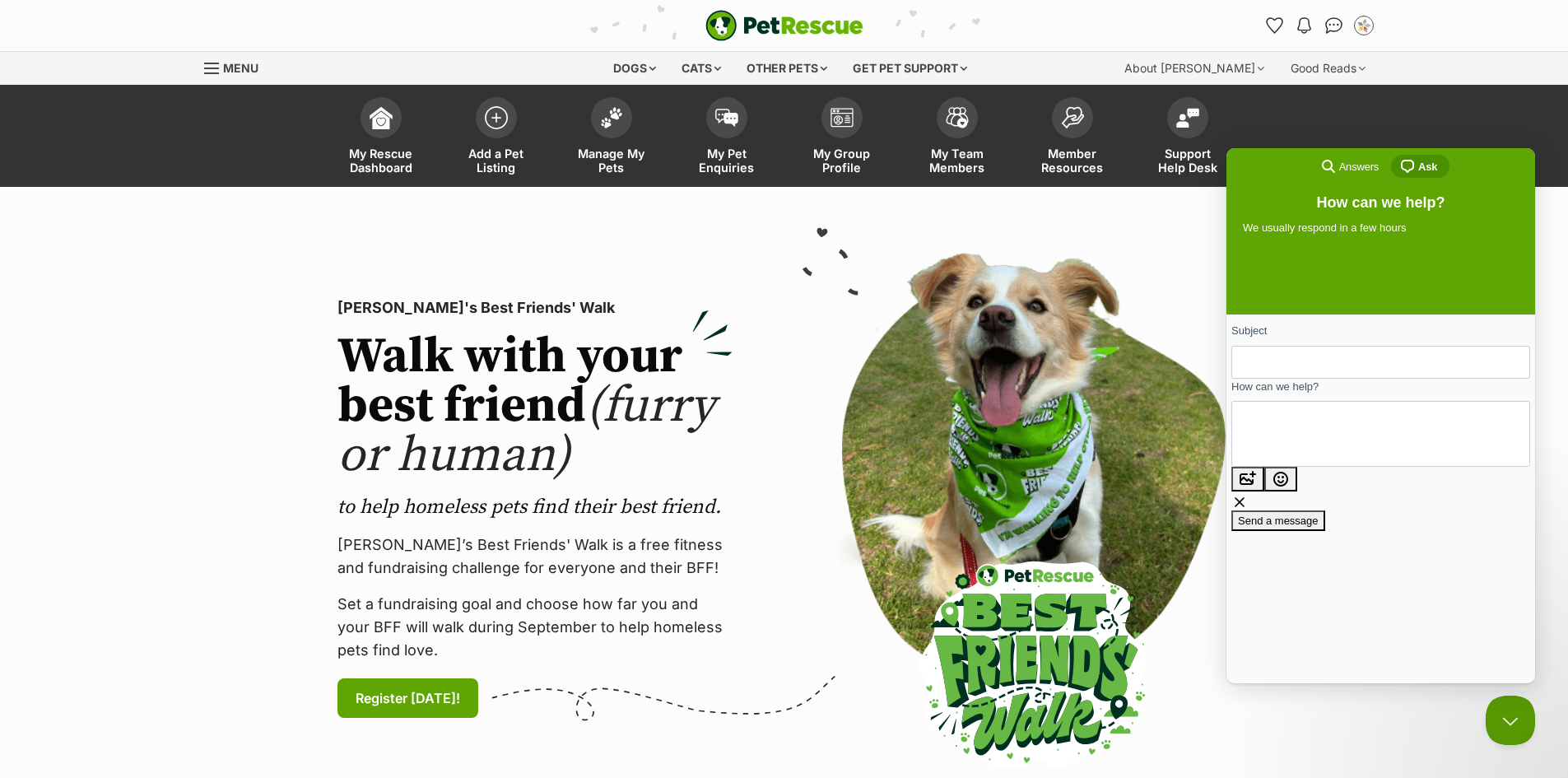
click at [1317, 389] on form "Subject How can we help? image-plus emoji cross-large Send a message" at bounding box center [1380, 426] width 299 height 208
click at [1313, 365] on input "Subject" at bounding box center [1381, 361] width 272 height 30
type input "unable to upload videos"
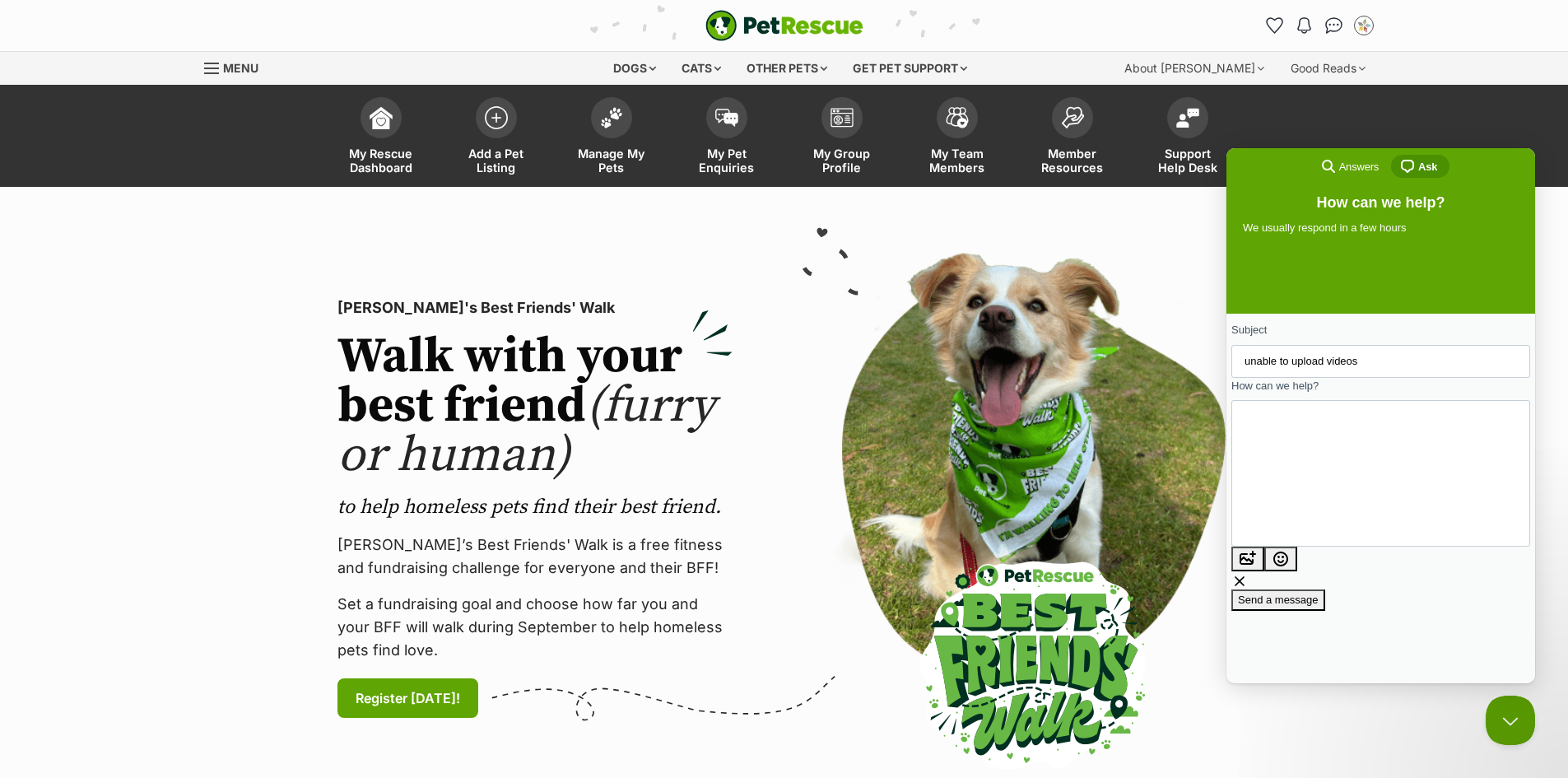
scroll to position [2, 0]
type textarea "hi there. i am trying to upload some videos to a dogs profile but i have not be…"
click at [1318, 594] on span "Send a message" at bounding box center [1278, 600] width 80 height 12
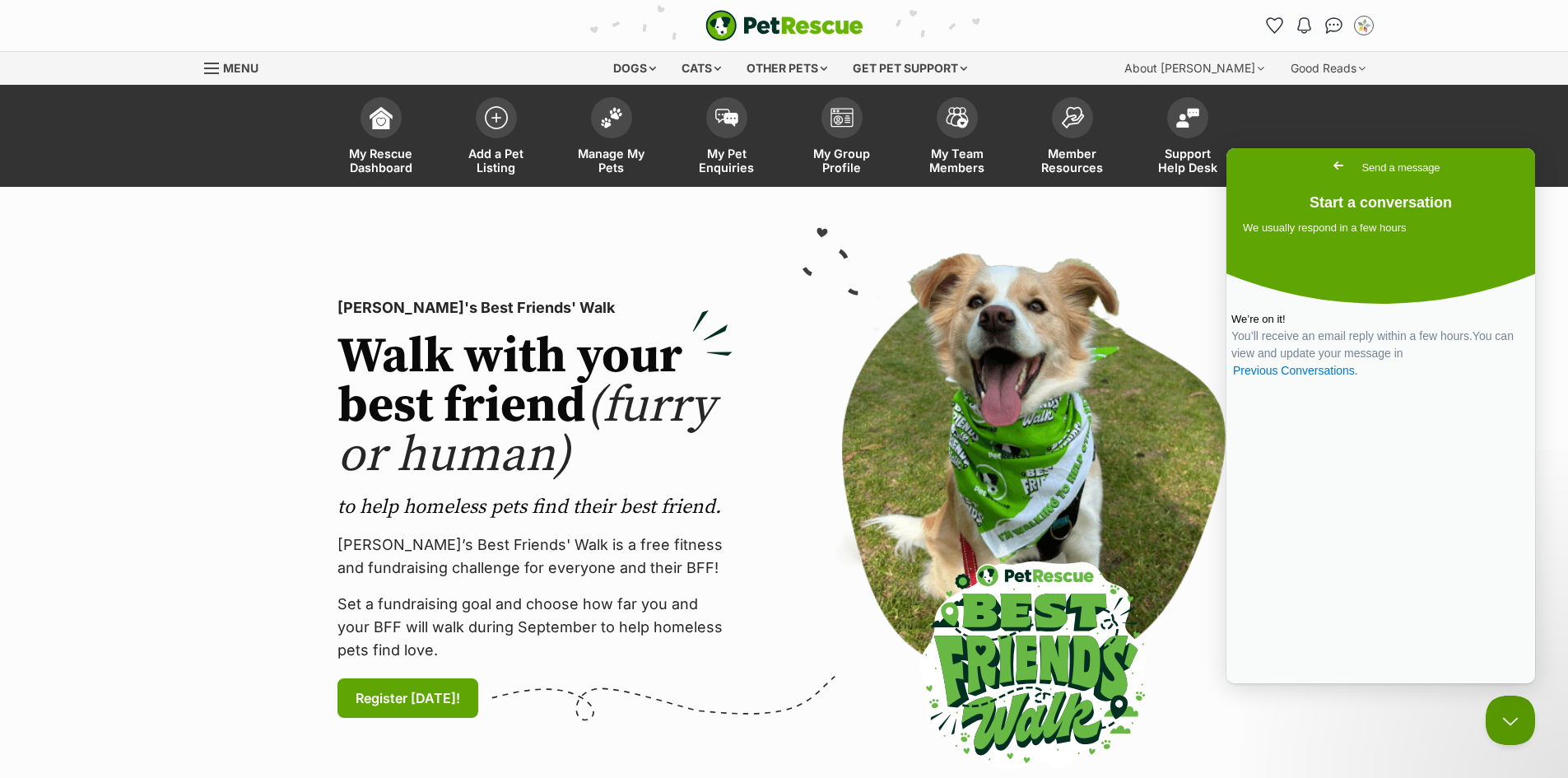
click at [1148, 215] on section "[PERSON_NAME]'s Best Friends' Walk Walk with your best friend (furry or human) …" at bounding box center [784, 508] width 1568 height 644
click at [1328, 169] on span "Go back" at bounding box center [1338, 165] width 20 height 20
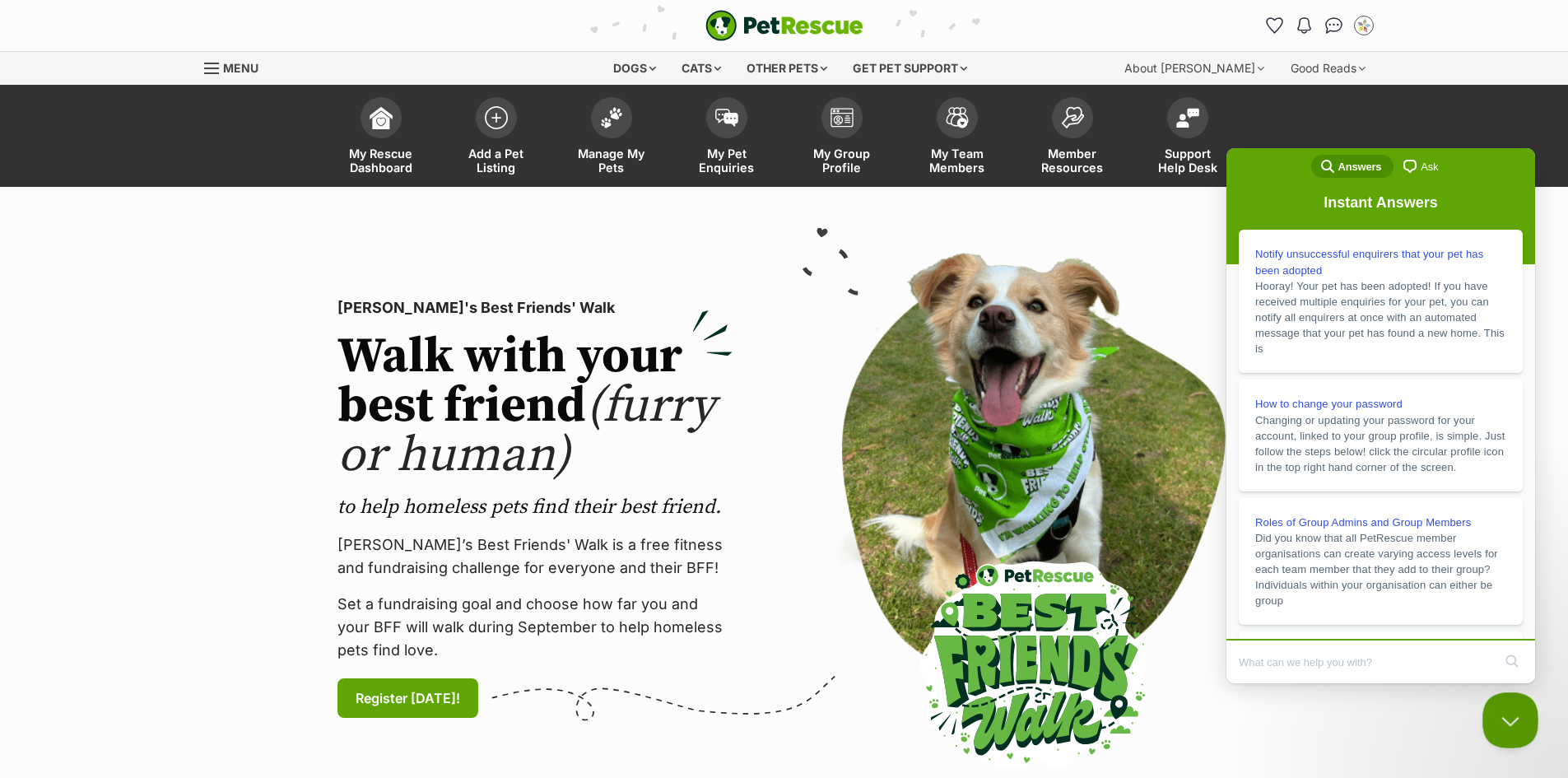
click at [1513, 704] on button "Close Beacon popover" at bounding box center [1507, 717] width 50 height 50
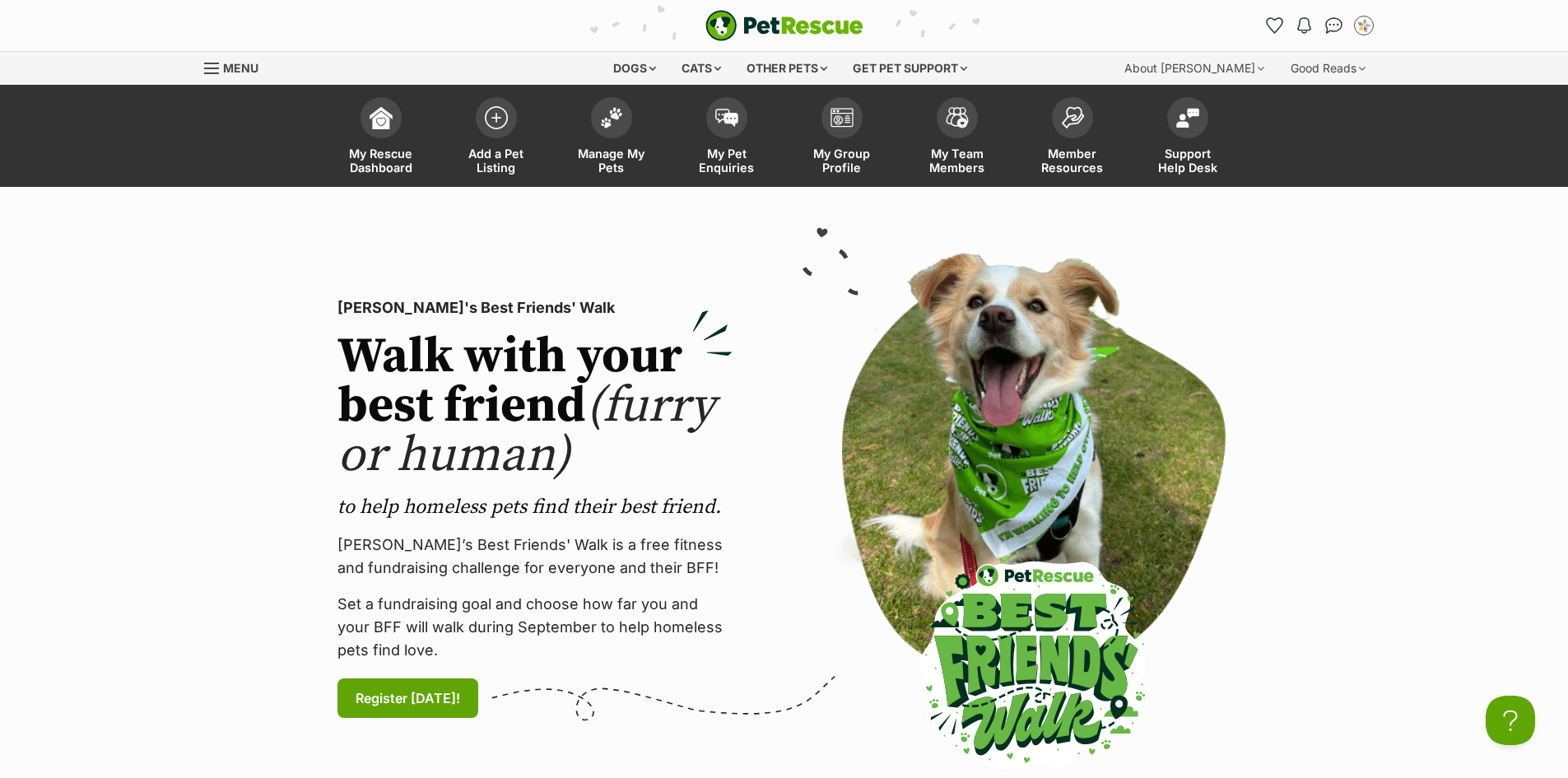
scroll to position [0, 0]
